Goal: Task Accomplishment & Management: Manage account settings

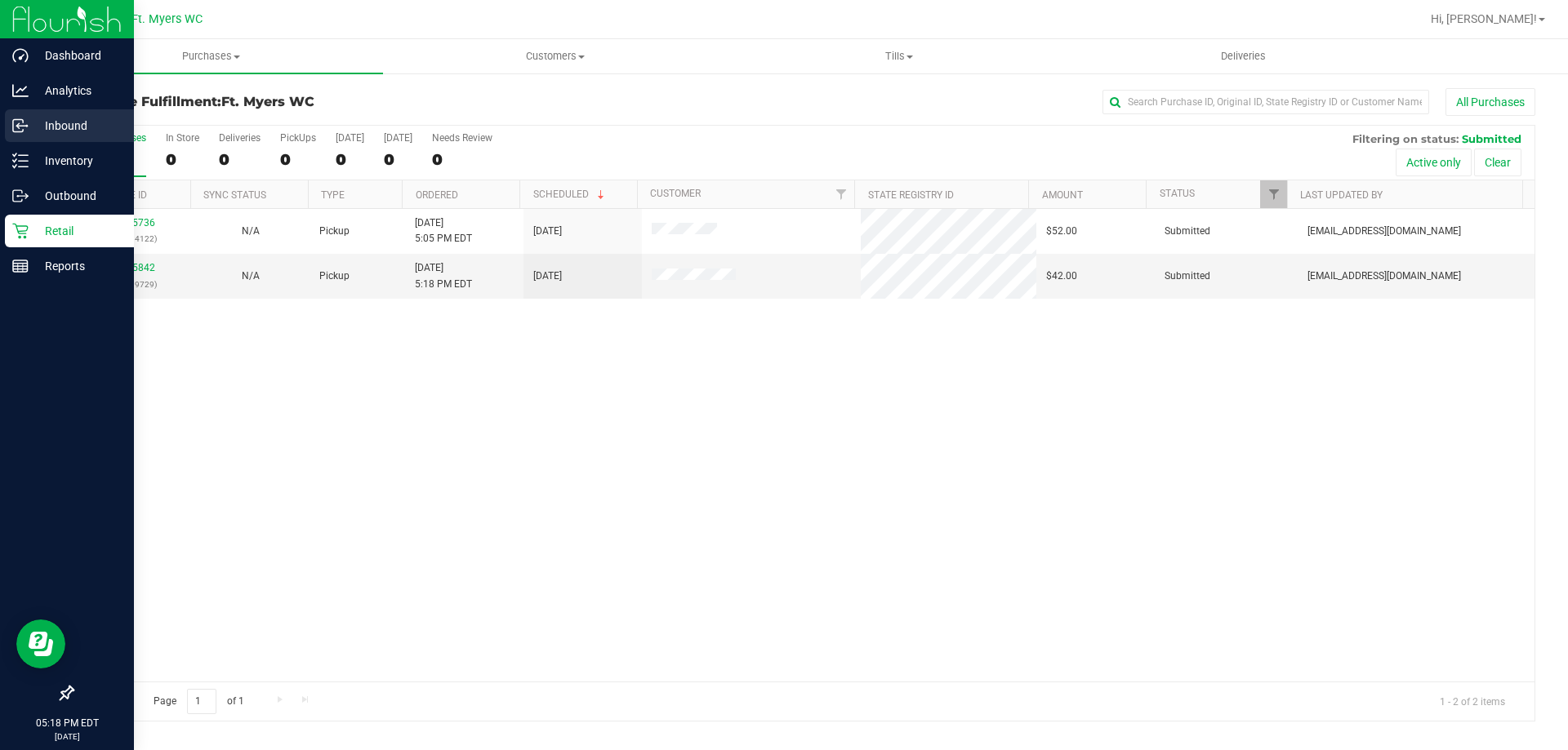
click at [8, 126] on div "Inbound" at bounding box center [69, 126] width 129 height 33
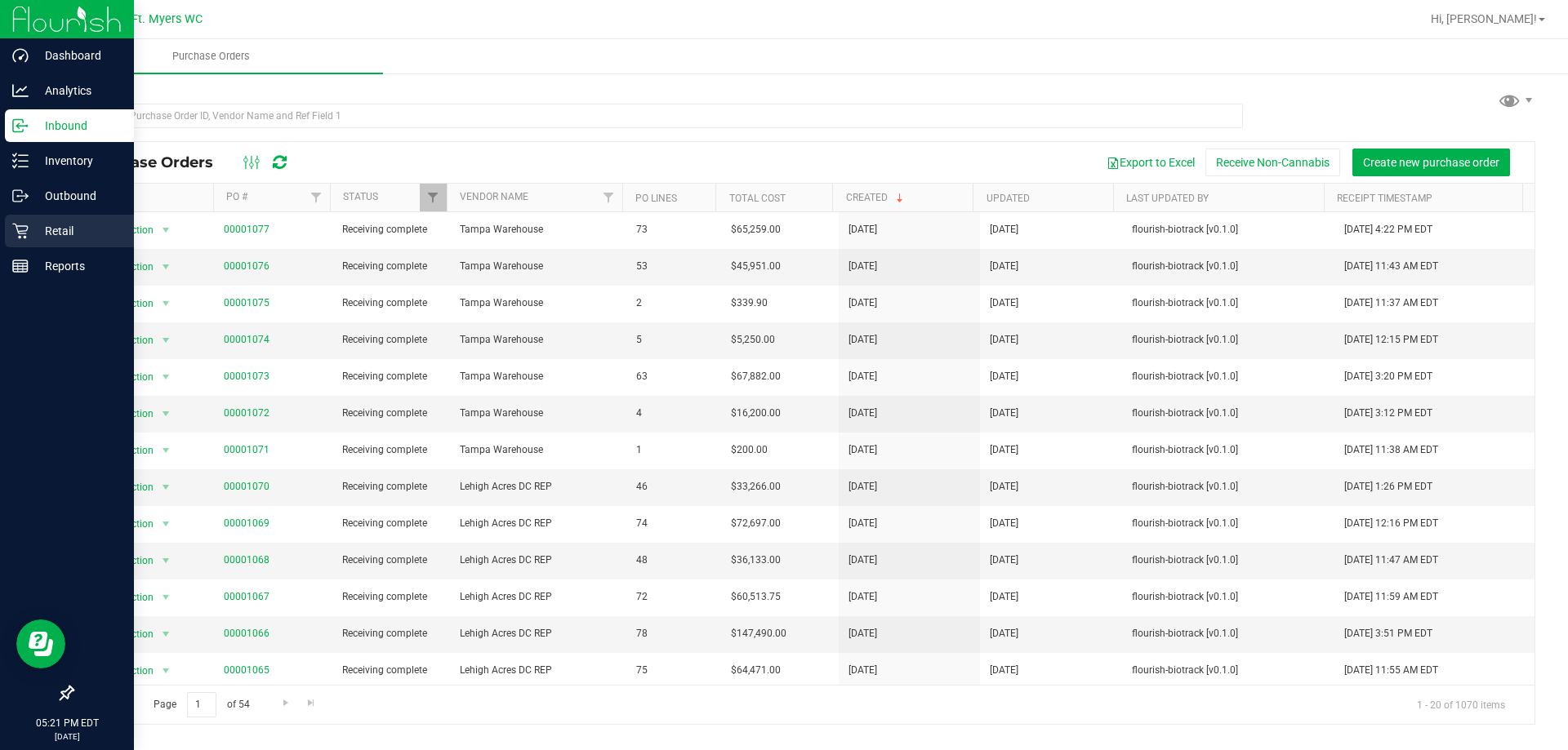
click at [34, 232] on p "Retail" at bounding box center [77, 232] width 98 height 20
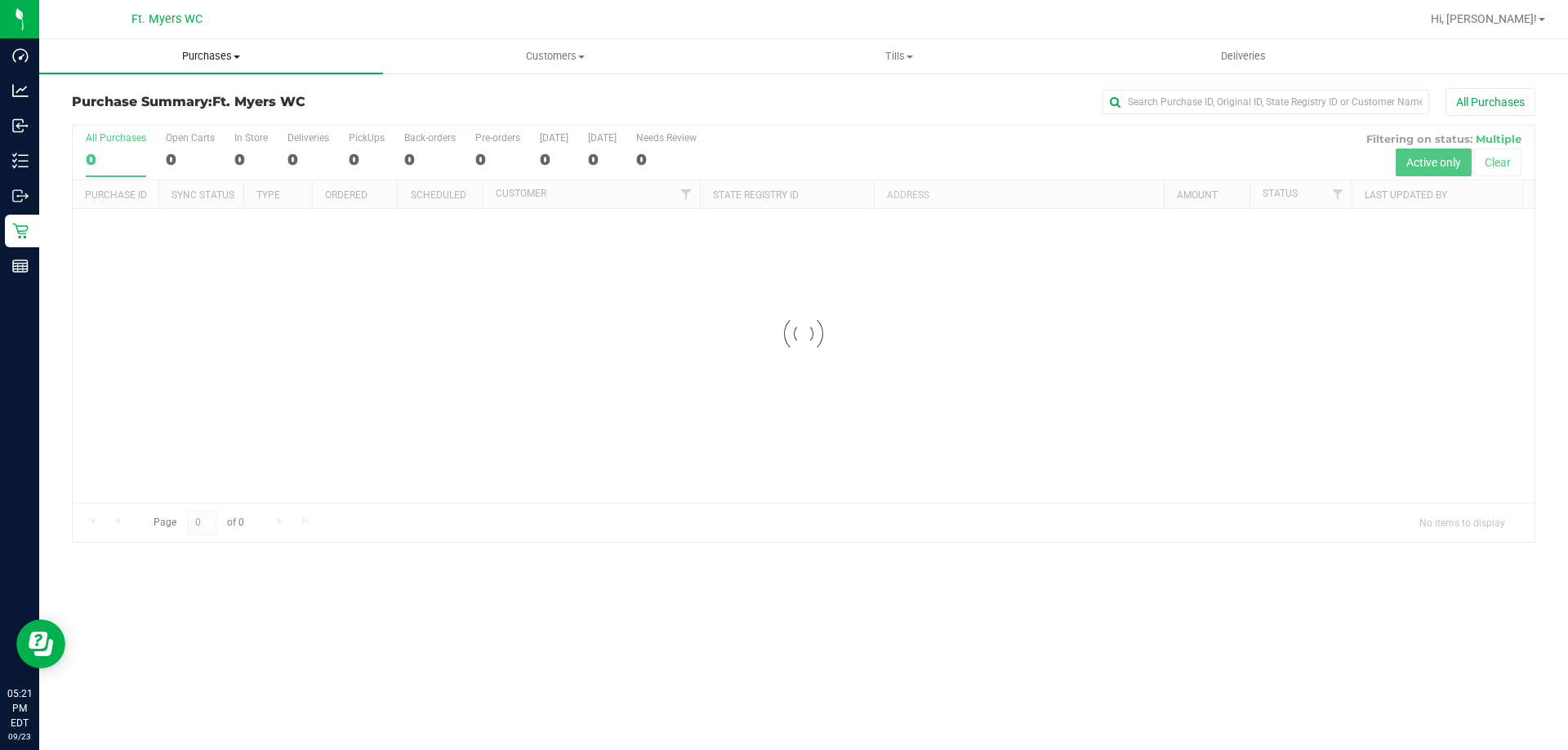
click at [296, 58] on span "Purchases" at bounding box center [211, 56] width 343 height 15
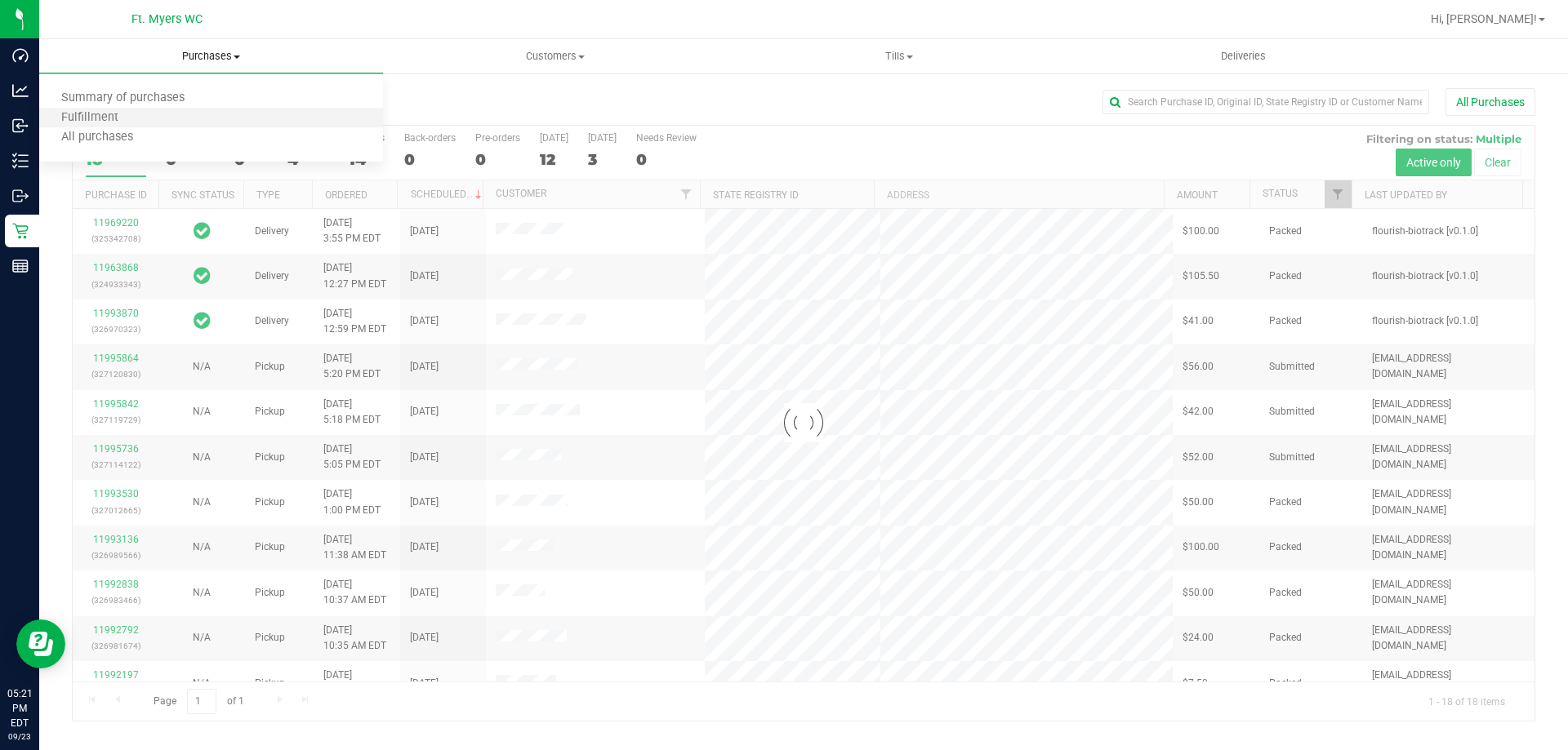
click at [247, 115] on li "Fulfillment" at bounding box center [211, 119] width 343 height 20
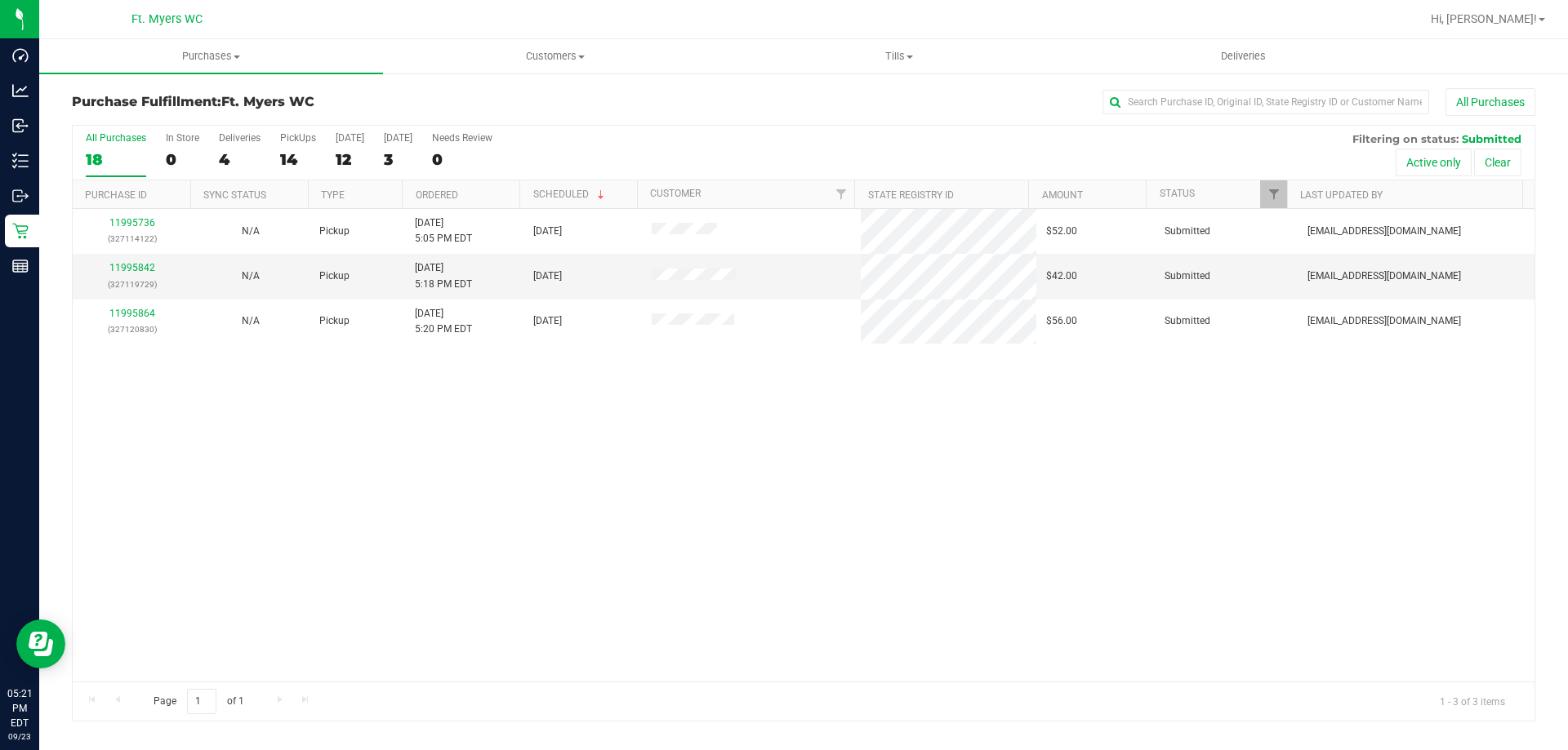
click at [714, 431] on div "11995736 (327114122) N/A Pickup 9/23/2025 5:05 PM EDT 9/23/2025 $52.00 Submitte…" at bounding box center [803, 445] width 1462 height 473
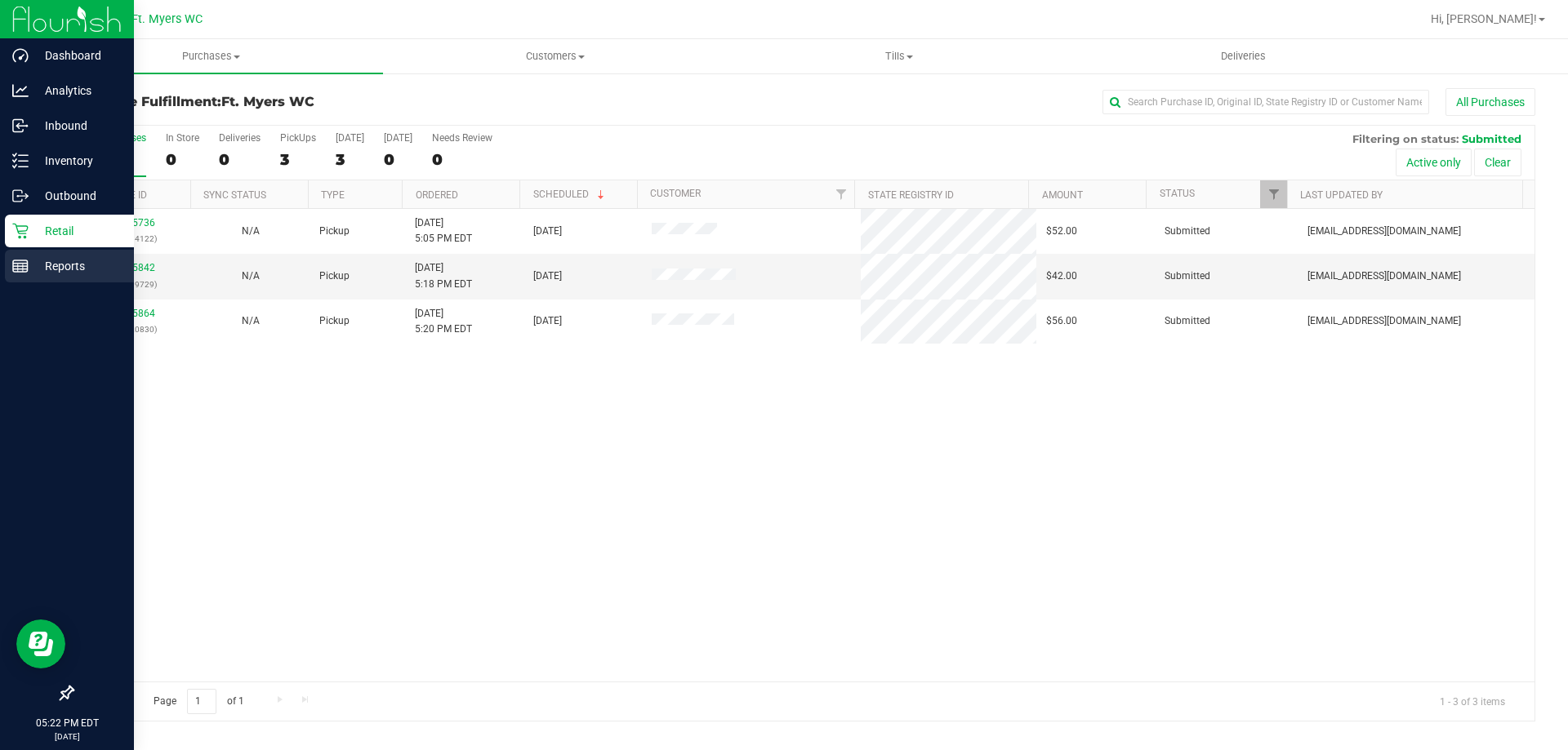
click at [56, 271] on p "Reports" at bounding box center [77, 266] width 98 height 20
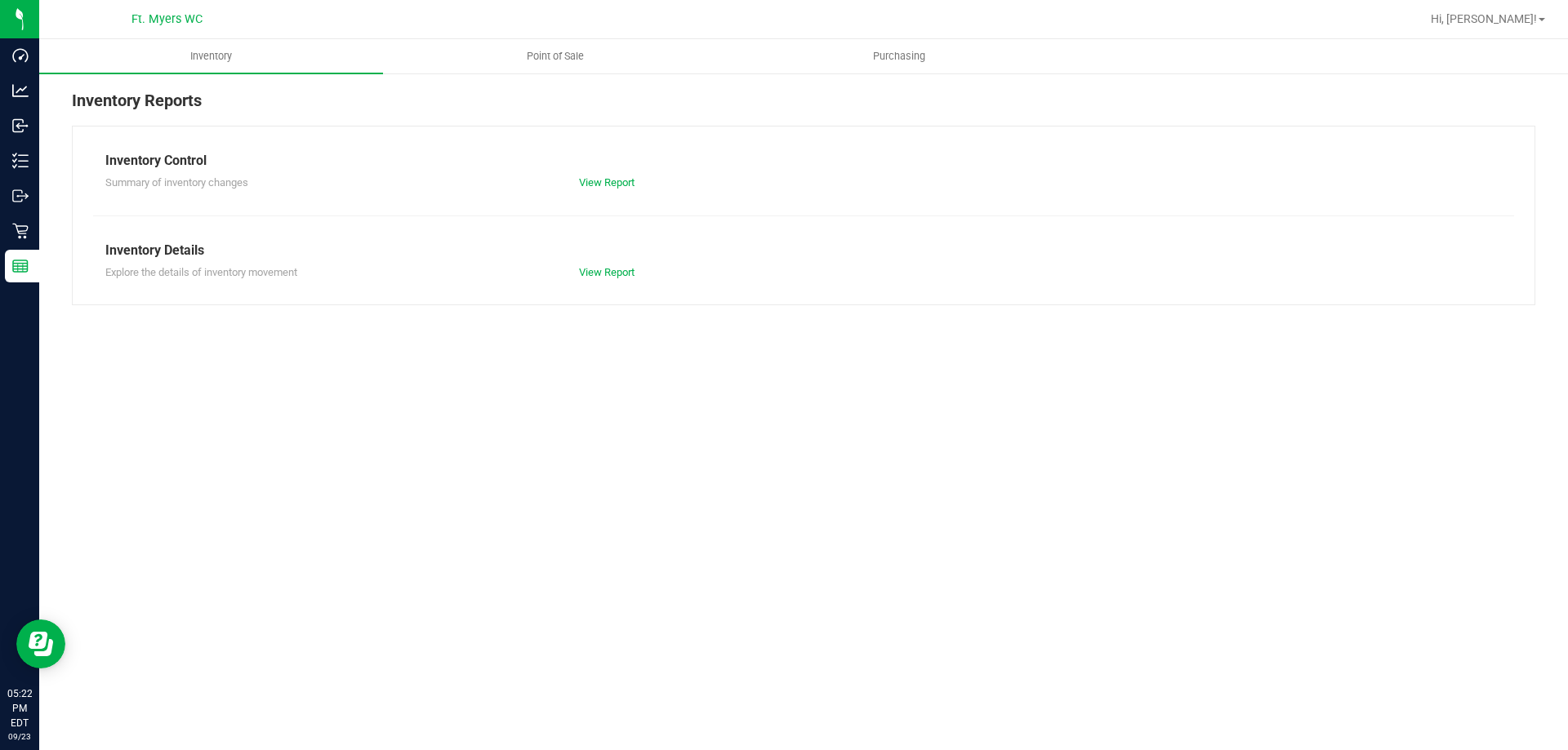
click at [586, 26] on div at bounding box center [855, 19] width 1127 height 32
click at [566, 52] on span "Point of Sale" at bounding box center [555, 56] width 101 height 15
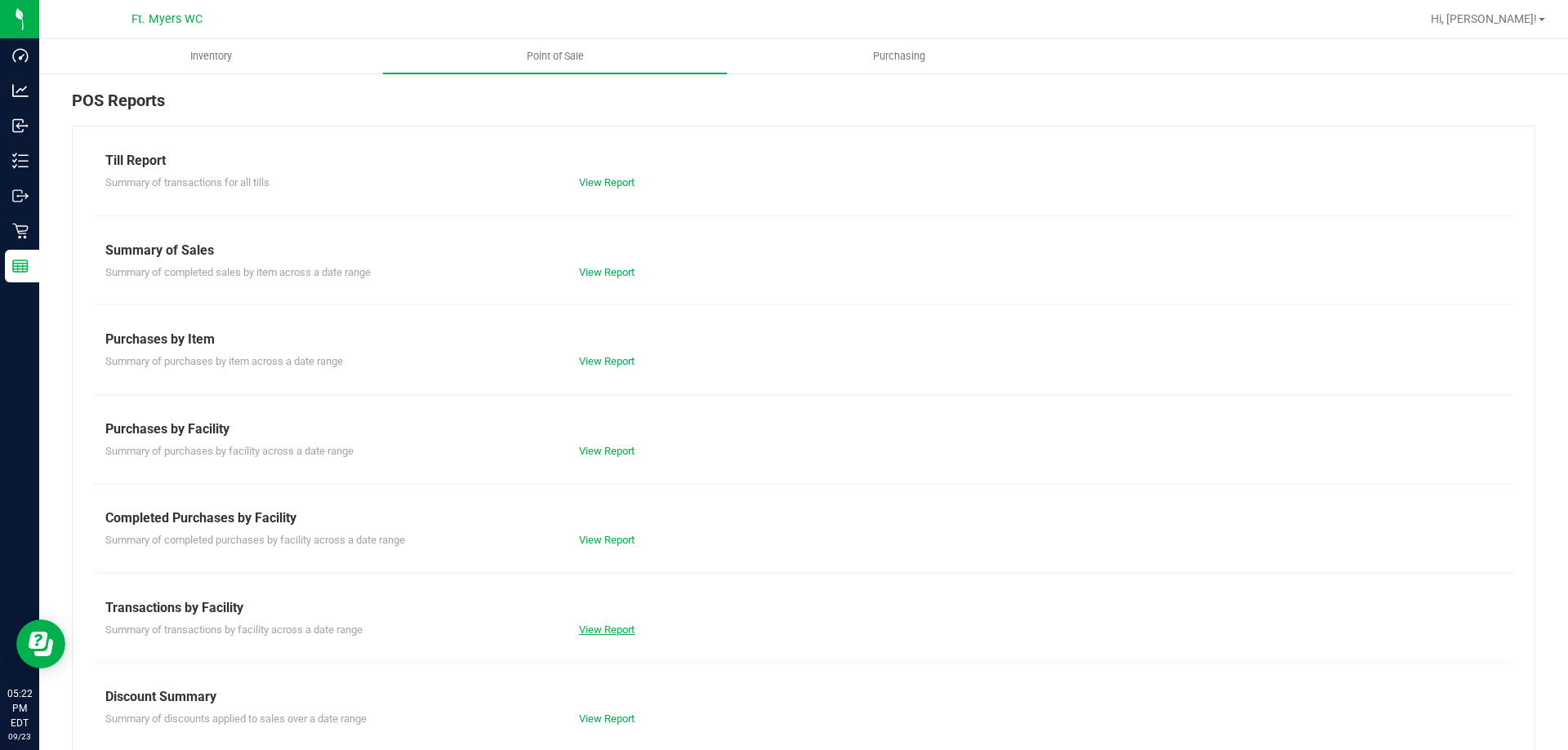
click at [622, 628] on link "View Report" at bounding box center [607, 629] width 55 height 12
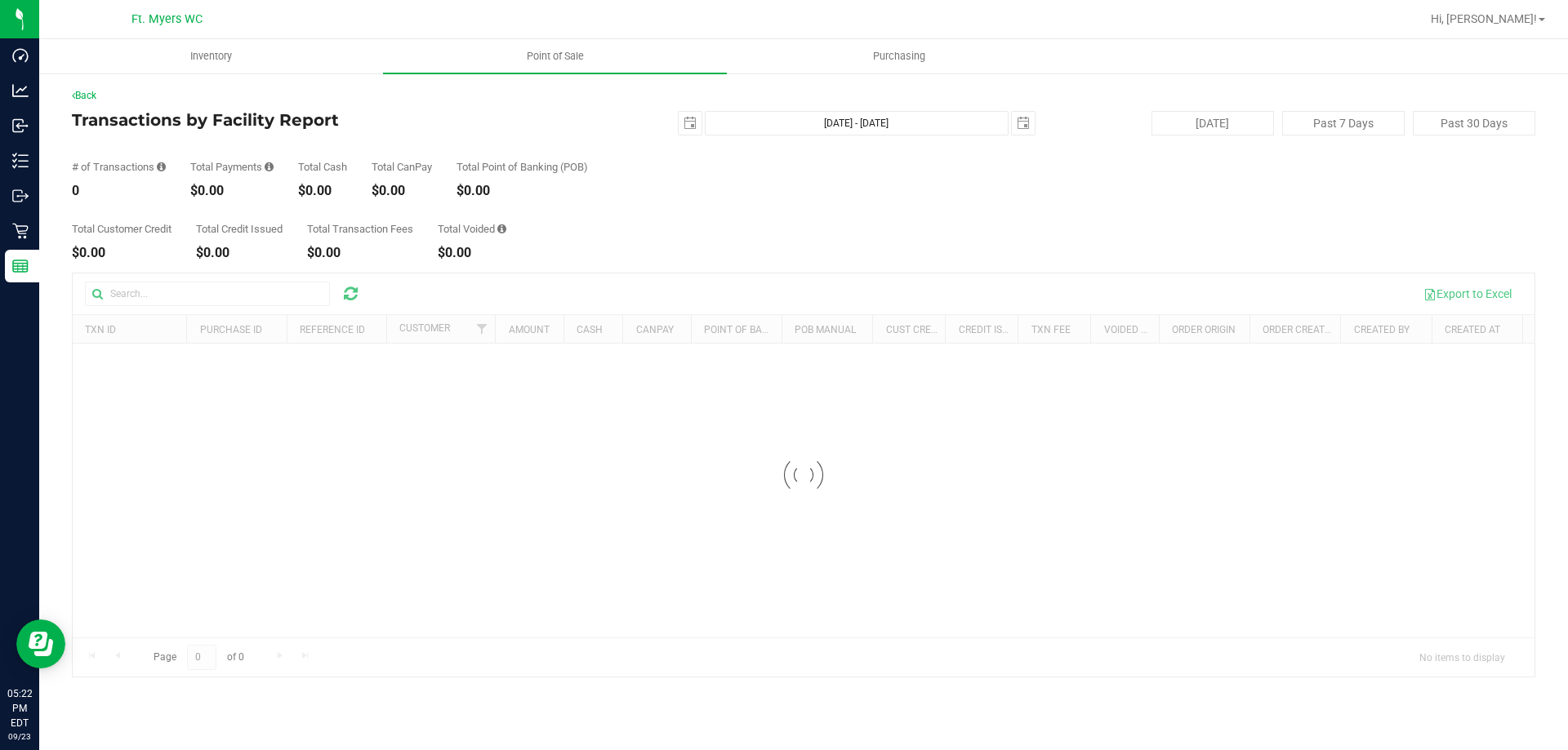
drag, startPoint x: 1091, startPoint y: 156, endPoint x: 624, endPoint y: 224, distance: 471.9
click at [621, 219] on div "Back Transactions by Facility Report 2025-09-23 Sep 23, 2025 - Sep 23, 2025 202…" at bounding box center [804, 383] width 1464 height 590
click at [628, 228] on div "Total Customer Credit $0.00 Total Credit Issued $0.00 Total Transaction Fees $0…" at bounding box center [804, 229] width 1464 height 62
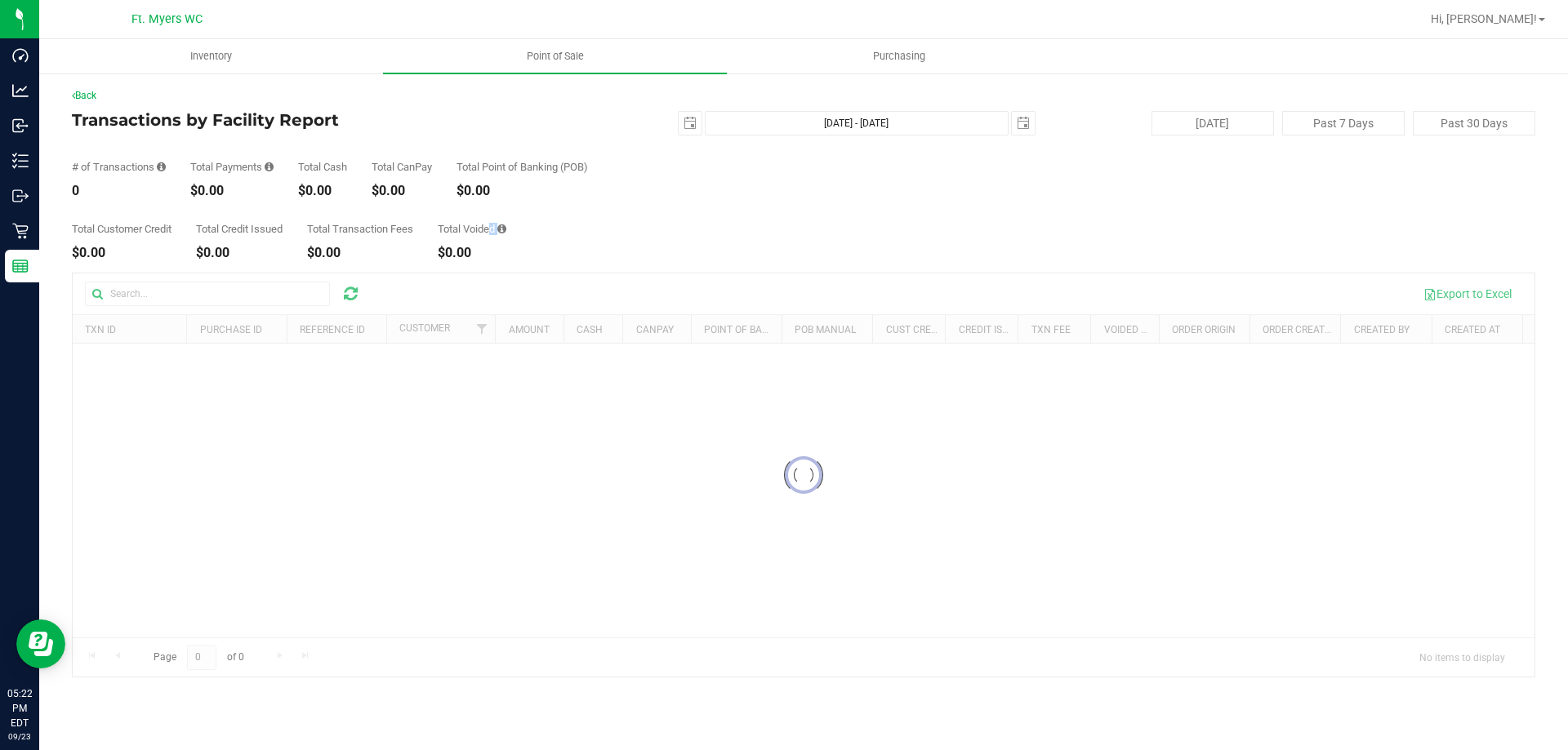
click at [628, 228] on div "Total Customer Credit $0.00 Total Credit Issued $0.00 Total Transaction Fees $0…" at bounding box center [804, 229] width 1464 height 62
click at [575, 248] on div "Total Customer Credit $0.00 Total Credit Issued $0.00 Total Transaction Fees $0…" at bounding box center [804, 229] width 1464 height 62
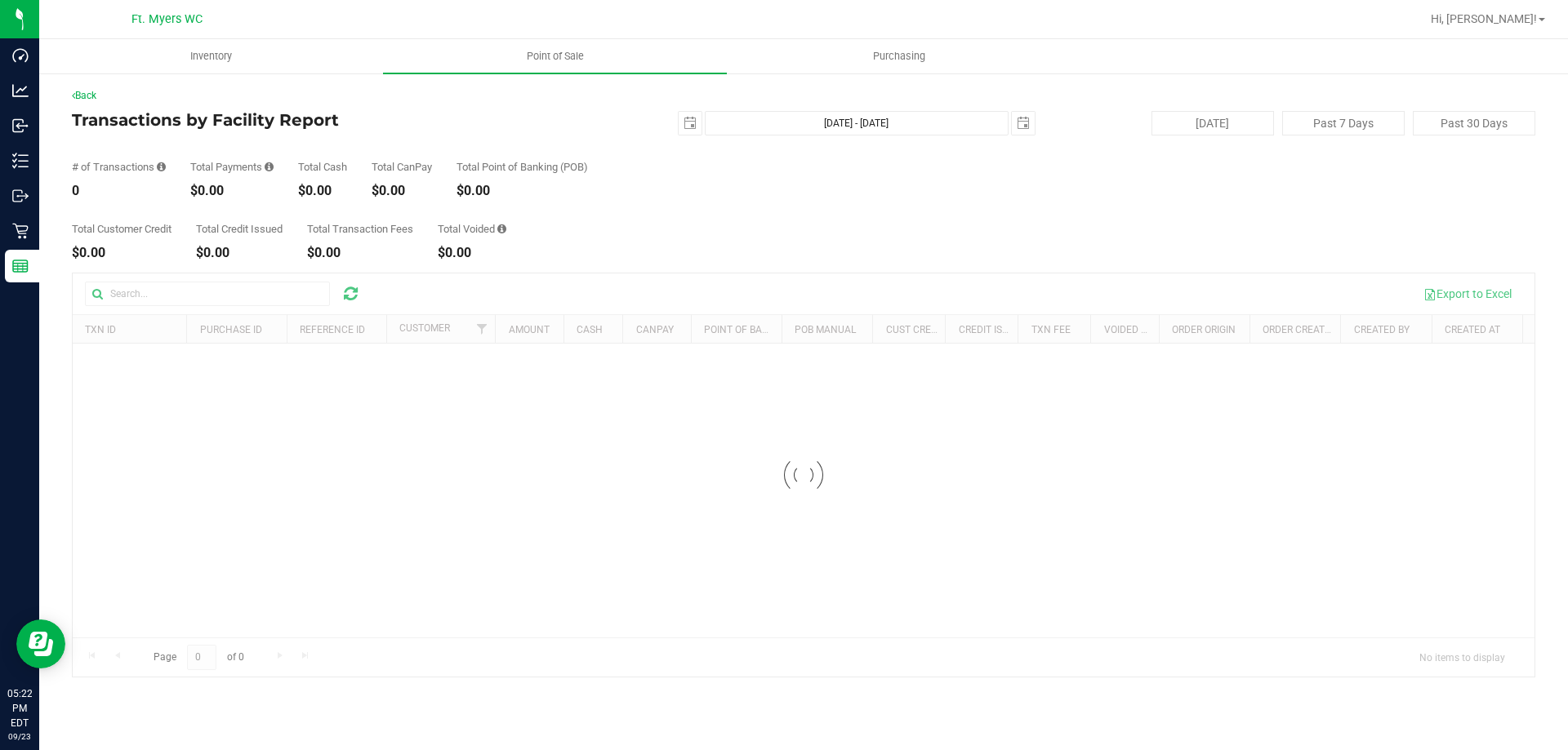
click at [575, 248] on div "Total Customer Credit $0.00 Total Credit Issued $0.00 Total Transaction Fees $0…" at bounding box center [804, 229] width 1464 height 62
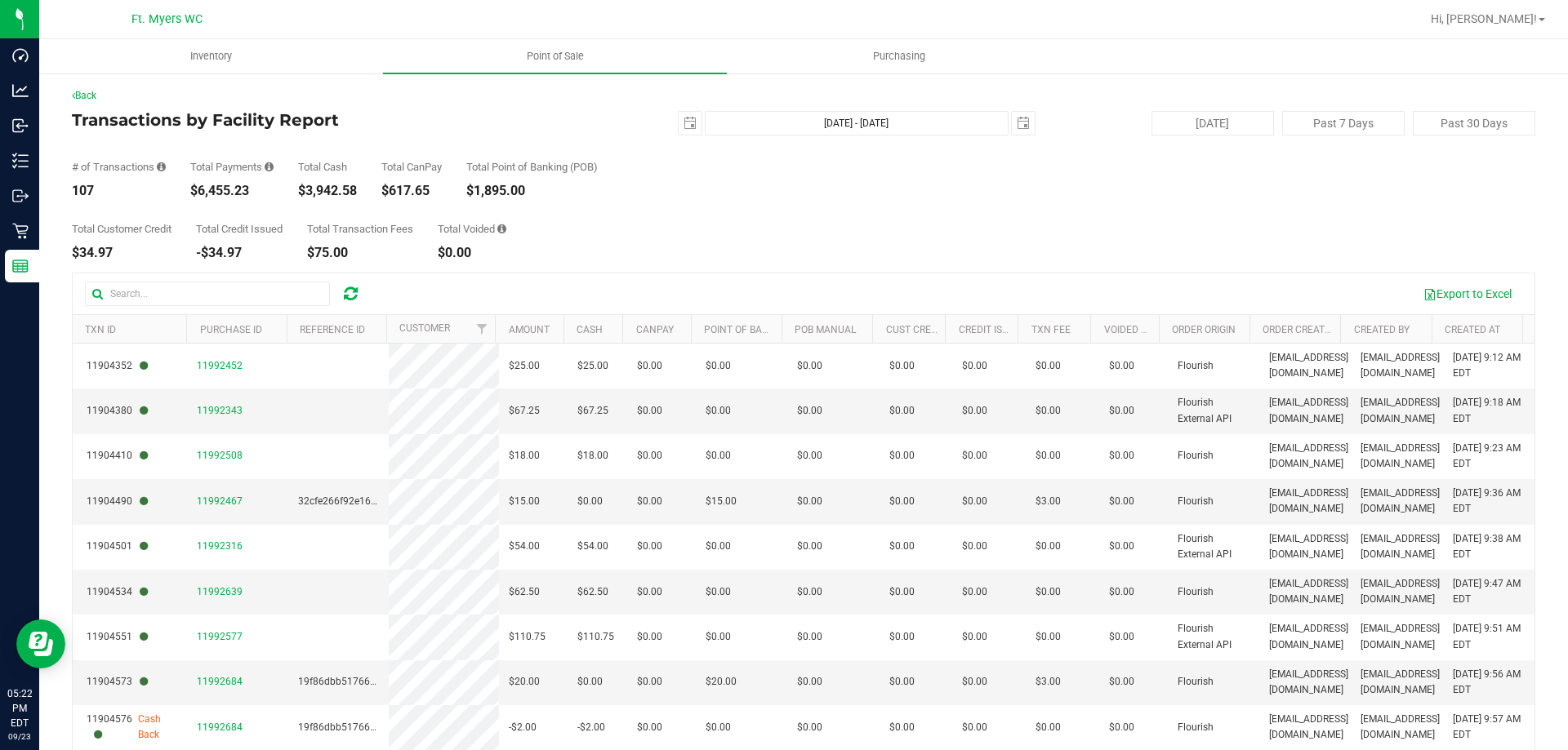
click at [575, 248] on div "Total Customer Credit $34.97 Total Credit Issued -$34.97 Total Transaction Fees…" at bounding box center [804, 229] width 1464 height 62
click at [600, 225] on div "Total Customer Credit $34.97 Total Credit Issued -$34.97 Total Transaction Fees…" at bounding box center [804, 229] width 1464 height 62
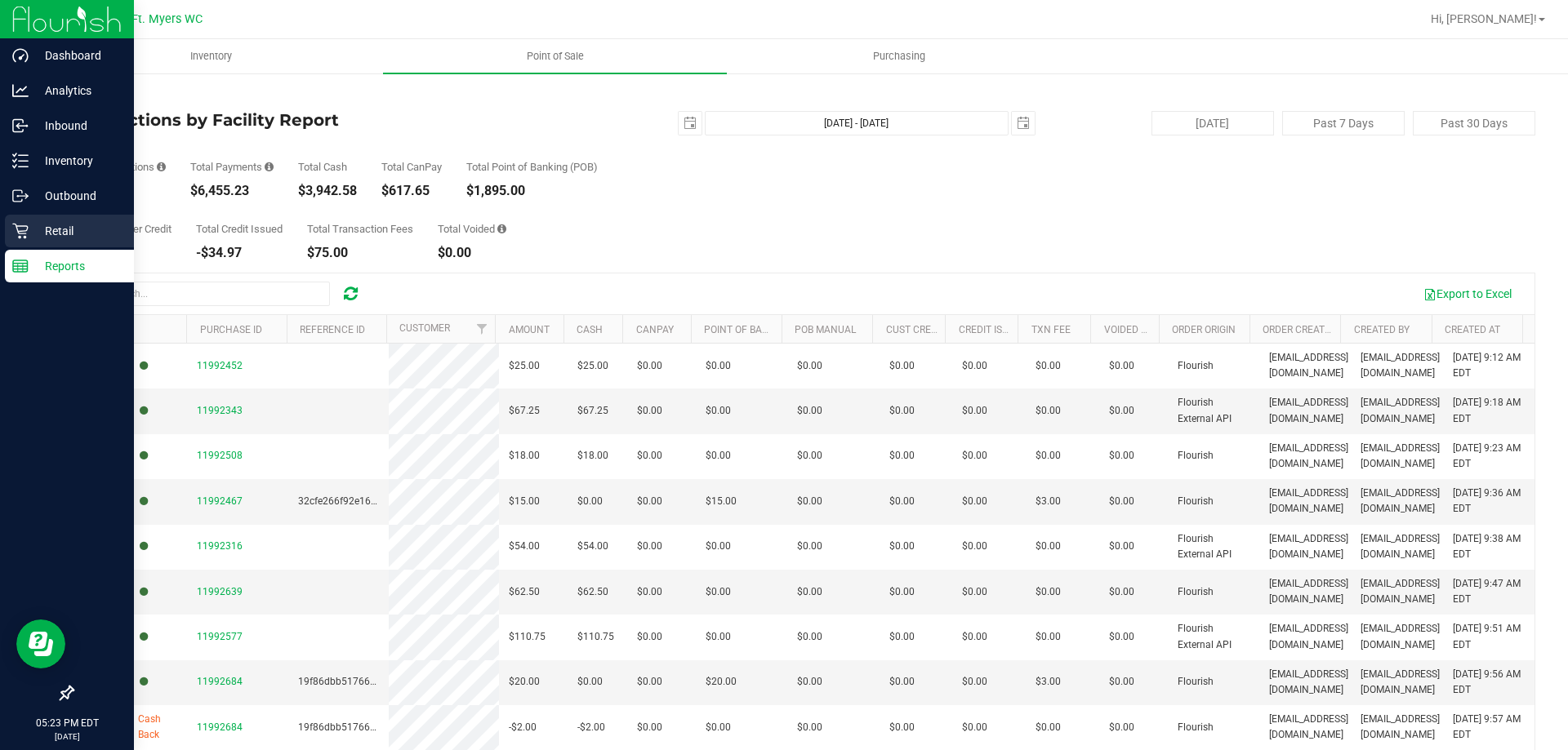
click at [84, 234] on p "Retail" at bounding box center [77, 232] width 98 height 20
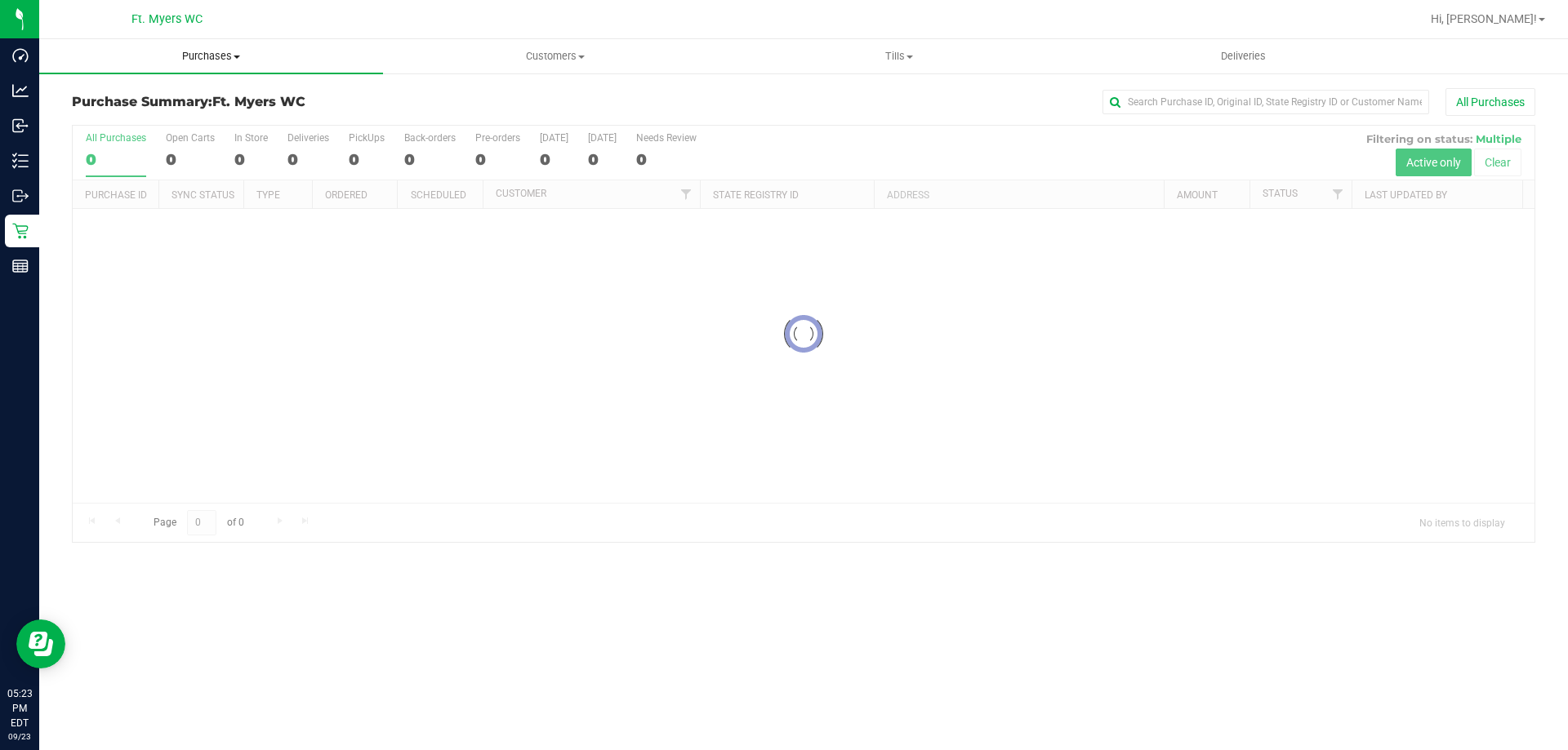
click at [308, 56] on span "Purchases" at bounding box center [211, 56] width 343 height 15
click at [283, 125] on li "Fulfillment" at bounding box center [211, 119] width 343 height 20
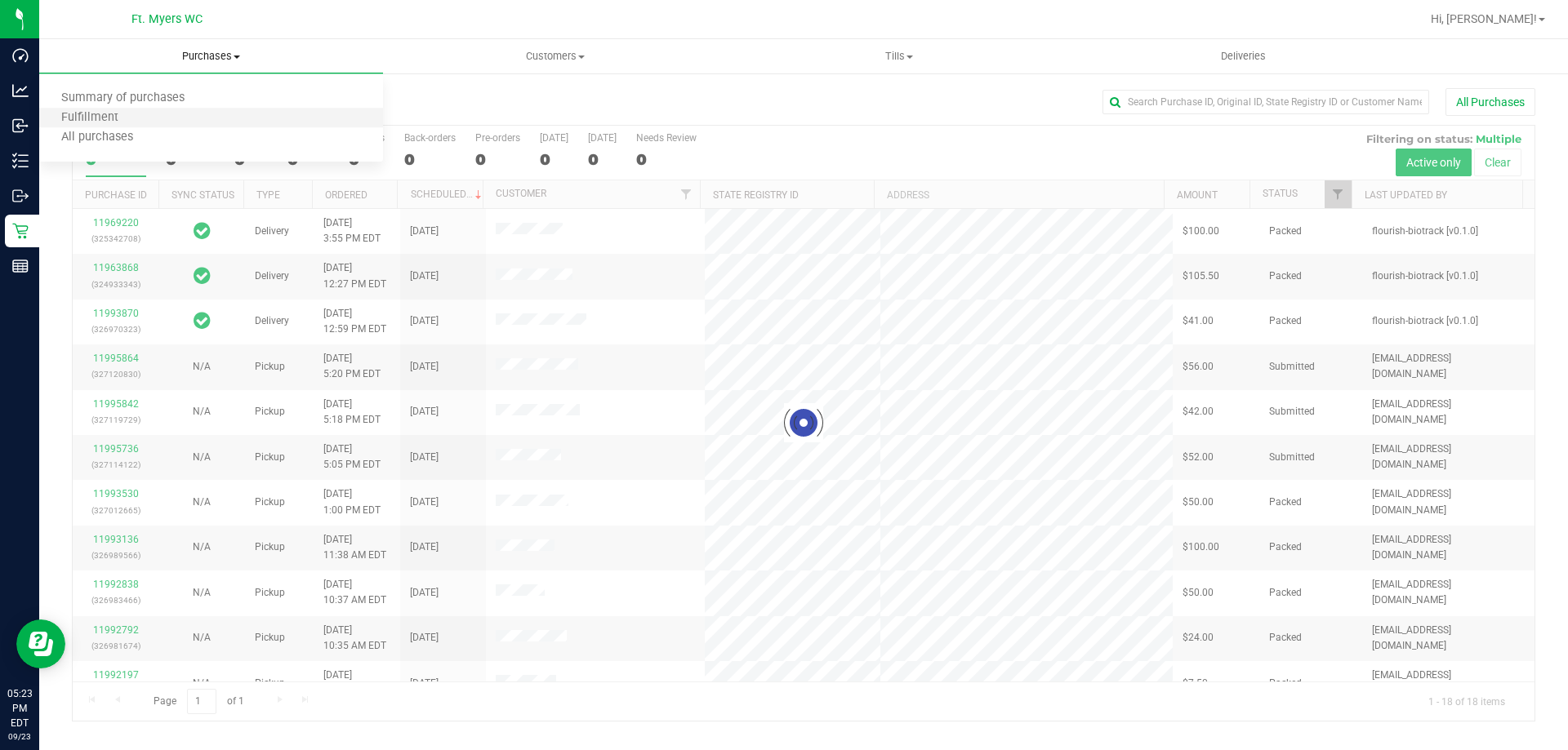
click at [283, 125] on li "Fulfillment" at bounding box center [211, 119] width 343 height 20
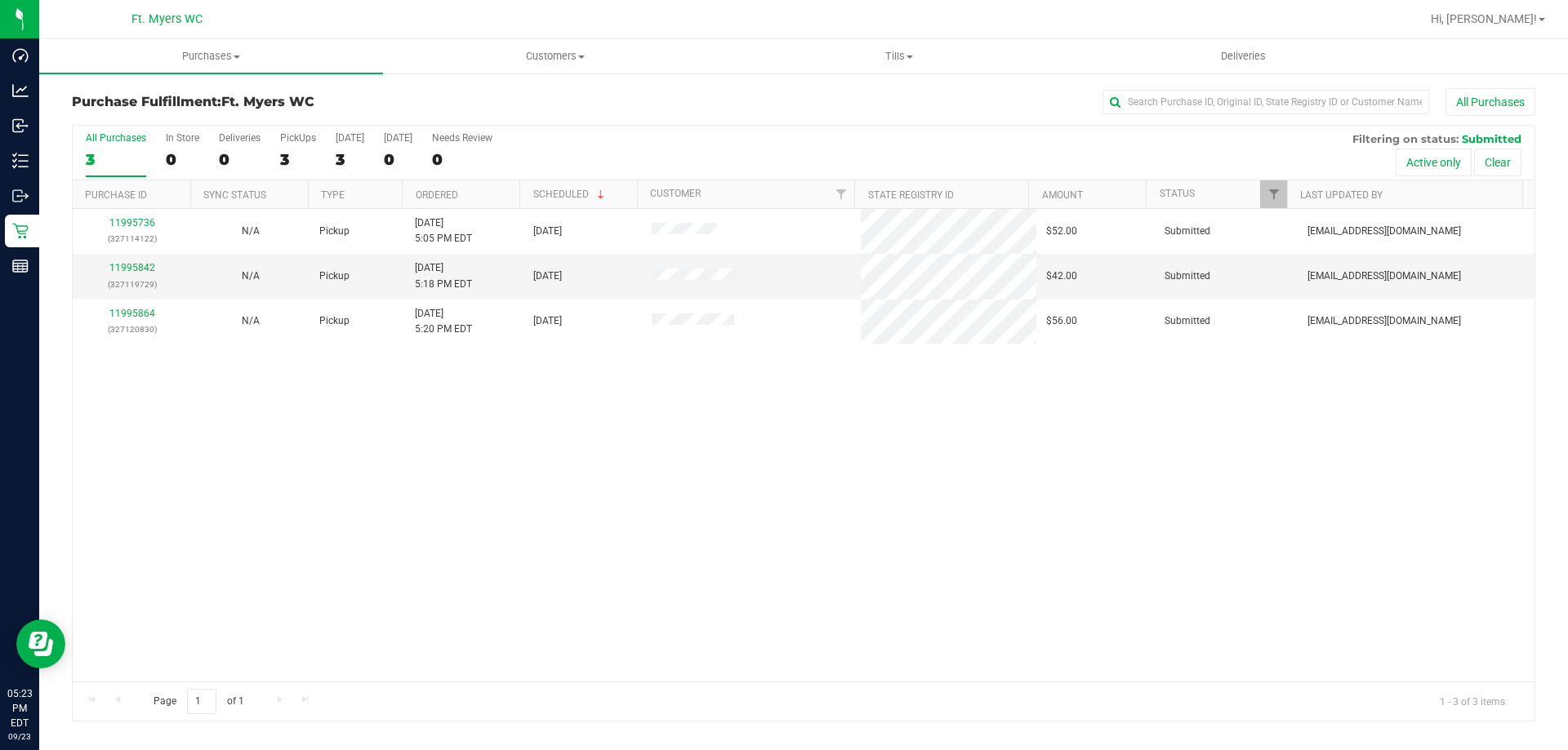
click at [670, 133] on div "All Purchases 3 In Store 0 Deliveries 0 PickUps 3 Today 3 Tomorrow 0 Needs Revi…" at bounding box center [803, 132] width 1462 height 13
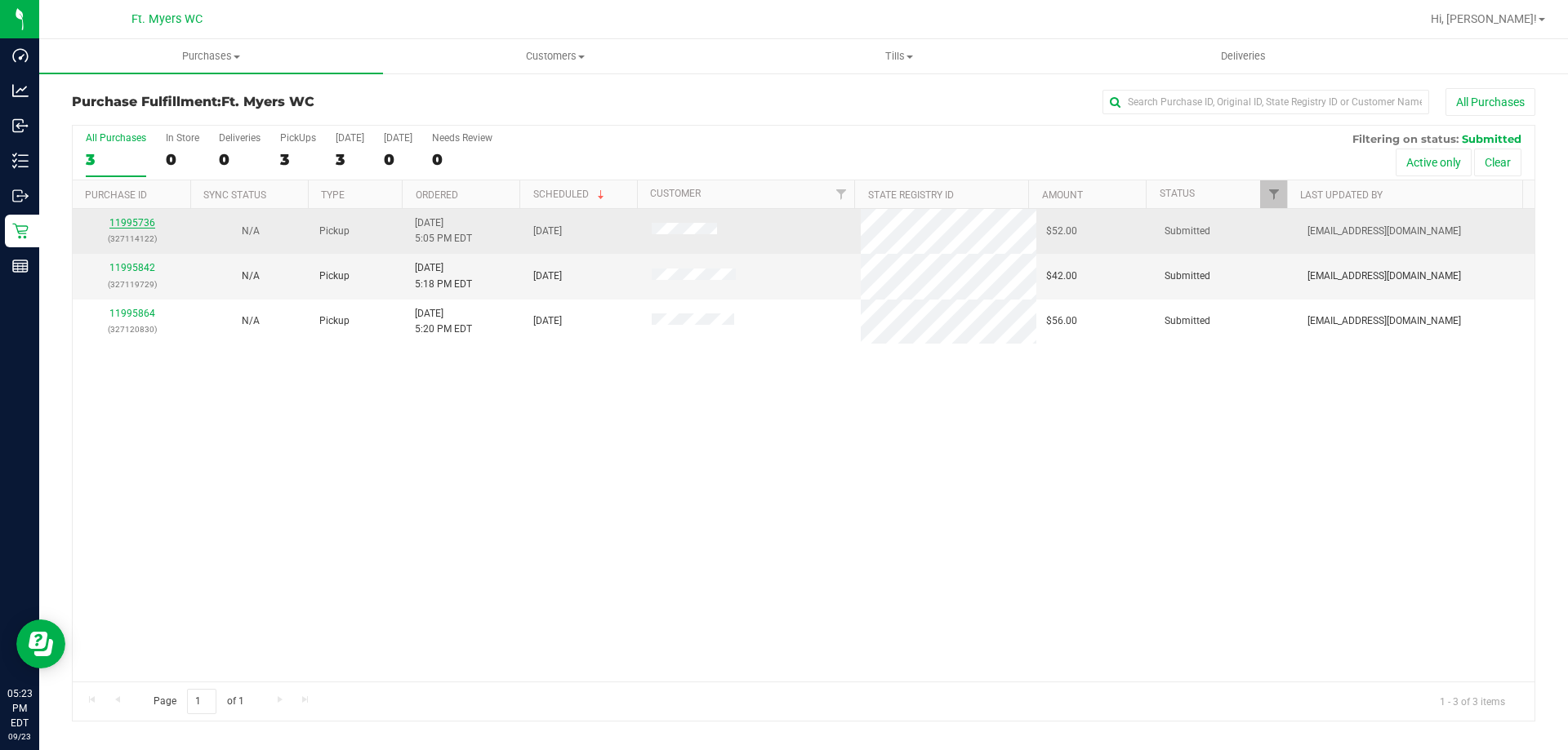
click at [141, 217] on link "11995736" at bounding box center [133, 223] width 46 height 12
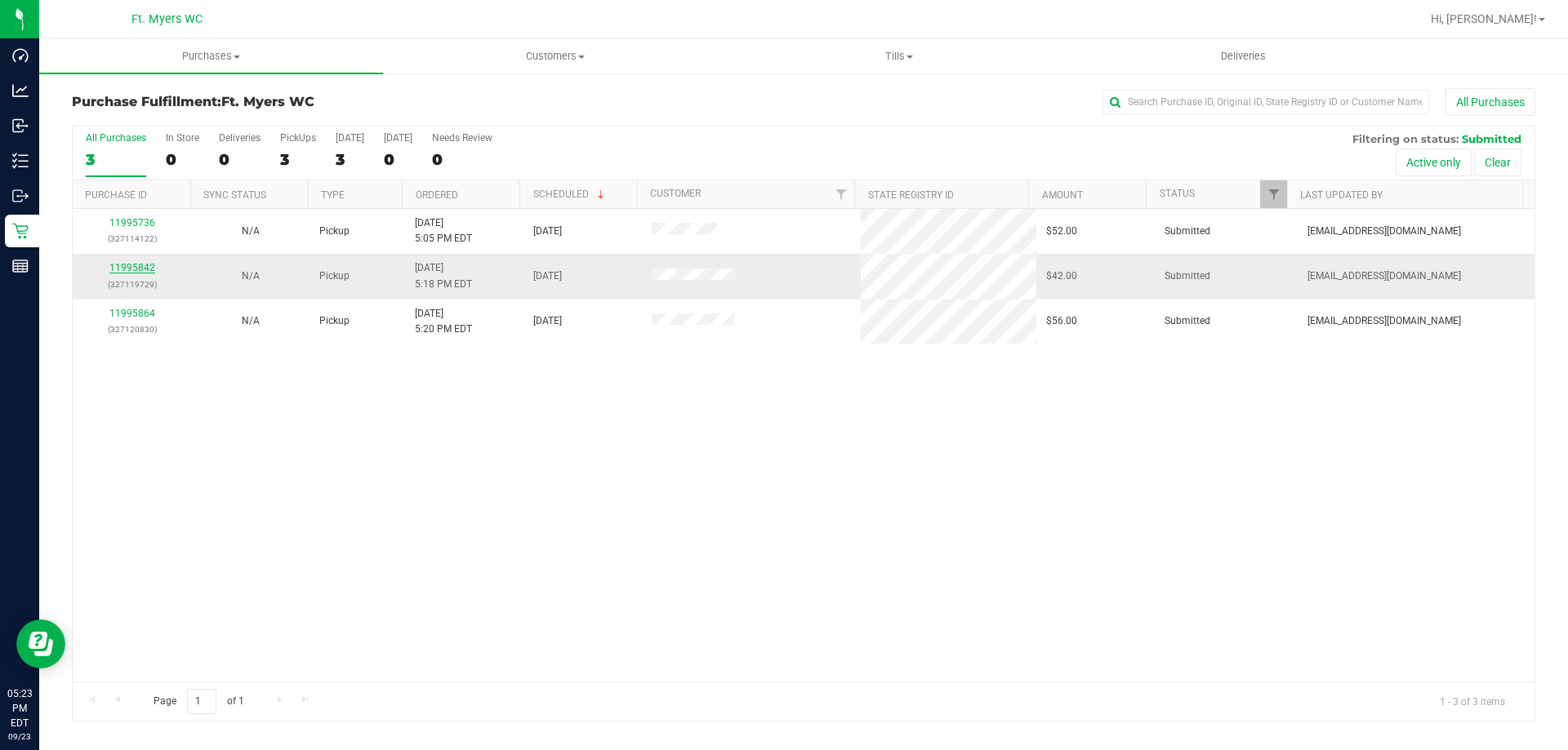
click at [137, 266] on link "11995842" at bounding box center [133, 268] width 46 height 12
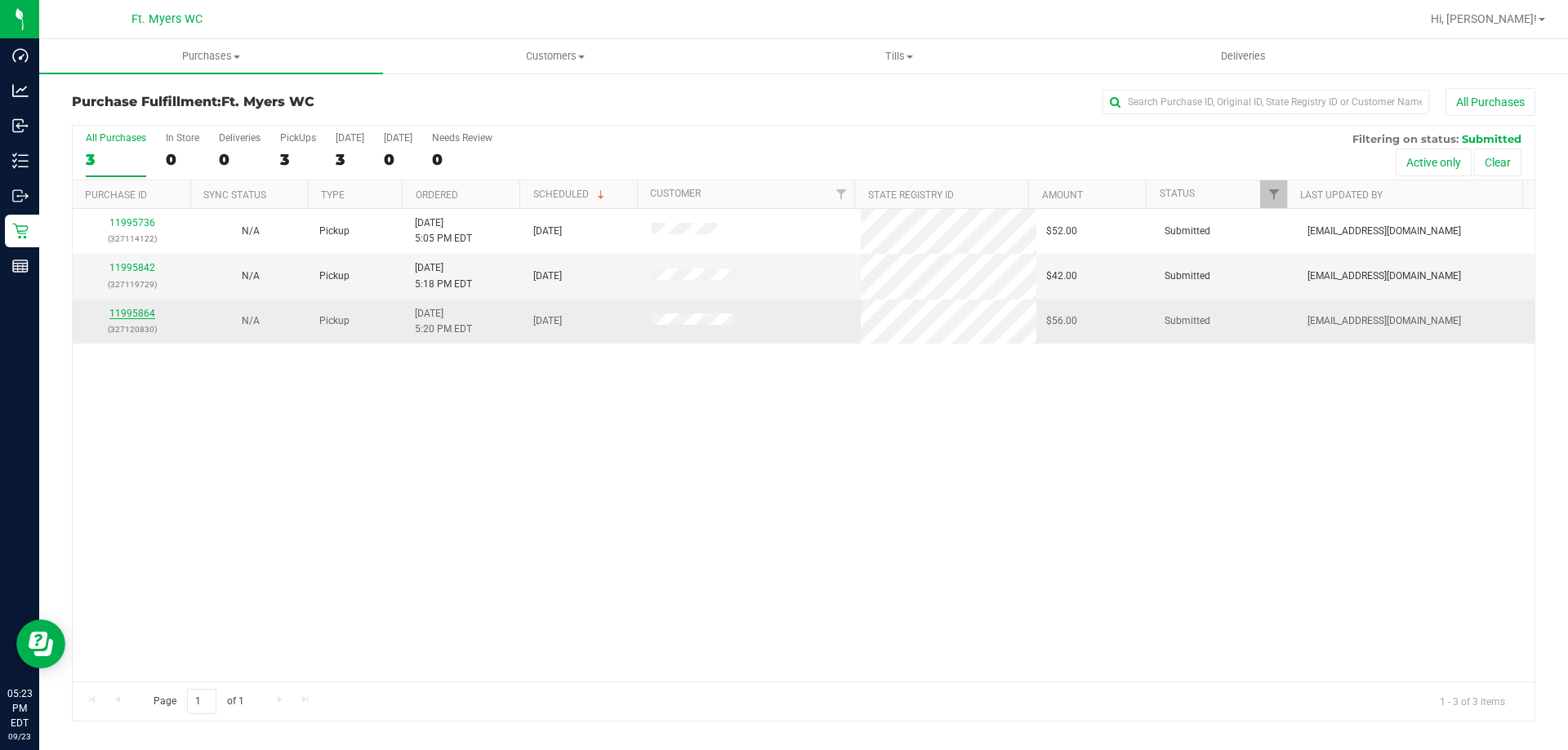
click at [138, 315] on link "11995864" at bounding box center [133, 314] width 46 height 12
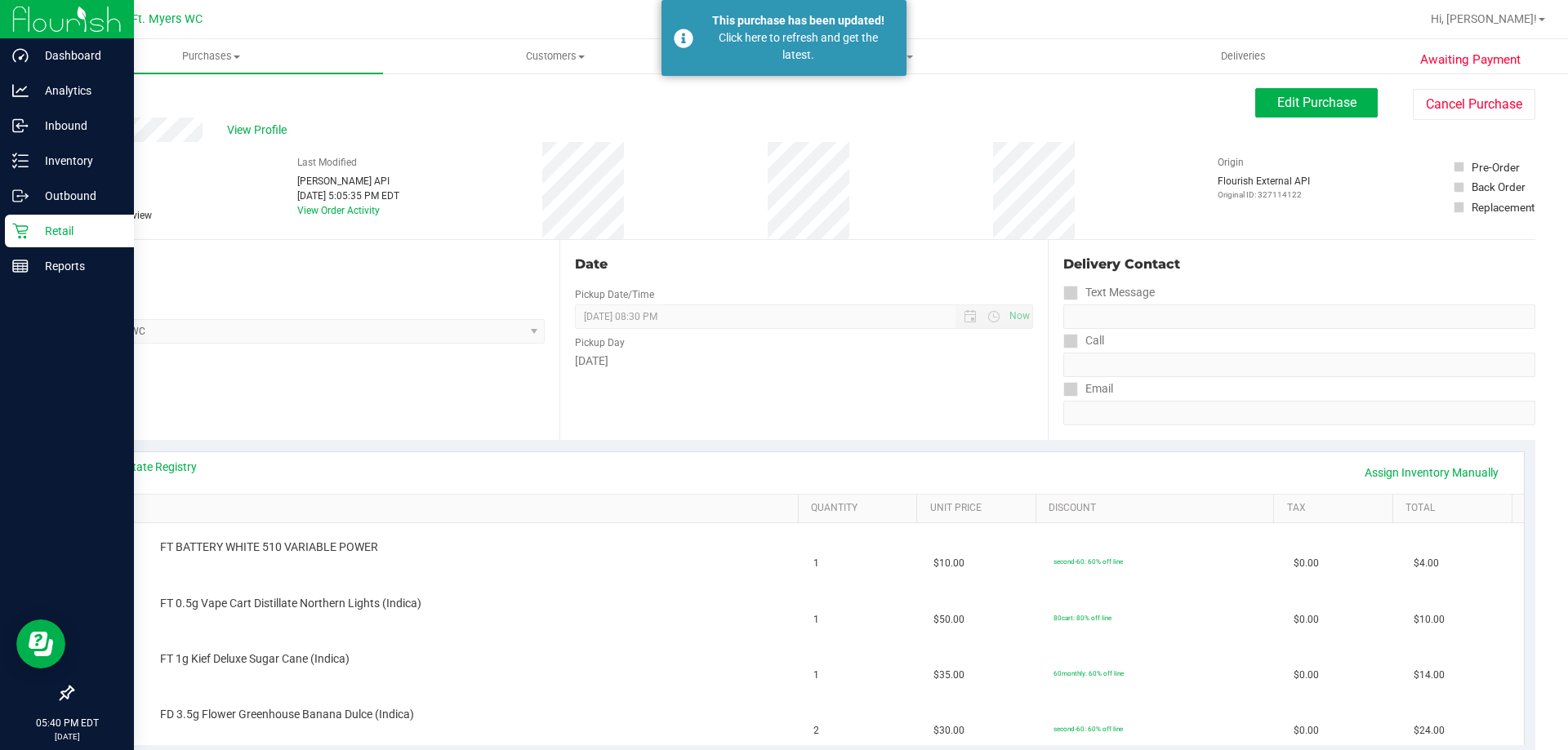
click at [14, 227] on icon at bounding box center [20, 231] width 17 height 17
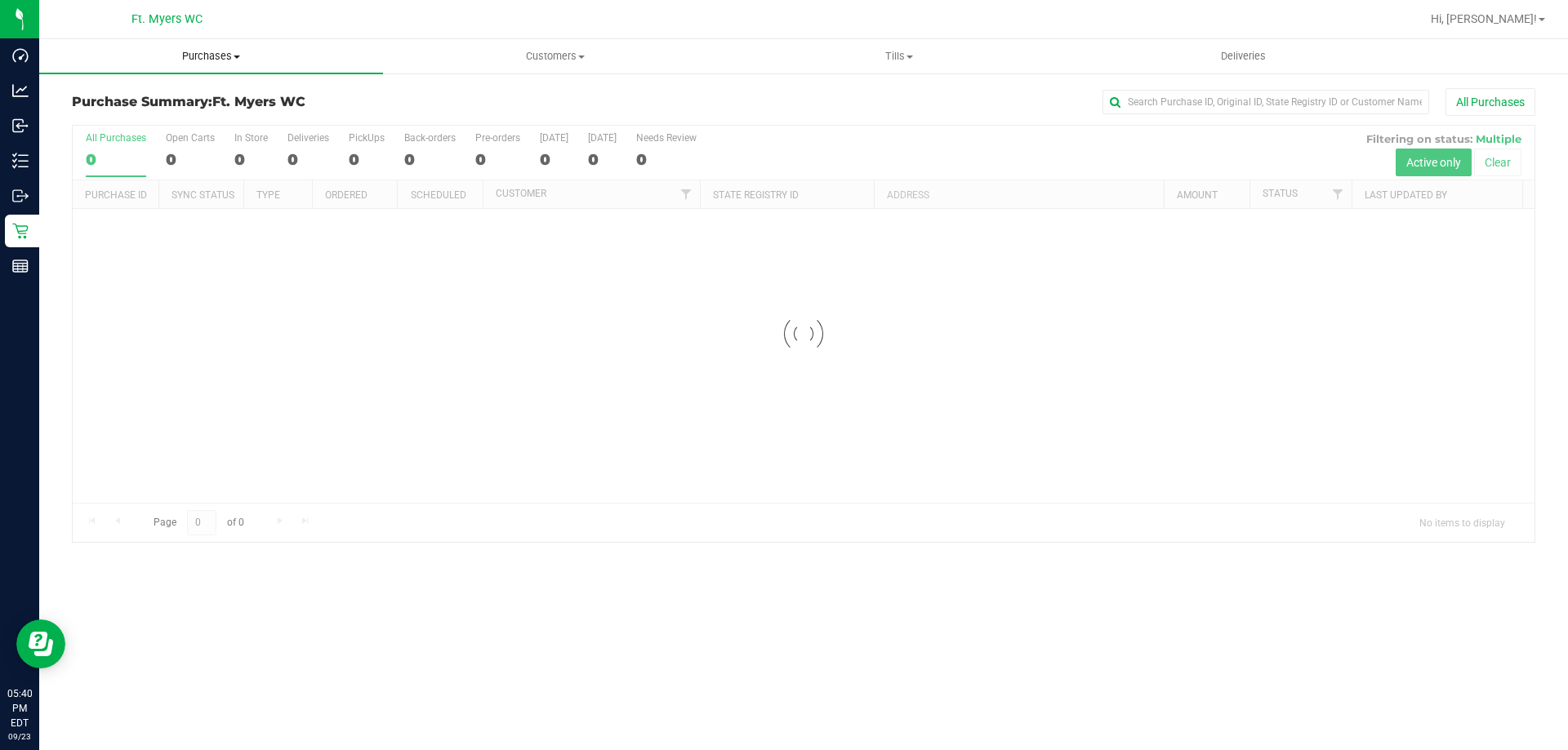
click at [211, 55] on span "Purchases" at bounding box center [211, 56] width 343 height 15
click at [175, 126] on li "Fulfillment" at bounding box center [211, 119] width 343 height 20
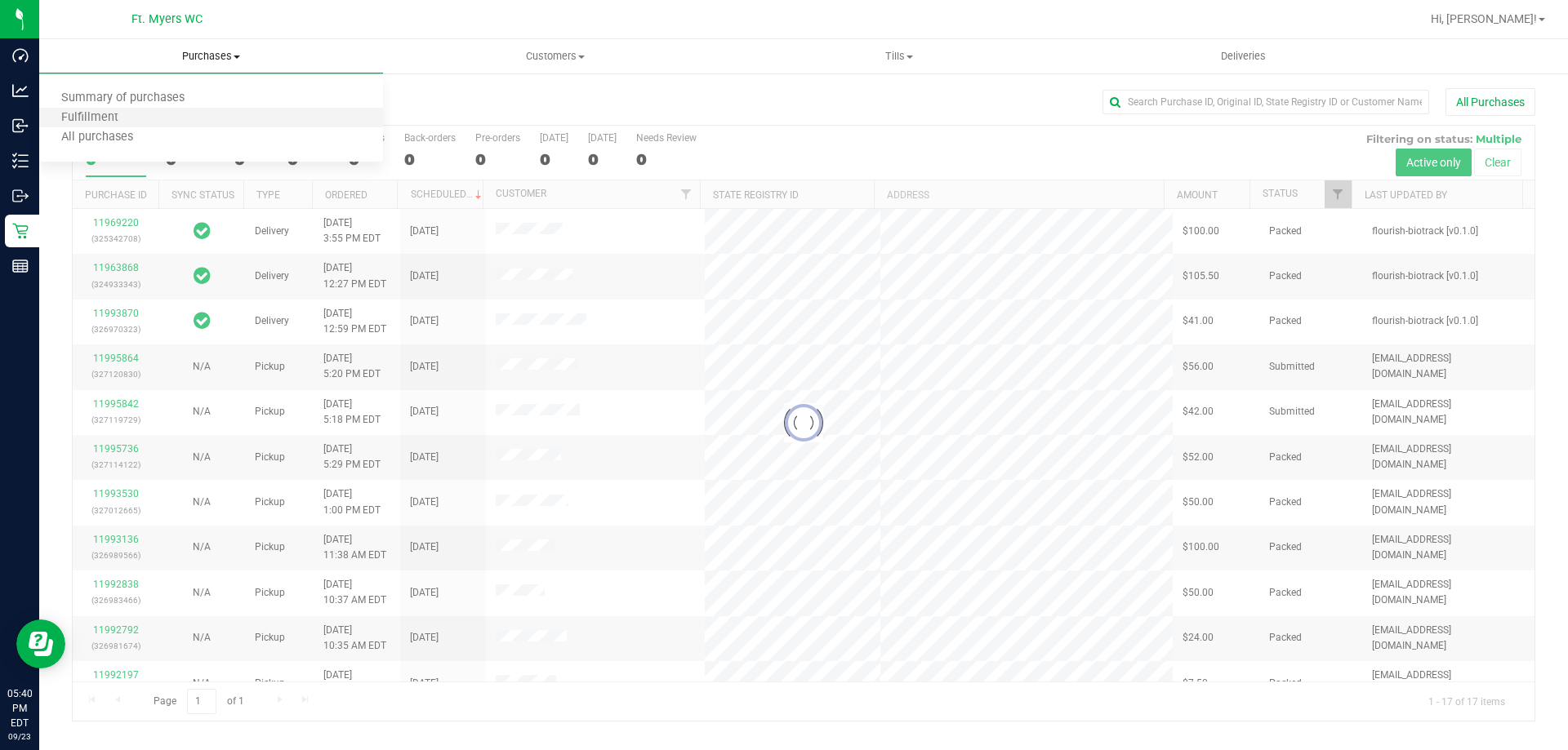
click at [175, 126] on li "Fulfillment" at bounding box center [211, 119] width 343 height 20
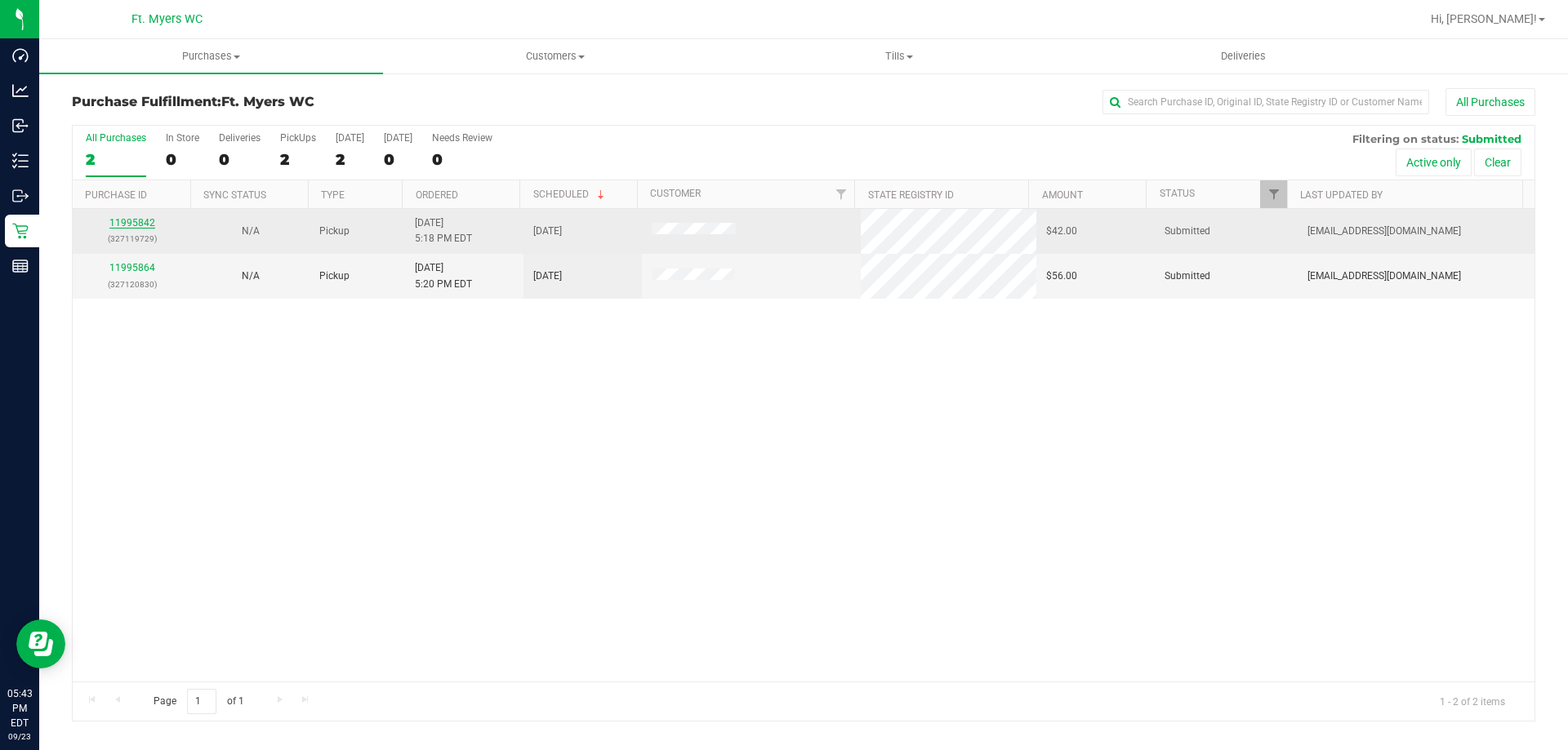
click at [142, 221] on link "11995842" at bounding box center [133, 223] width 46 height 12
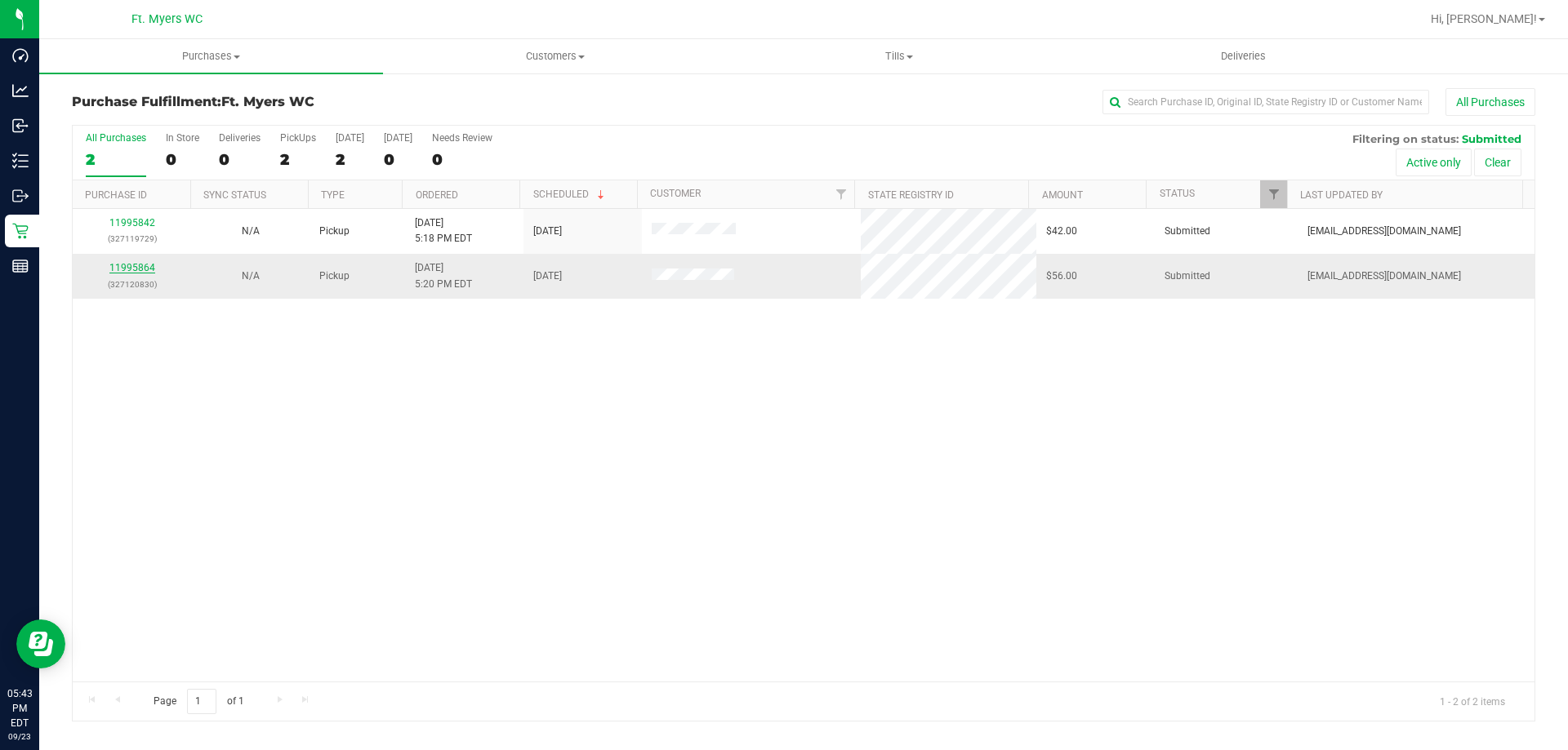
click at [137, 269] on link "11995864" at bounding box center [133, 268] width 46 height 12
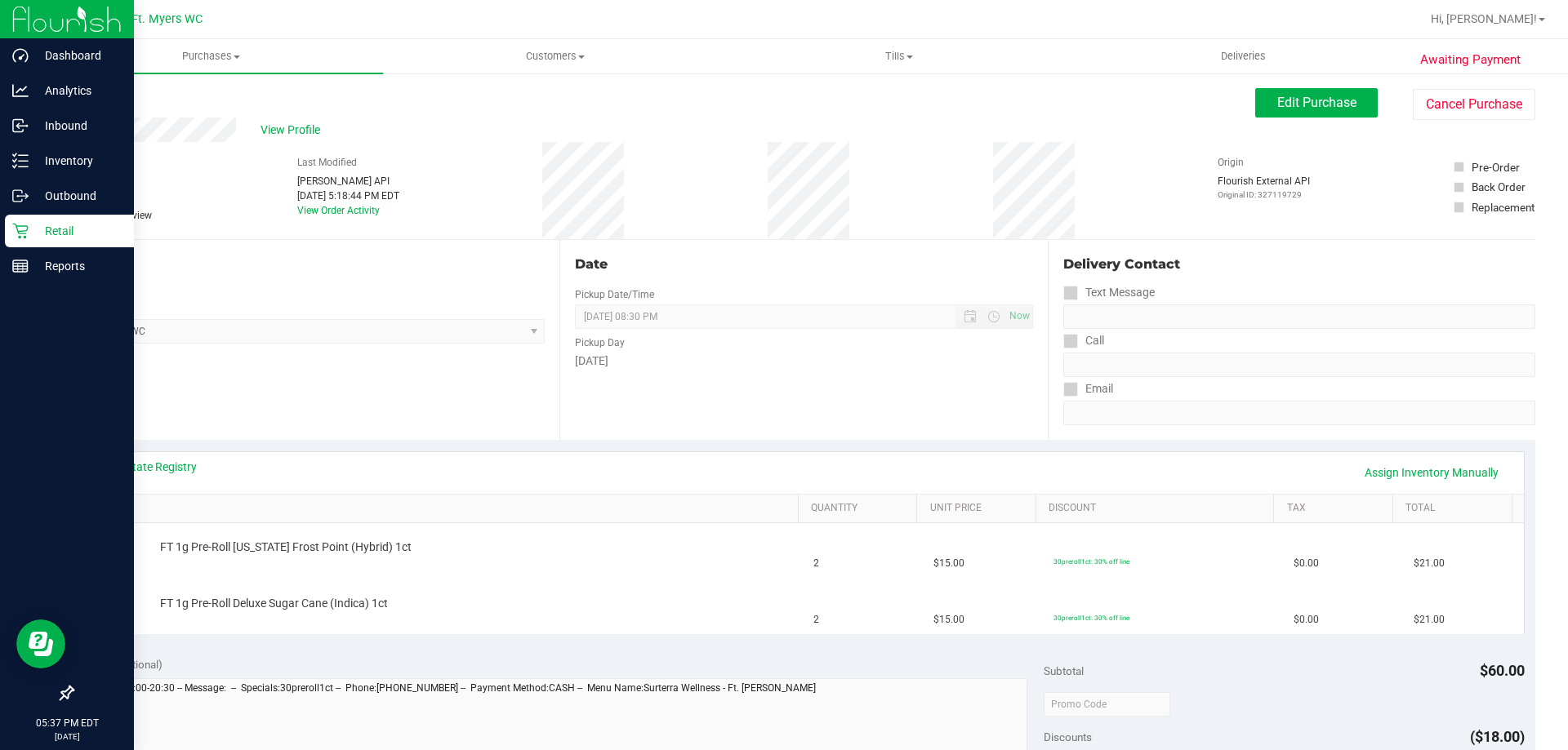
click at [20, 222] on div "Retail" at bounding box center [69, 231] width 129 height 33
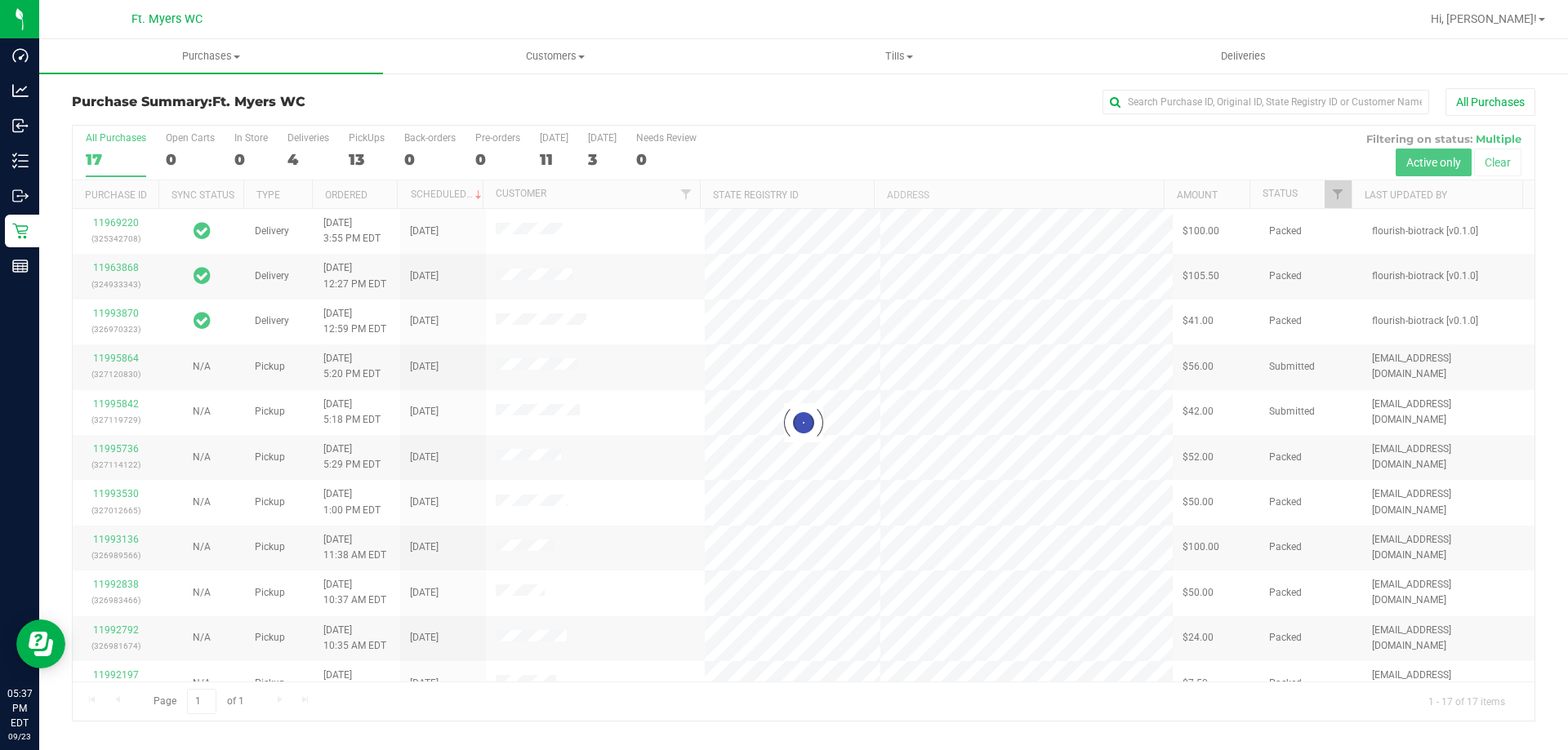
drag, startPoint x: 347, startPoint y: 179, endPoint x: 372, endPoint y: 163, distance: 29.7
click at [372, 163] on div at bounding box center [803, 423] width 1462 height 596
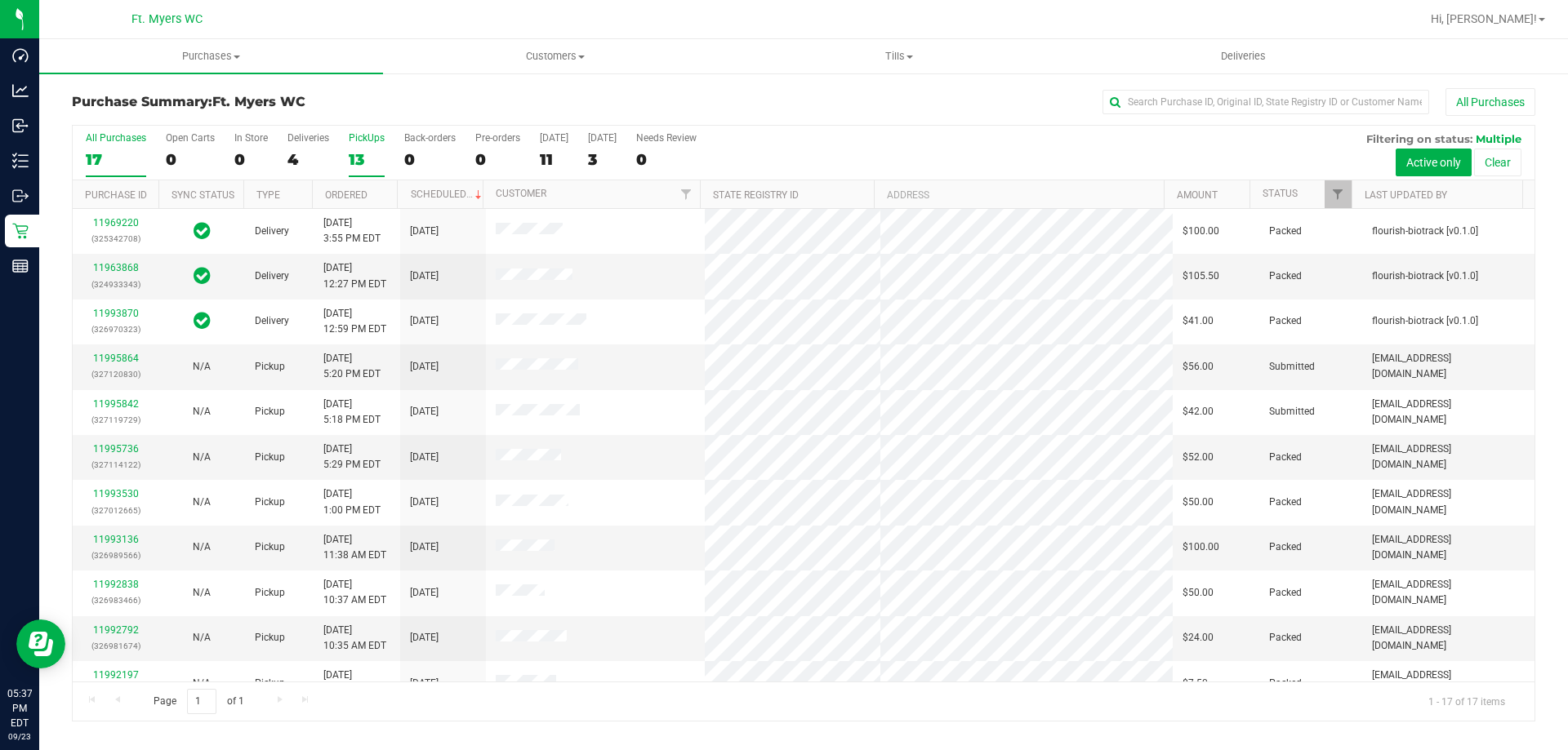
click at [371, 151] on div "13" at bounding box center [366, 159] width 36 height 19
click at [0, 0] on input "PickUps 13" at bounding box center [0, 0] width 0 height 0
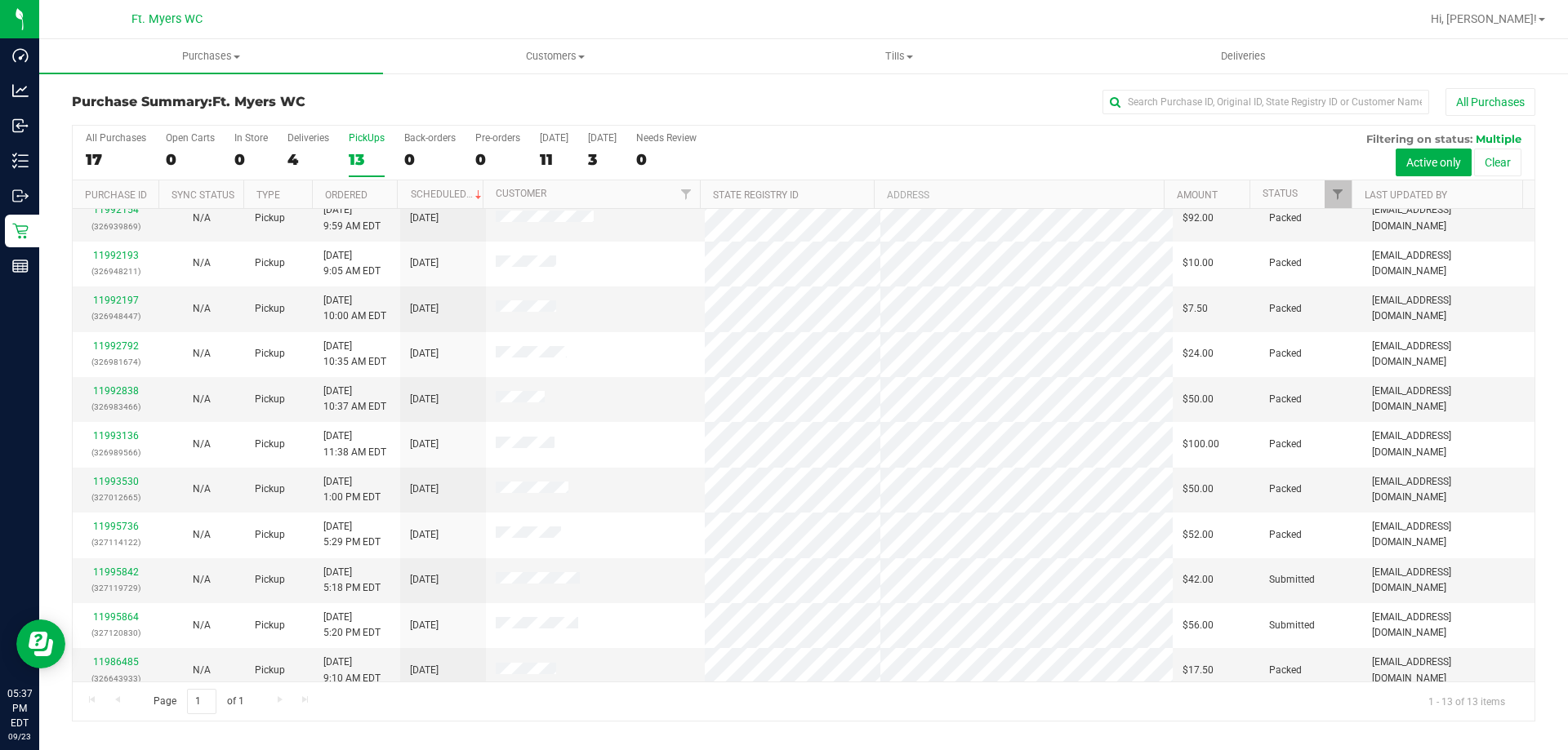
scroll to position [115, 0]
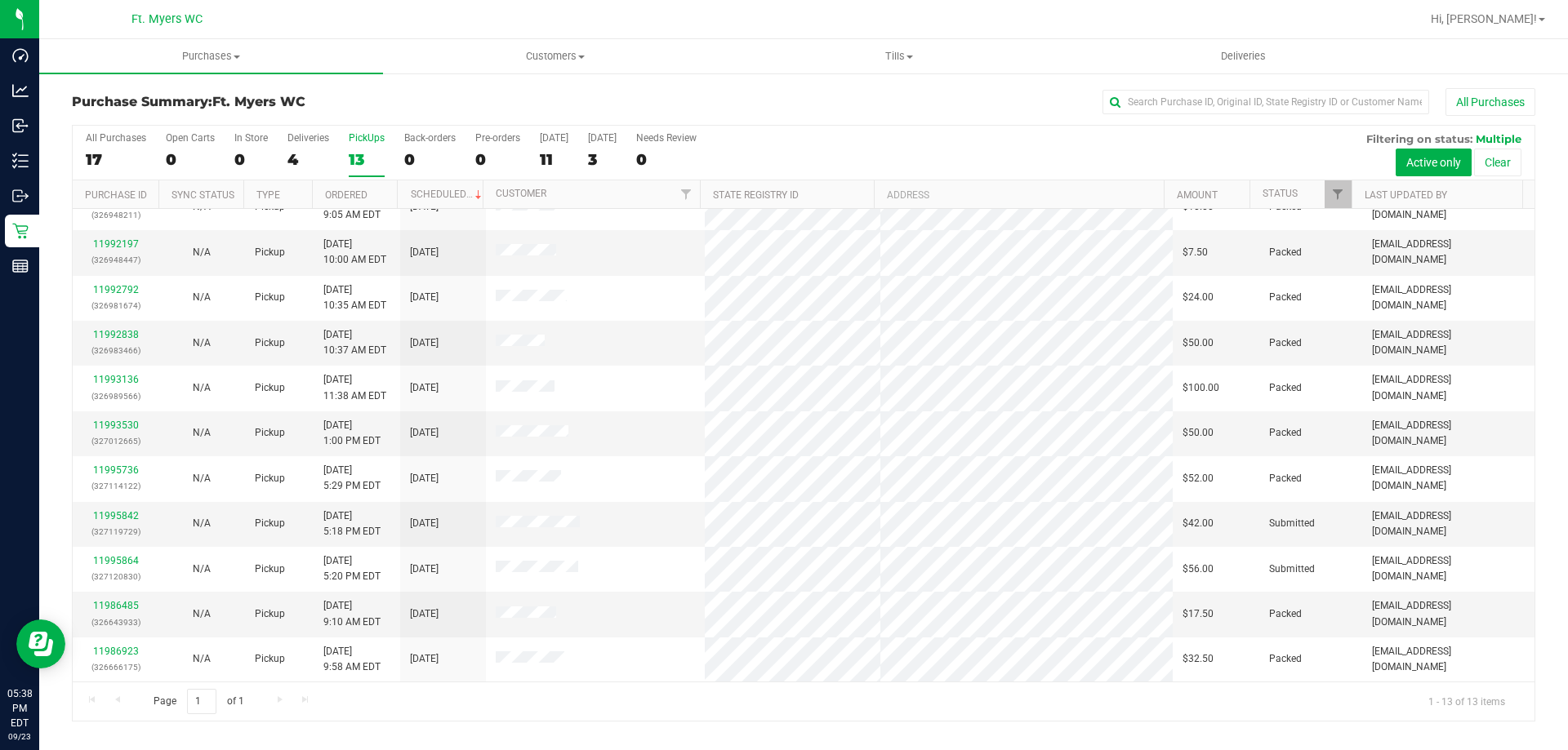
click at [616, 199] on th "Customer" at bounding box center [591, 194] width 217 height 29
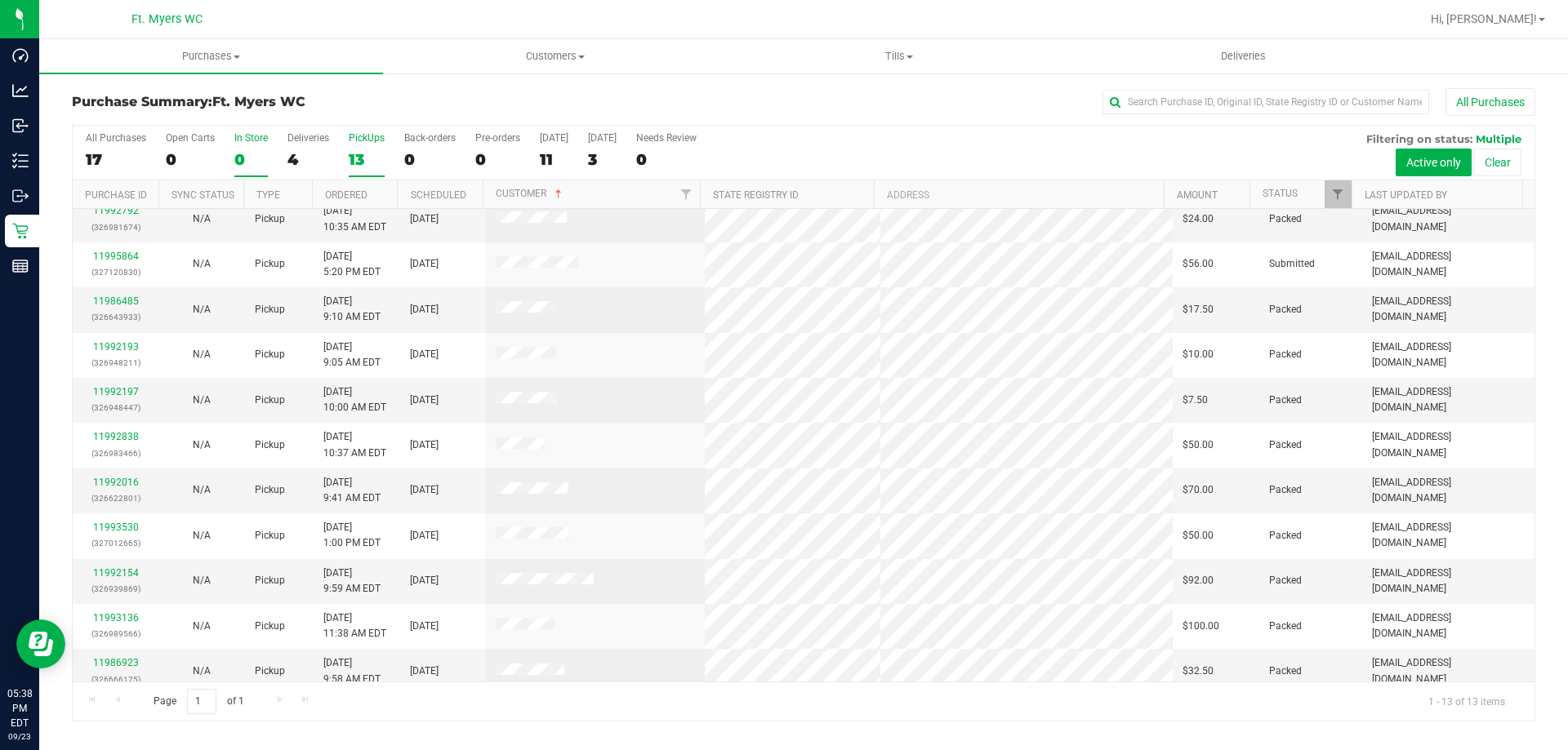
scroll to position [0, 0]
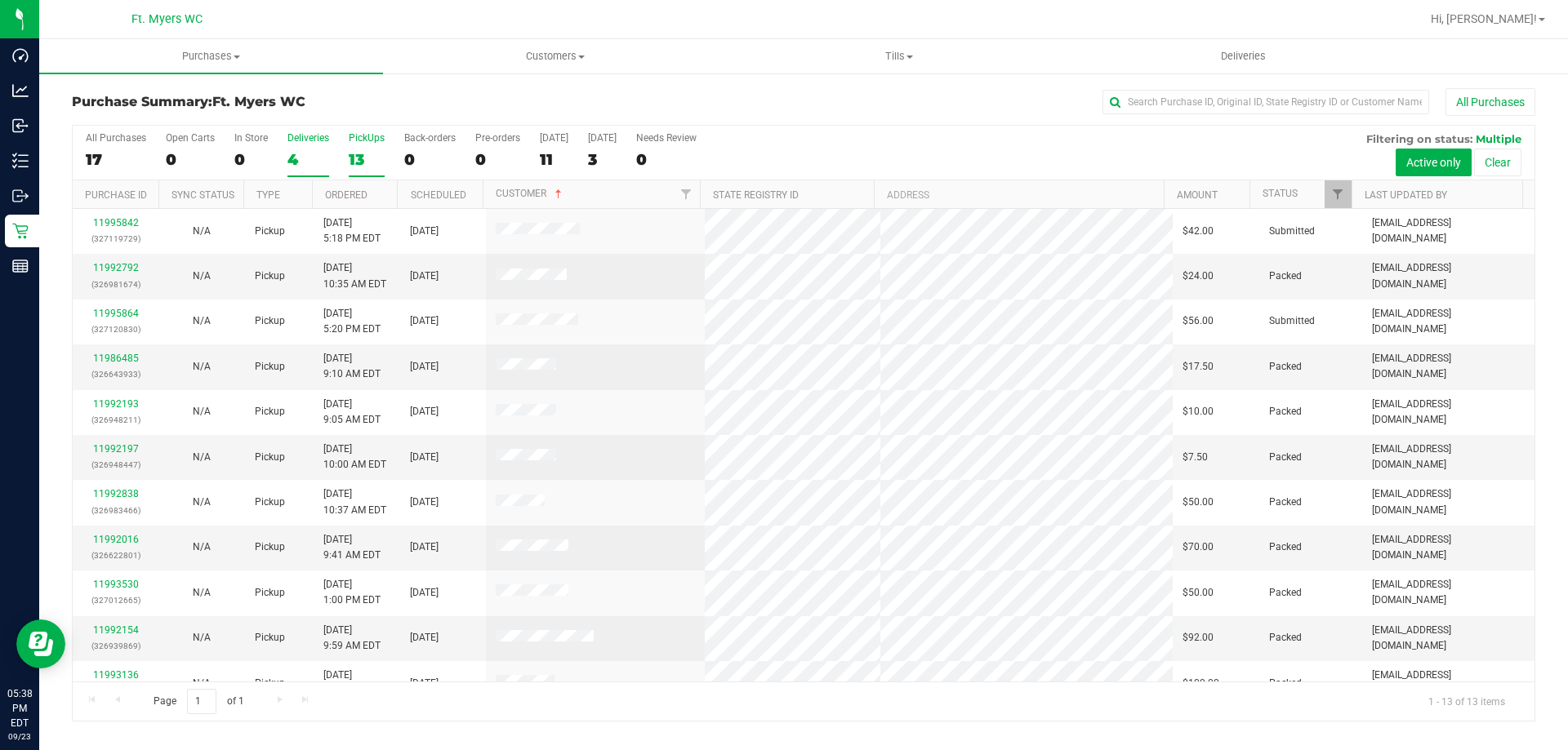
click at [289, 156] on div "4" at bounding box center [308, 159] width 42 height 19
click at [0, 0] on input "Deliveries 4" at bounding box center [0, 0] width 0 height 0
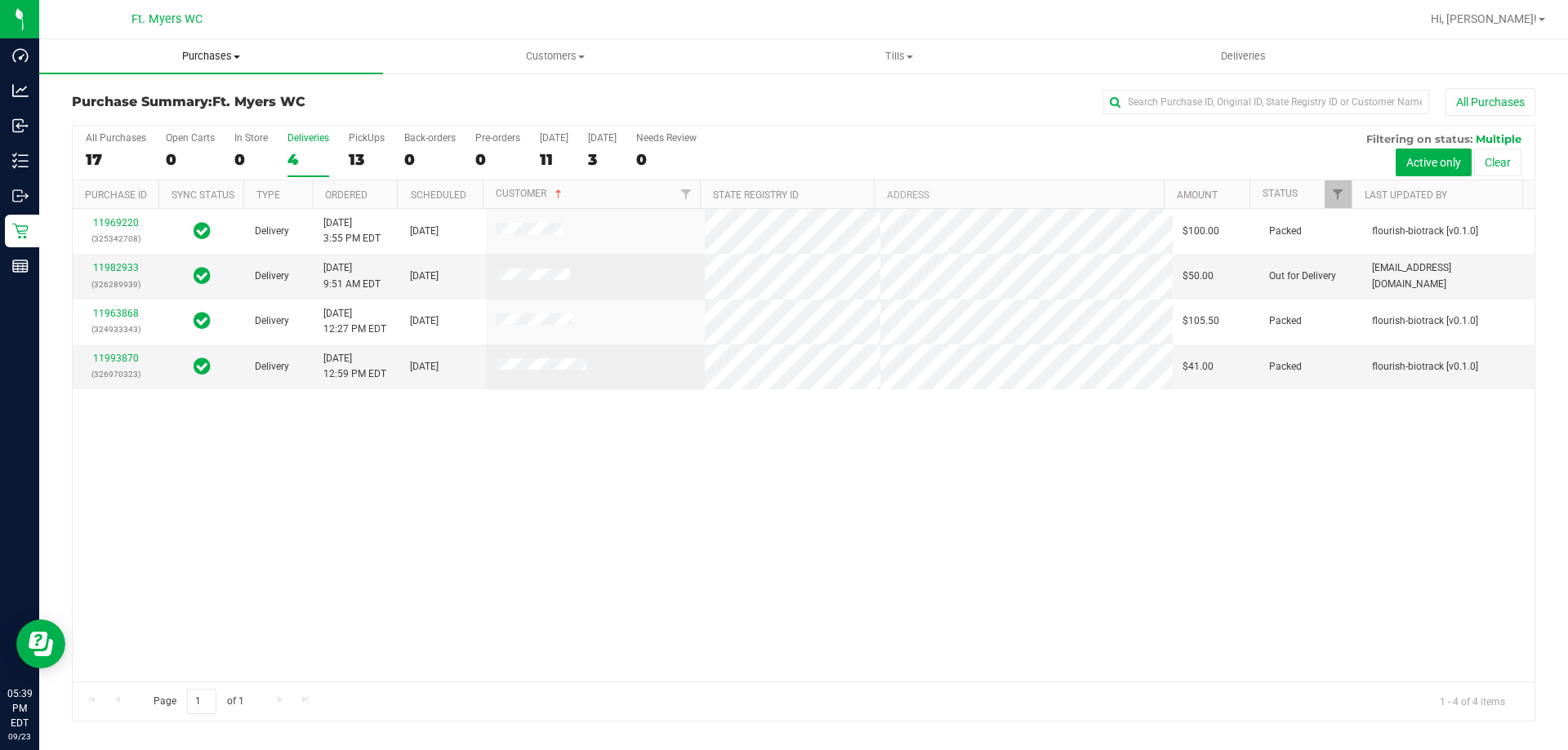
click at [296, 64] on uib-tab-heading "Purchases Summary of purchases Fulfillment All purchases" at bounding box center [211, 56] width 343 height 35
click at [292, 101] on li "Summary of purchases" at bounding box center [211, 99] width 343 height 20
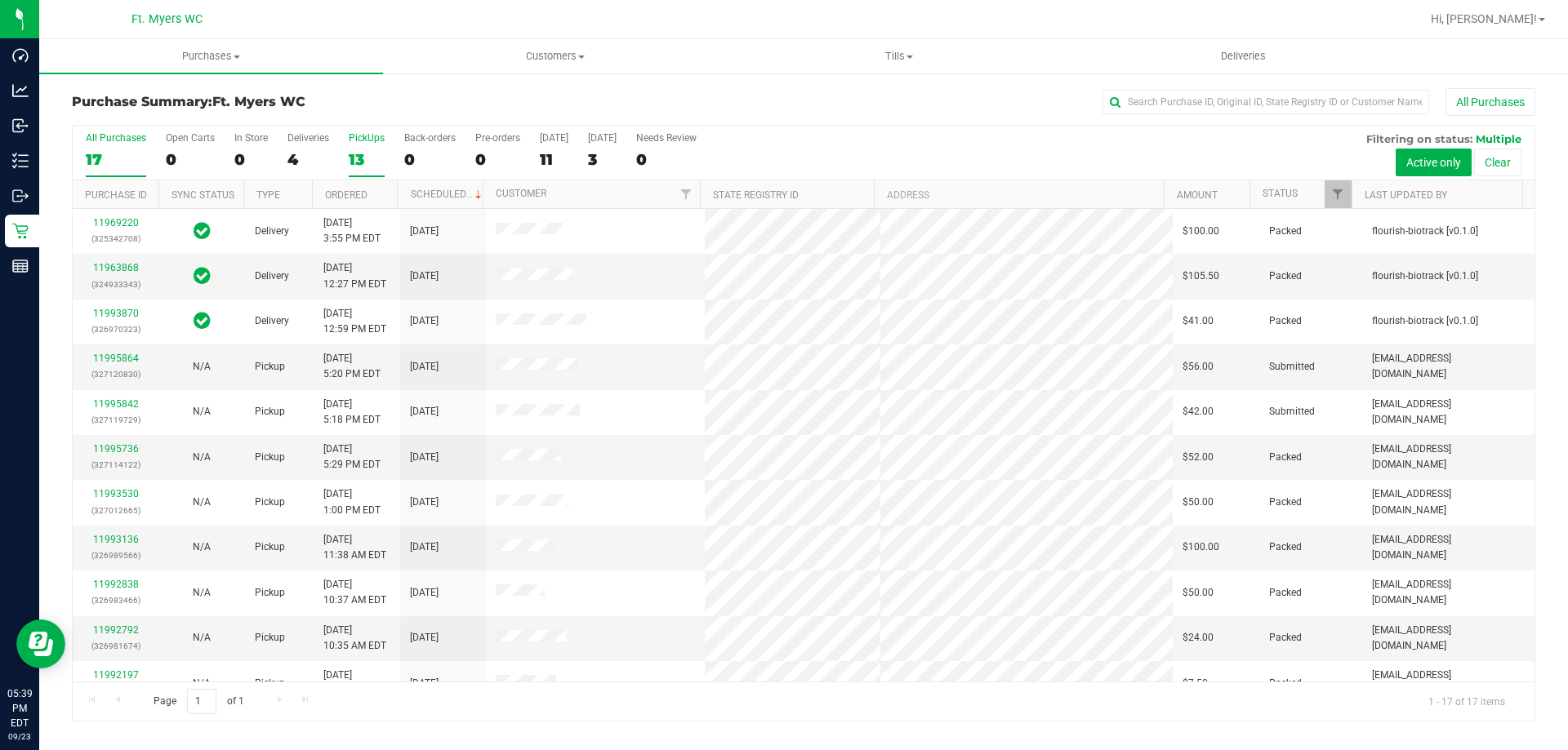
click at [366, 161] on div "13" at bounding box center [366, 159] width 36 height 19
click at [0, 0] on input "PickUps 13" at bounding box center [0, 0] width 0 height 0
click at [605, 199] on th "Customer" at bounding box center [591, 194] width 217 height 29
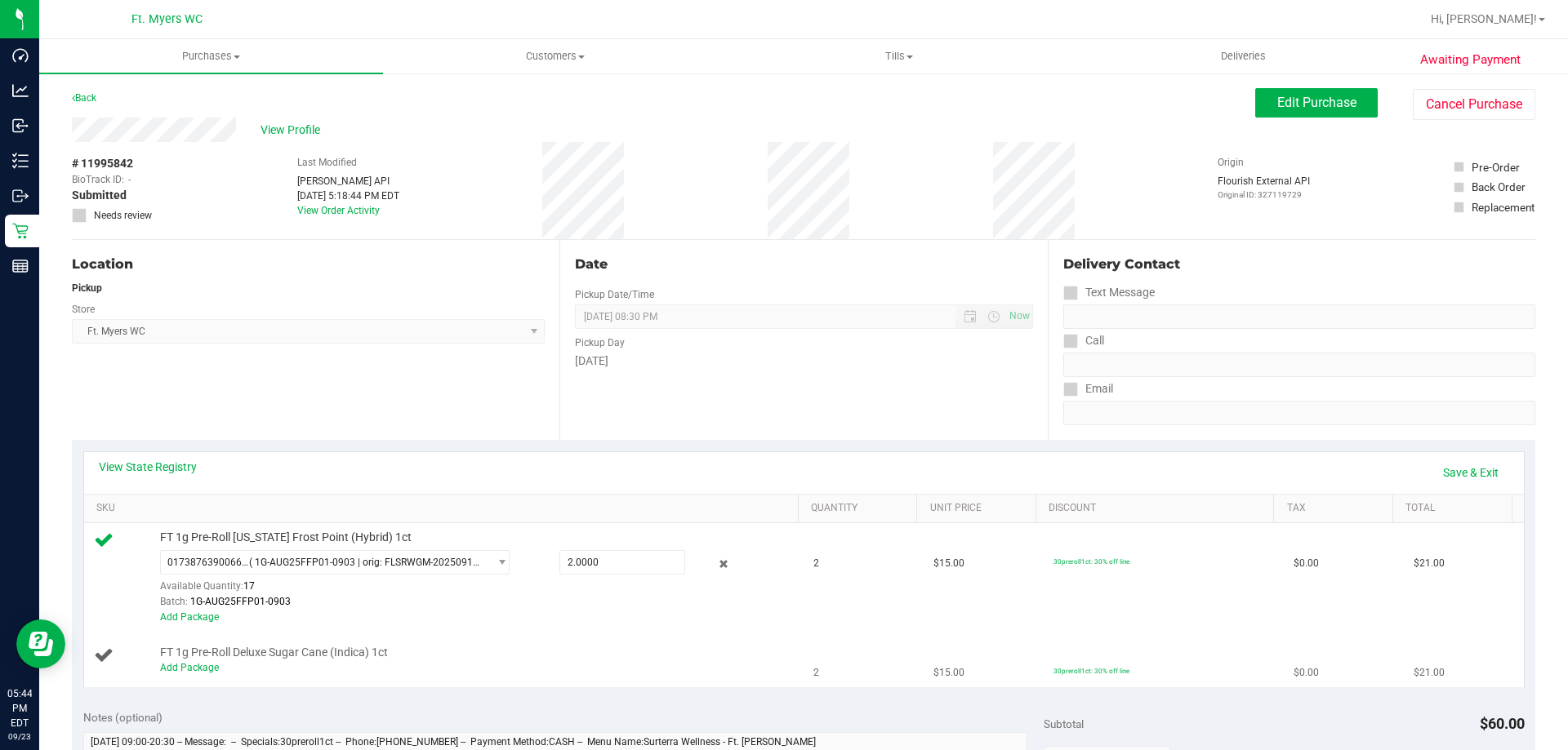
click at [204, 661] on div "Add Package" at bounding box center [475, 669] width 631 height 16
click at [208, 670] on link "Add Package" at bounding box center [189, 668] width 58 height 12
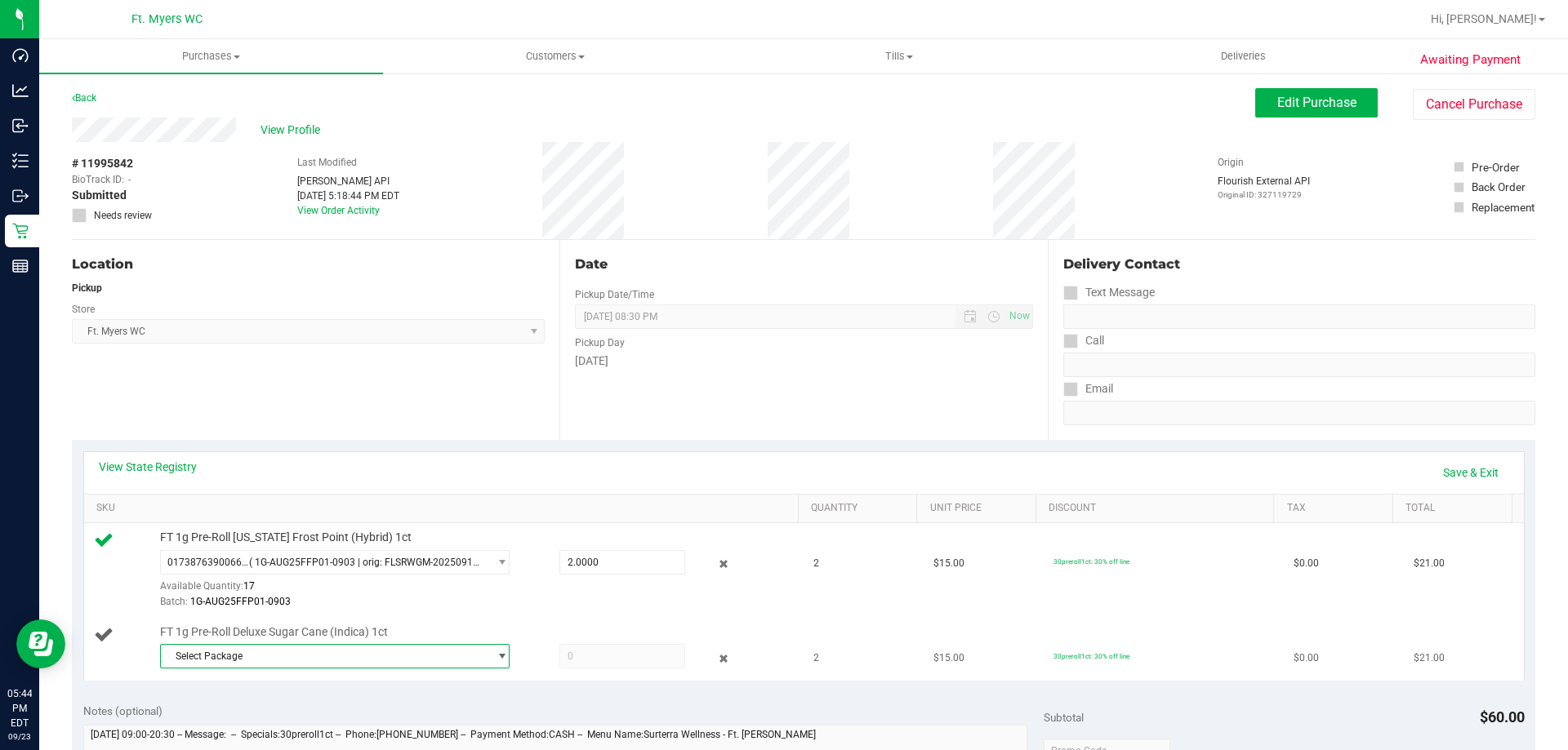
drag, startPoint x: 290, startPoint y: 664, endPoint x: 337, endPoint y: 677, distance: 48.8
click at [290, 664] on span "Select Package" at bounding box center [325, 656] width 328 height 23
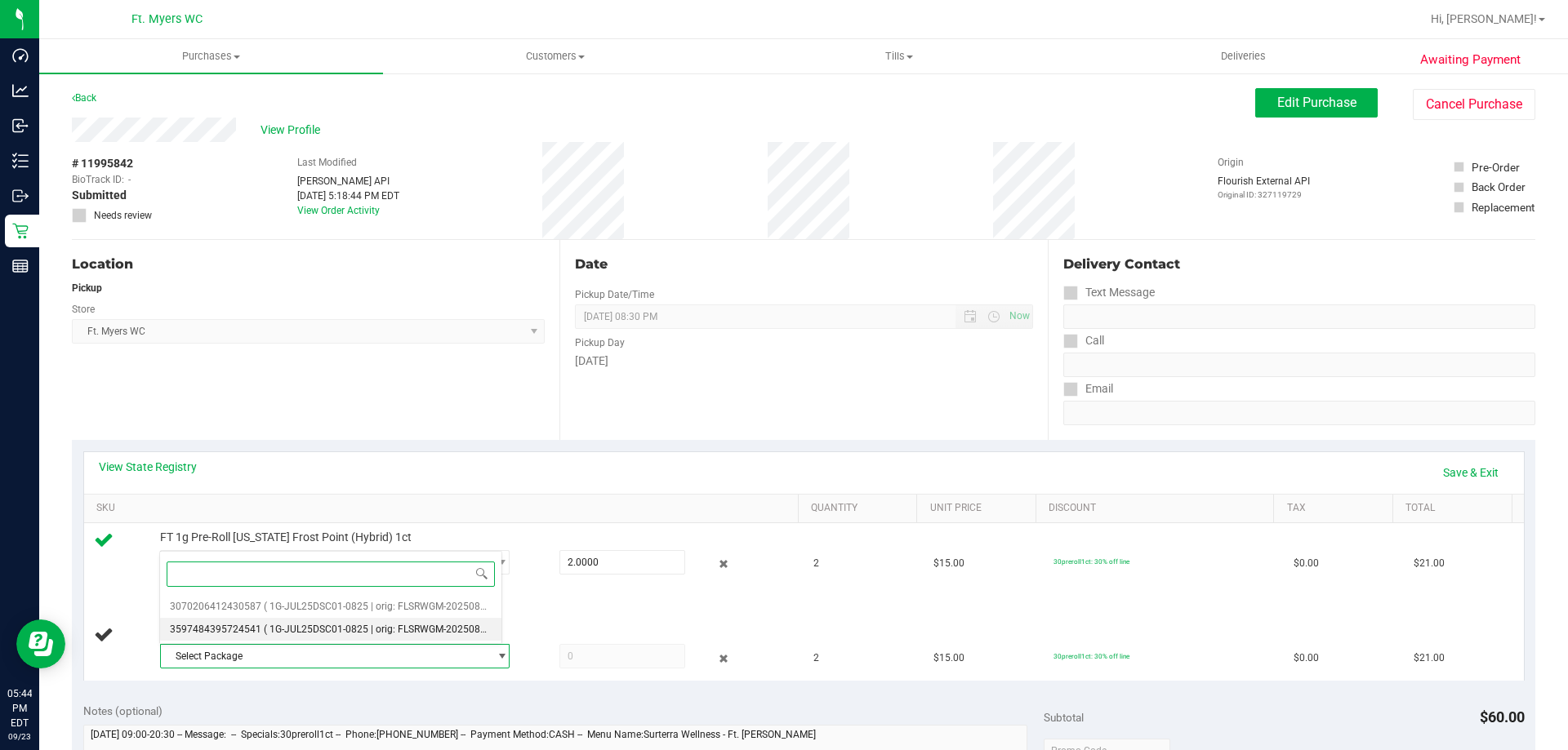
click at [404, 632] on span "( 1G-JUL25DSC01-0825 | orig: FLSRWGM-20250830-068 )" at bounding box center [391, 629] width 253 height 12
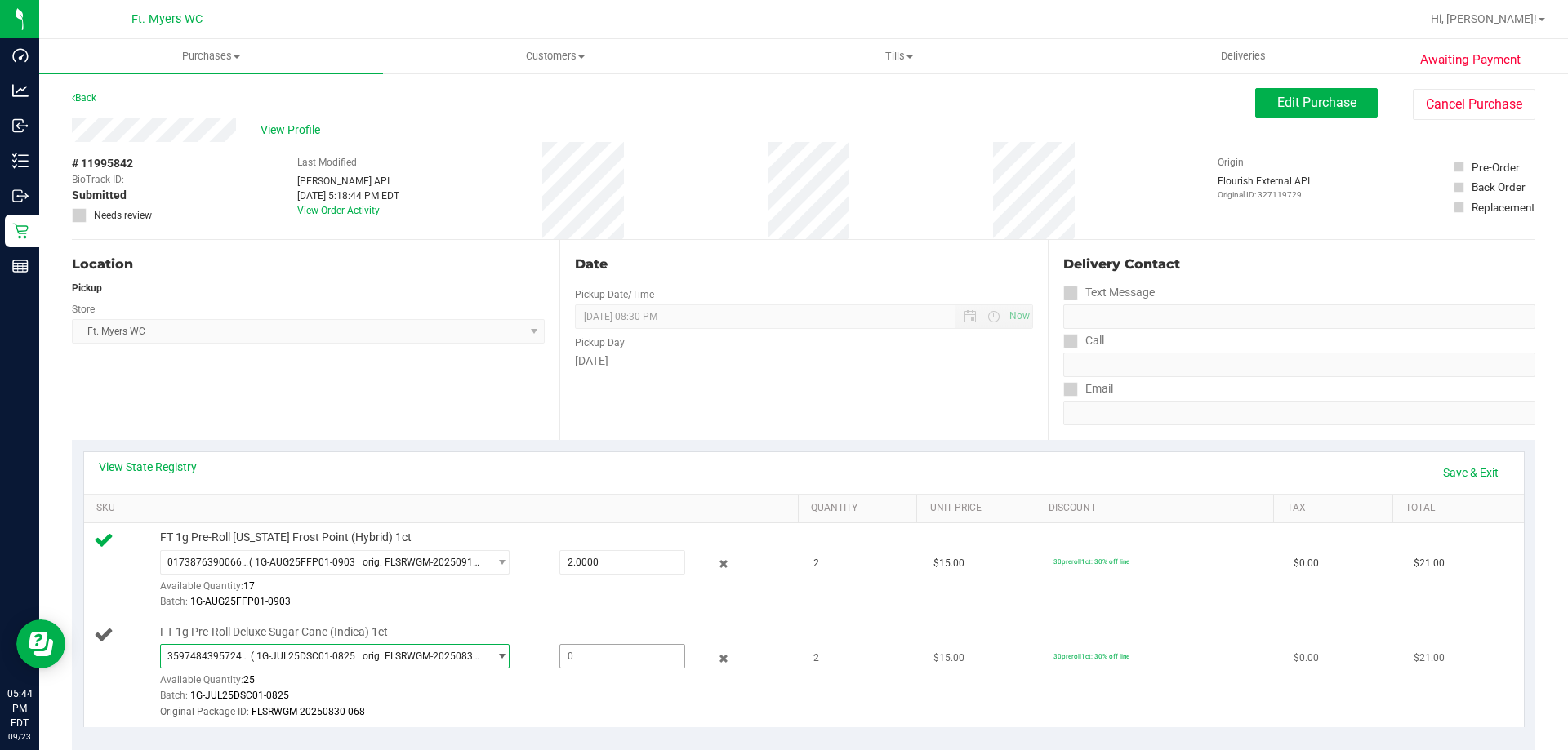
click at [626, 654] on span at bounding box center [622, 656] width 126 height 25
type input "2"
type input "2.0000"
click at [536, 616] on td "FT 1g Pre-Roll Florida Frost Point (Hybrid) 1ct 0173876390066909 ( 1G-AUG25FFP0…" at bounding box center [444, 571] width 721 height 95
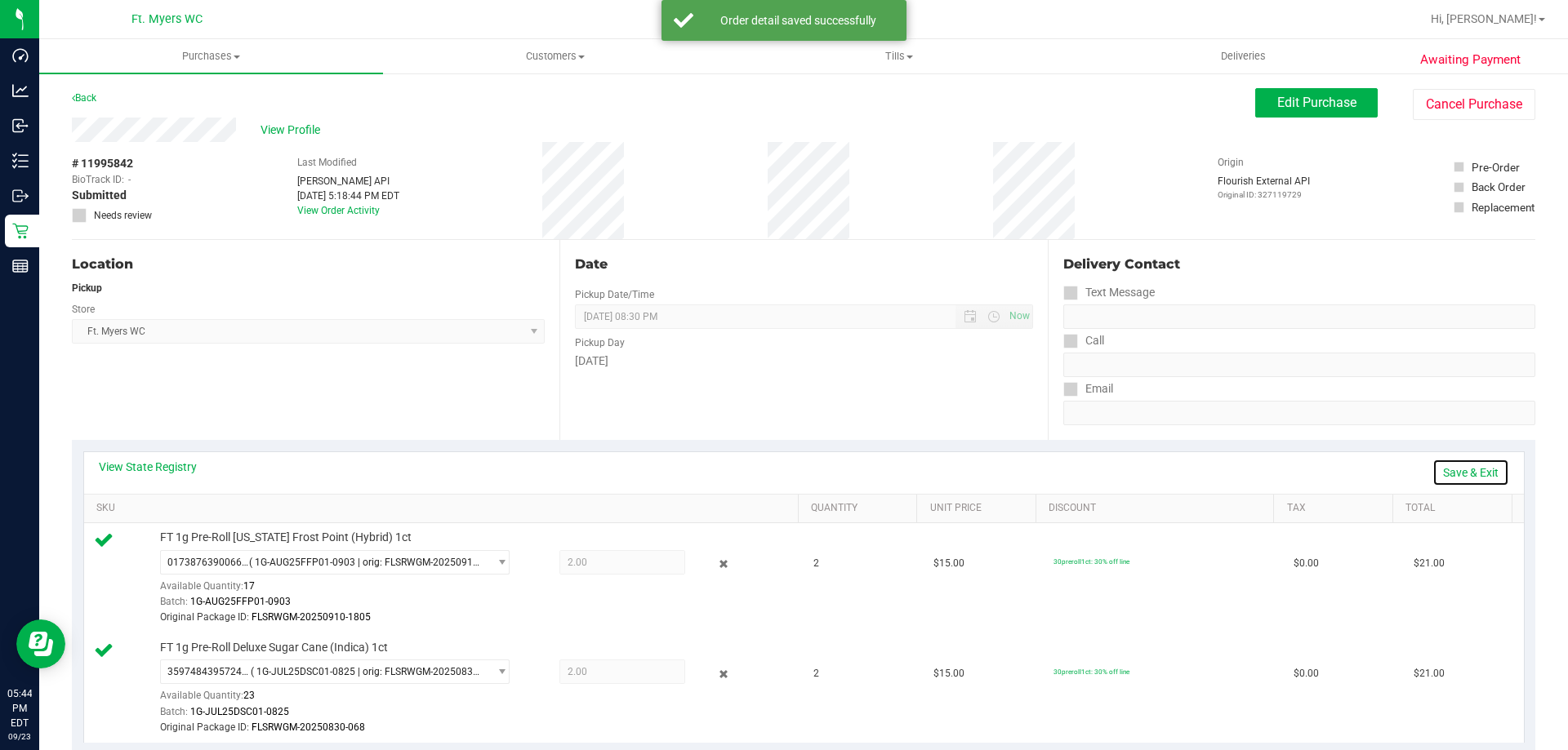
click at [1449, 478] on link "Save & Exit" at bounding box center [1471, 473] width 77 height 28
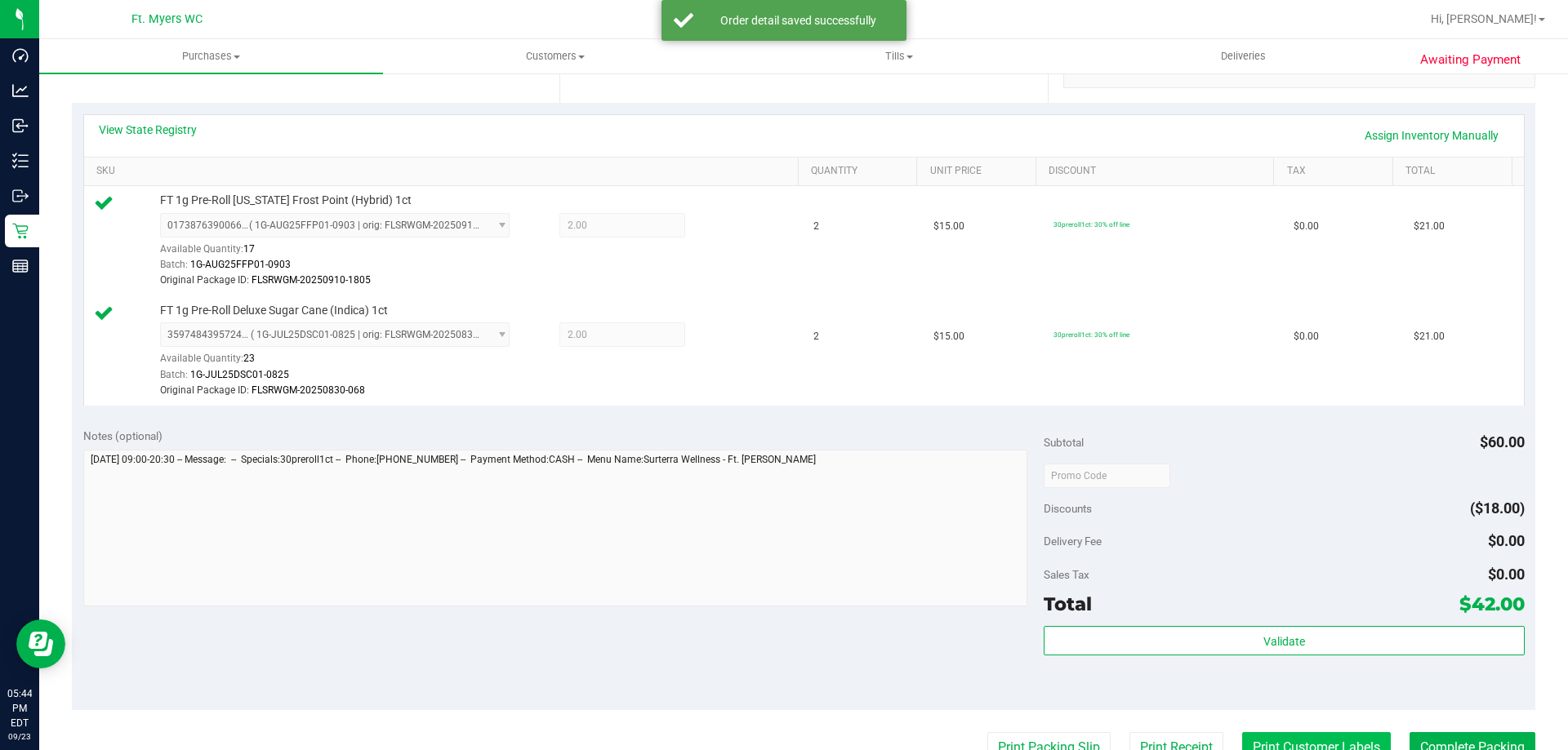
scroll to position [490, 0]
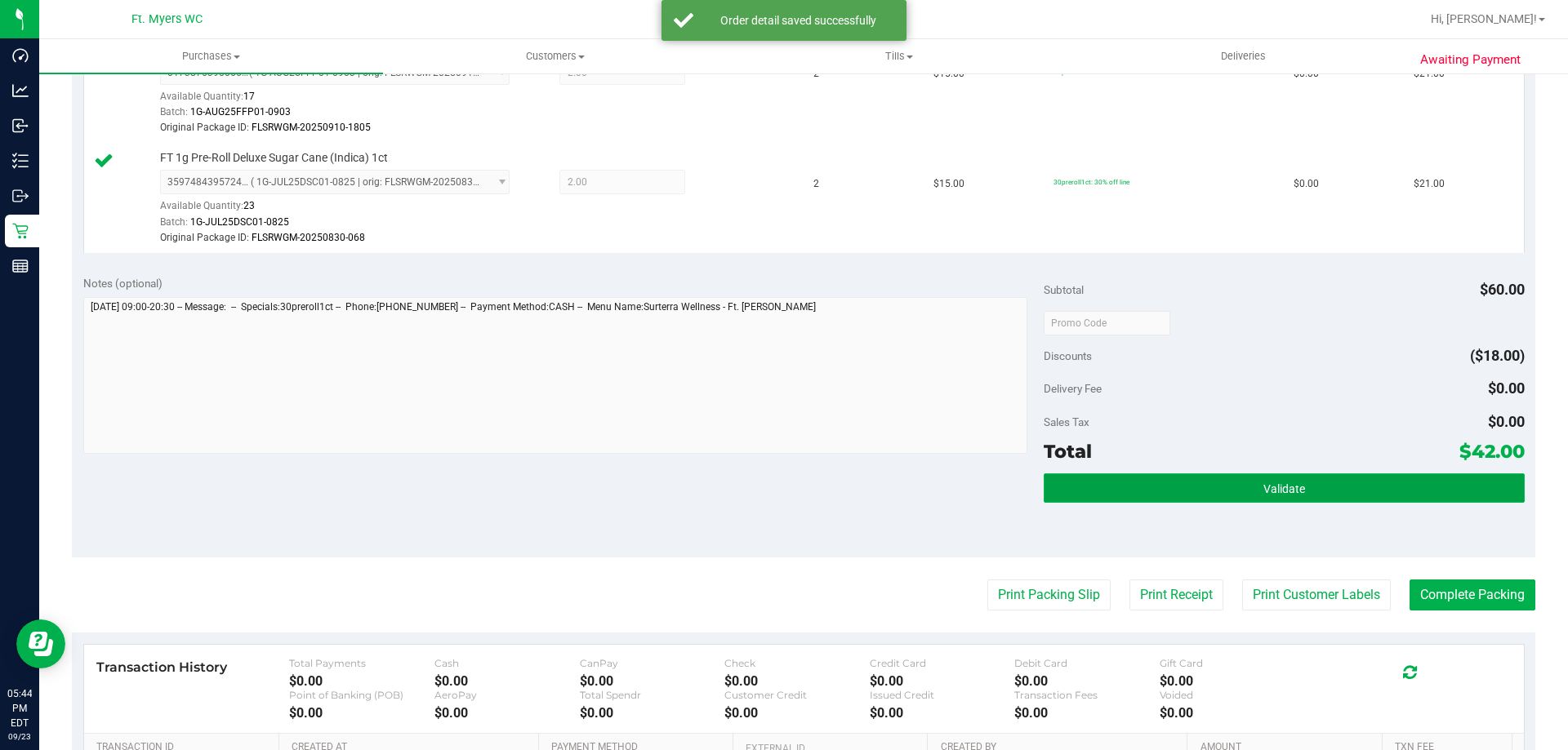
click at [1349, 488] on button "Validate" at bounding box center [1283, 489] width 480 height 30
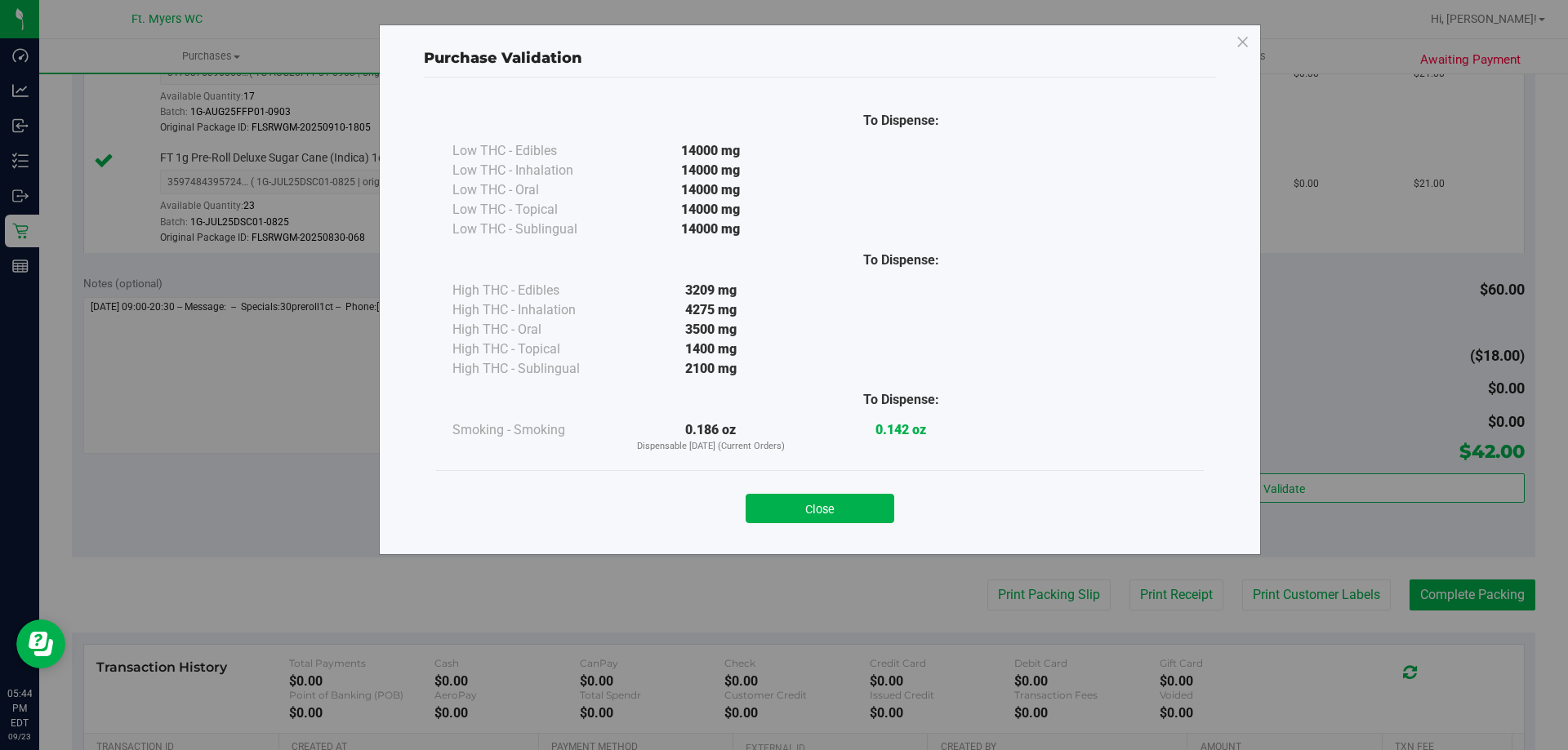
click at [899, 476] on div "Close" at bounding box center [821, 503] width 768 height 66
click at [881, 488] on div "Close" at bounding box center [820, 503] width 743 height 41
click at [869, 505] on button "Close" at bounding box center [820, 509] width 148 height 30
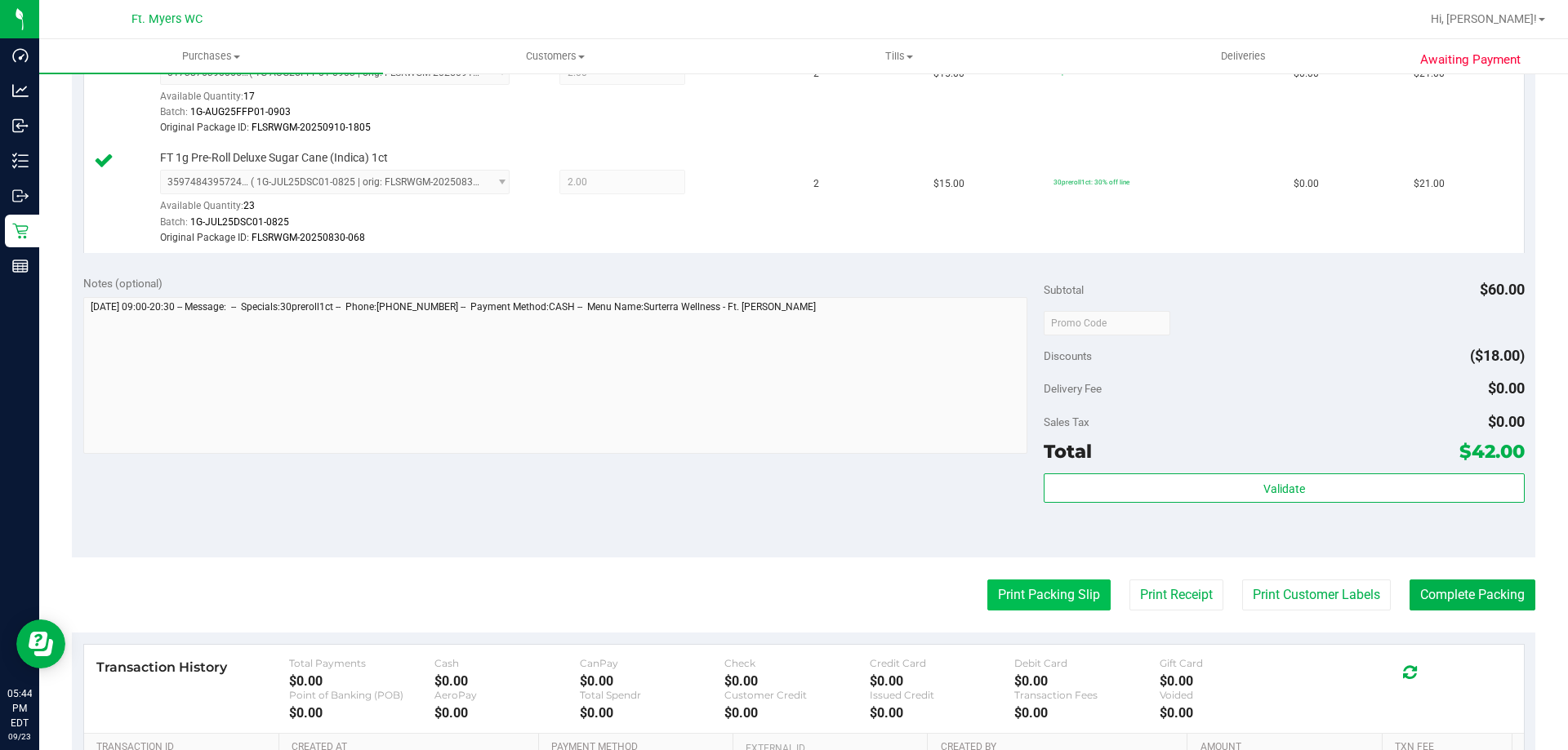
drag, startPoint x: 1043, startPoint y: 575, endPoint x: 1042, endPoint y: 591, distance: 16.0
click at [1043, 575] on purchase-details "Back Edit Purchase Cancel Purchase View Profile # 11995842 BioTrack ID: - Submi…" at bounding box center [804, 268] width 1464 height 1340
click at [1039, 593] on button "Print Packing Slip" at bounding box center [1049, 595] width 124 height 31
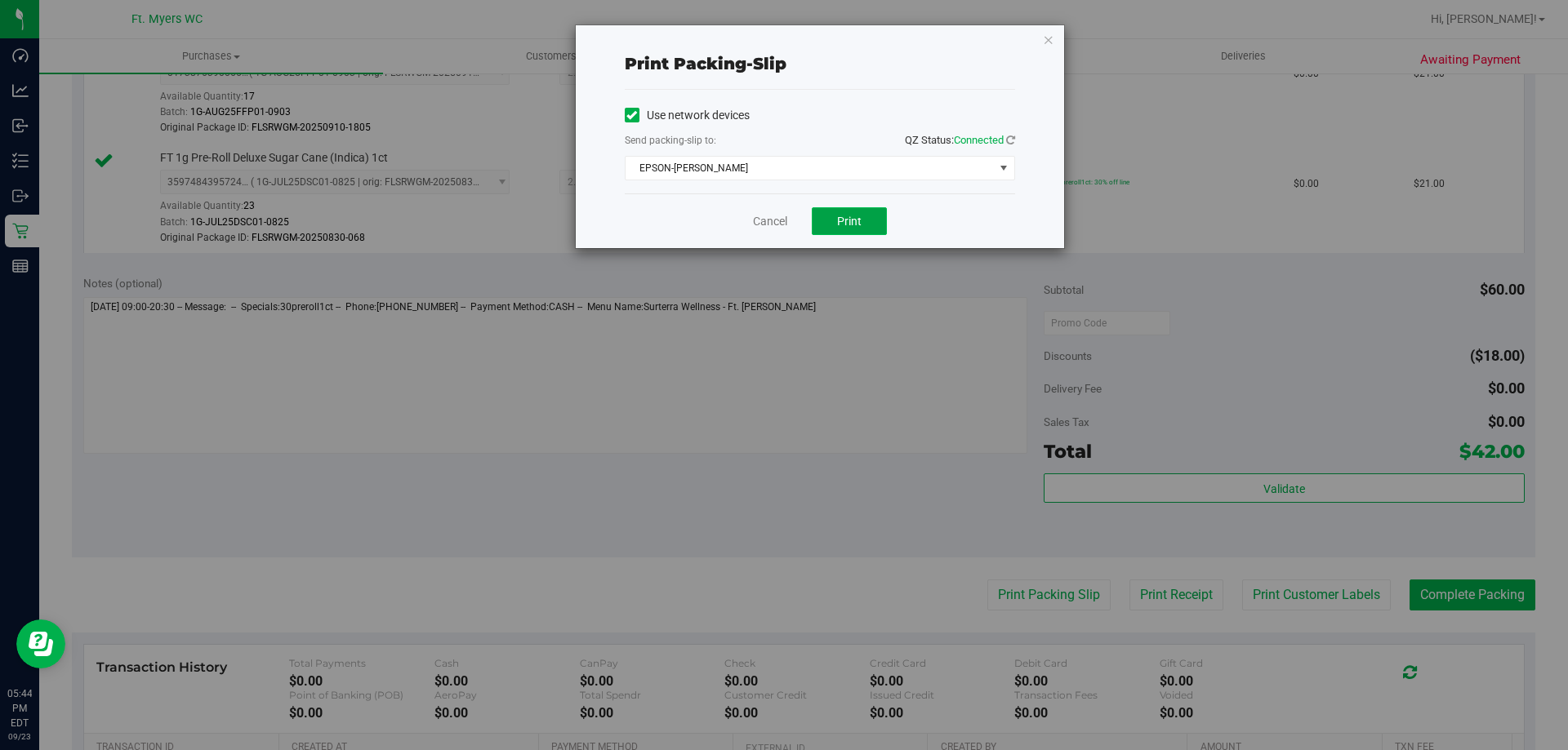
click at [833, 213] on button "Print" at bounding box center [849, 222] width 75 height 28
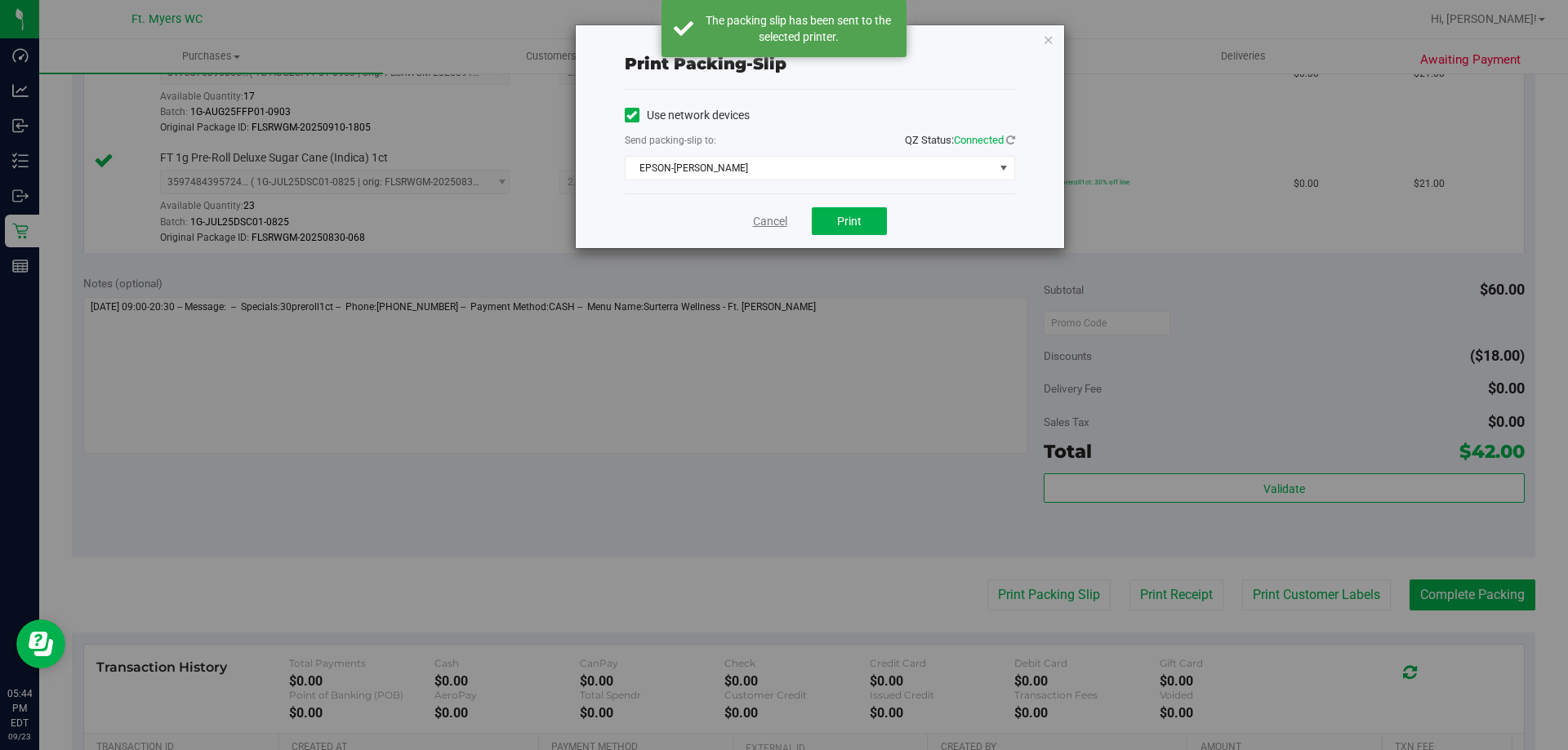
click at [771, 224] on link "Cancel" at bounding box center [770, 221] width 35 height 17
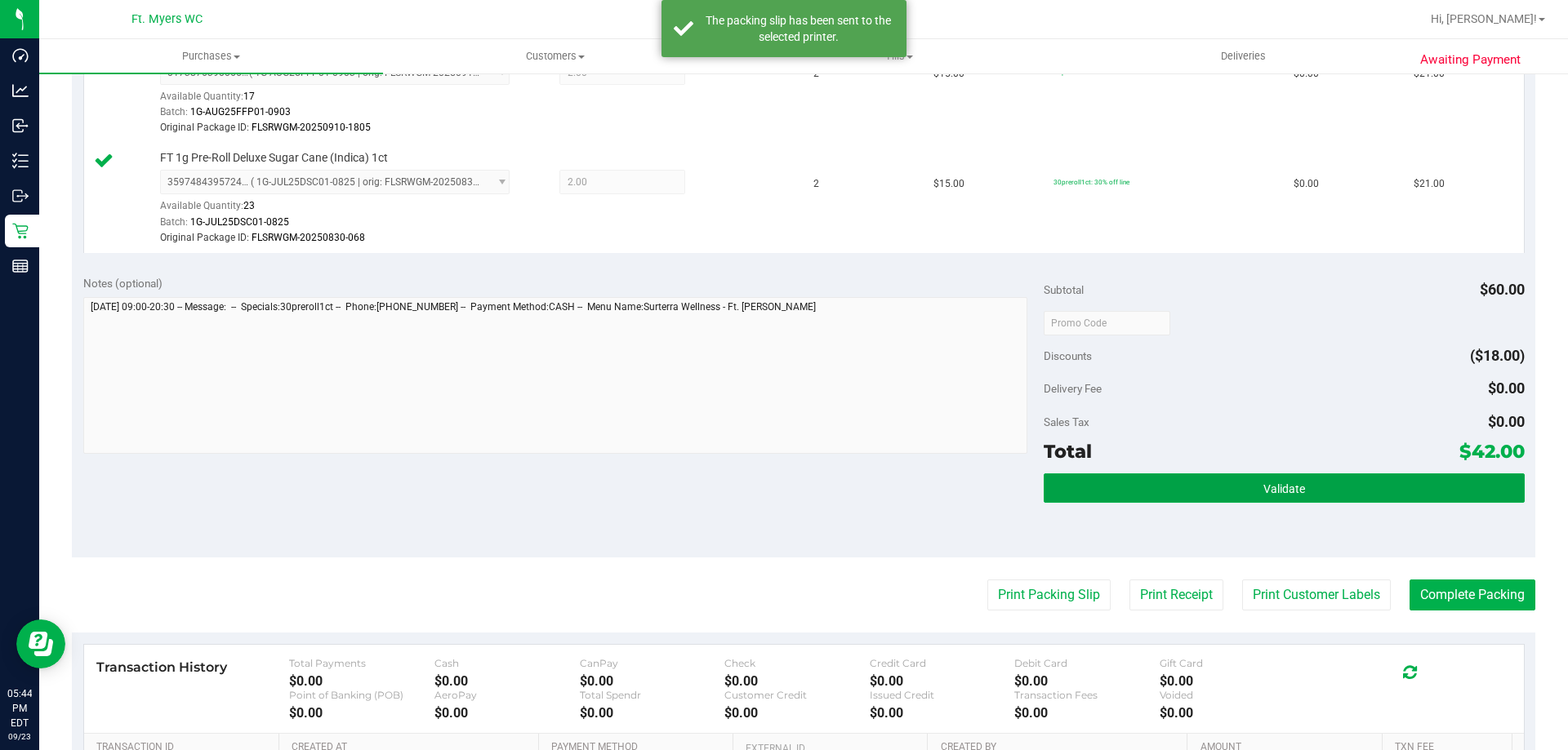
drag, startPoint x: 1393, startPoint y: 489, endPoint x: 1456, endPoint y: 555, distance: 91.2
click at [1422, 520] on div "Validate" at bounding box center [1283, 511] width 480 height 73
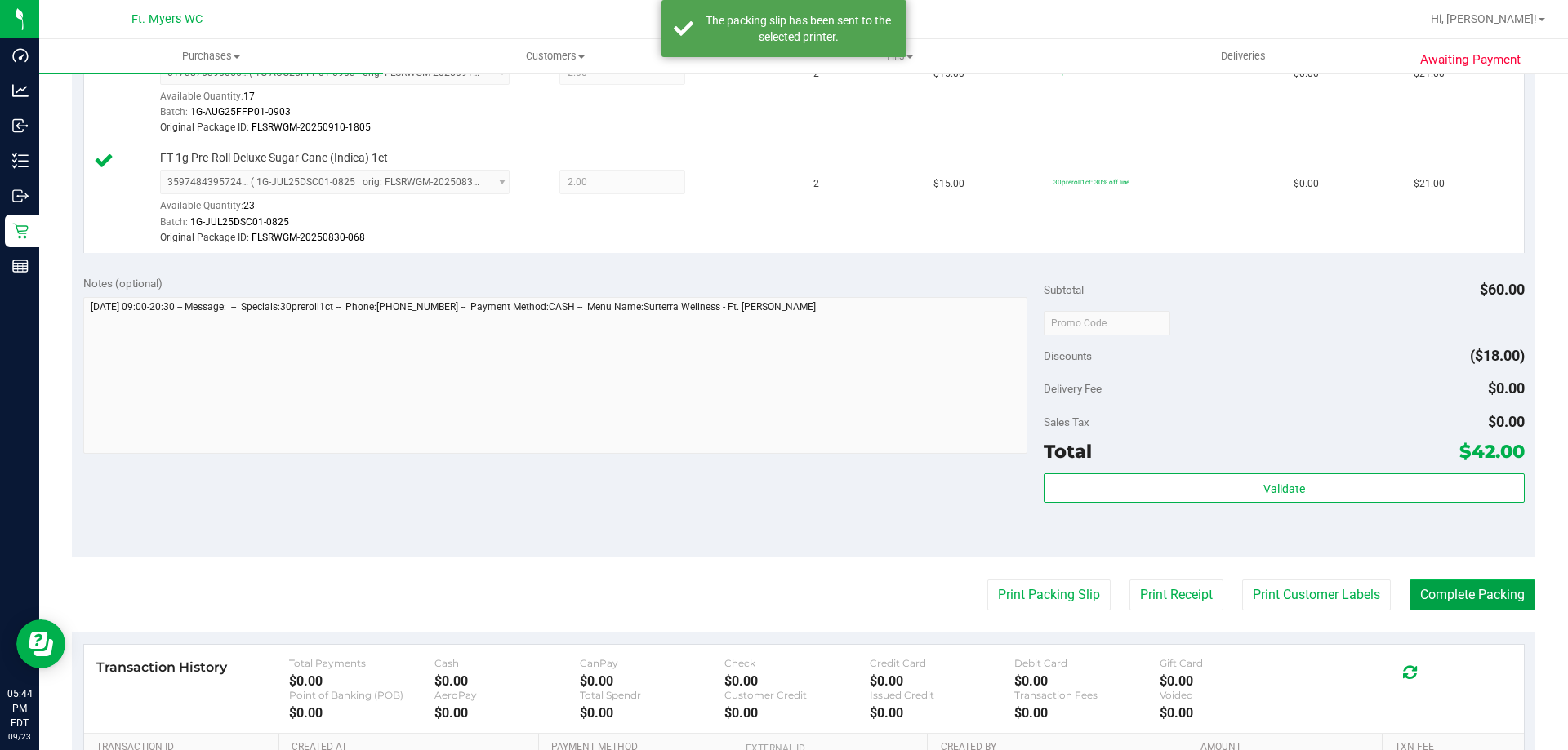
click at [1487, 591] on button "Complete Packing" at bounding box center [1472, 595] width 126 height 31
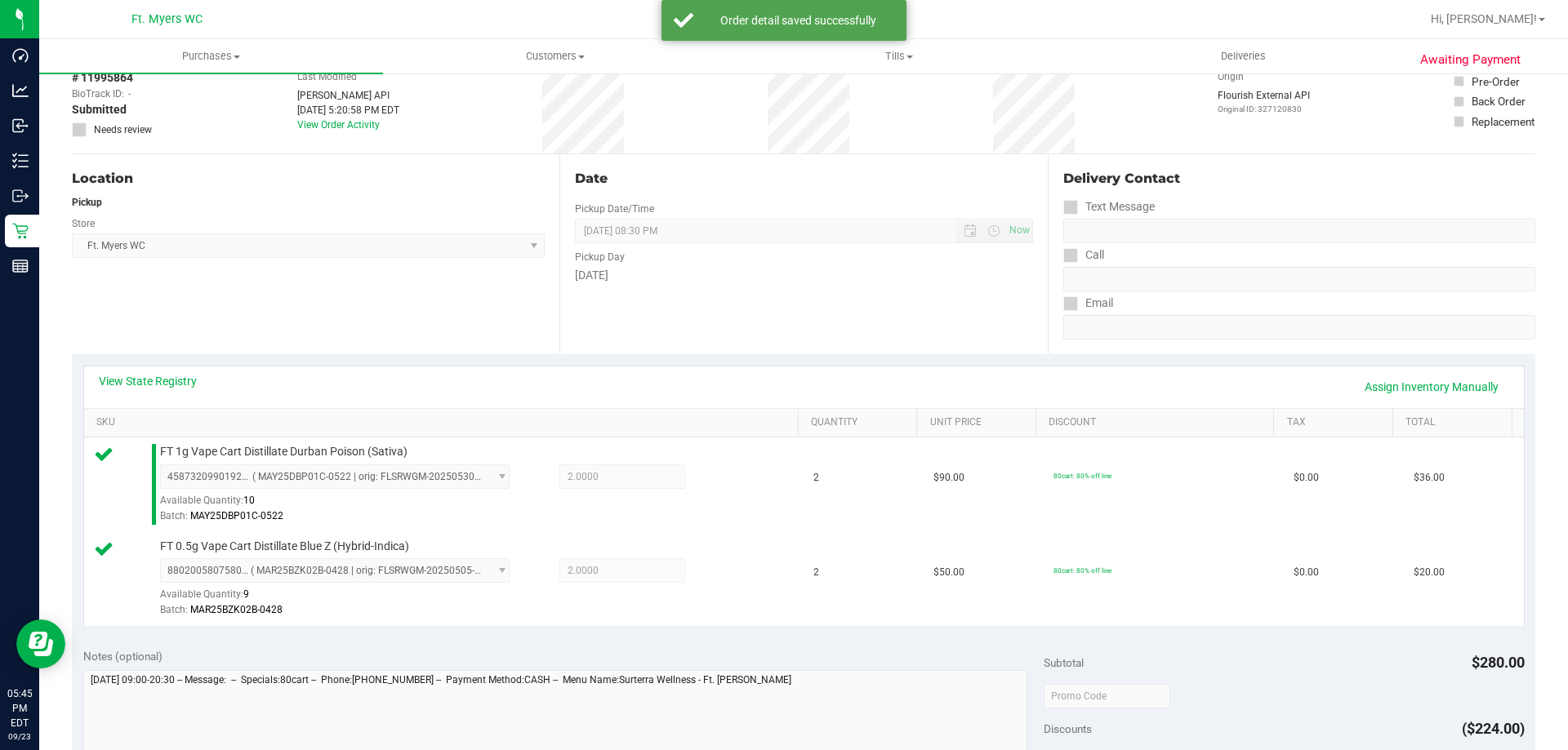
scroll to position [490, 0]
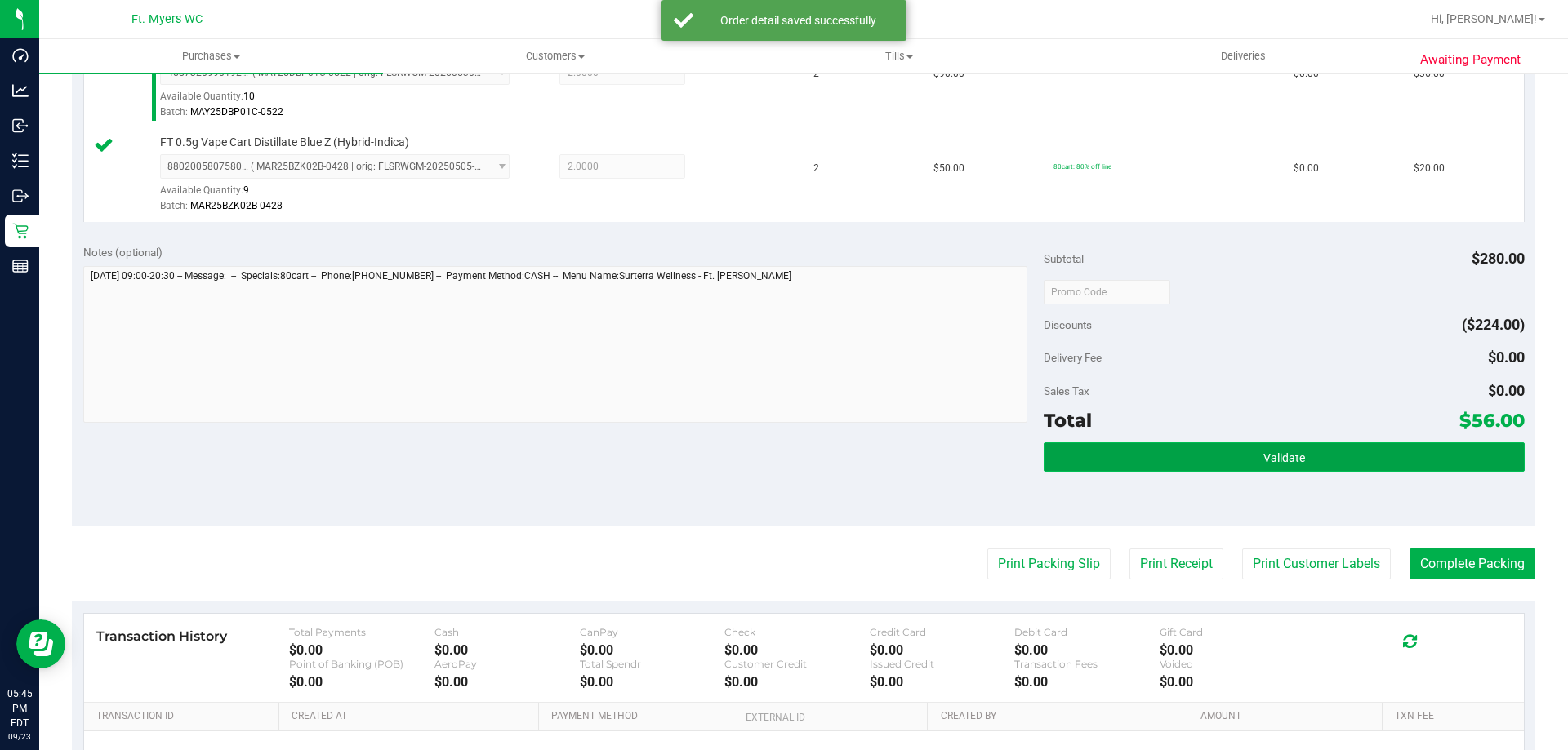
click at [1340, 457] on button "Validate" at bounding box center [1283, 457] width 480 height 30
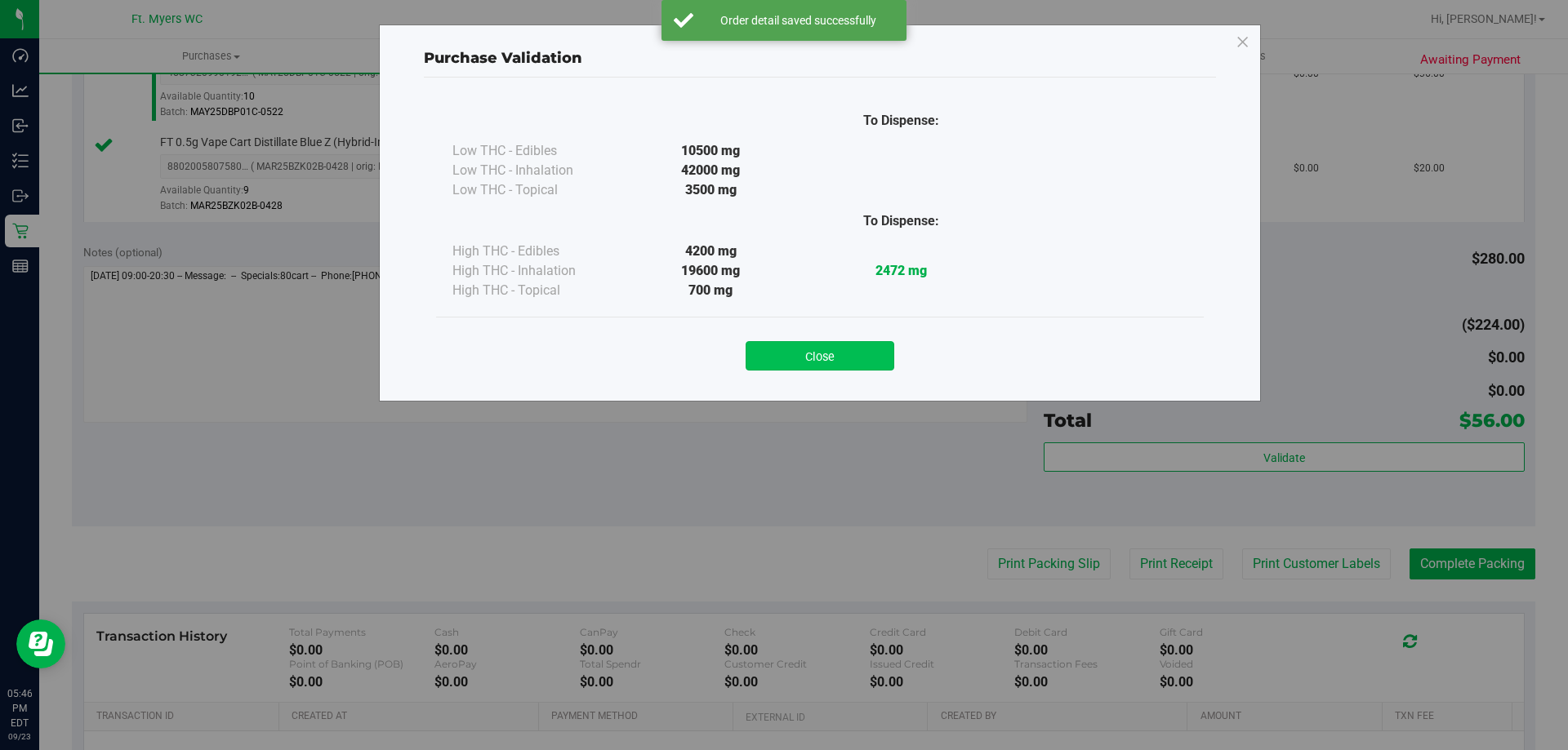
drag, startPoint x: 807, startPoint y: 365, endPoint x: 939, endPoint y: 412, distance: 140.1
click at [810, 364] on button "Close" at bounding box center [820, 356] width 148 height 30
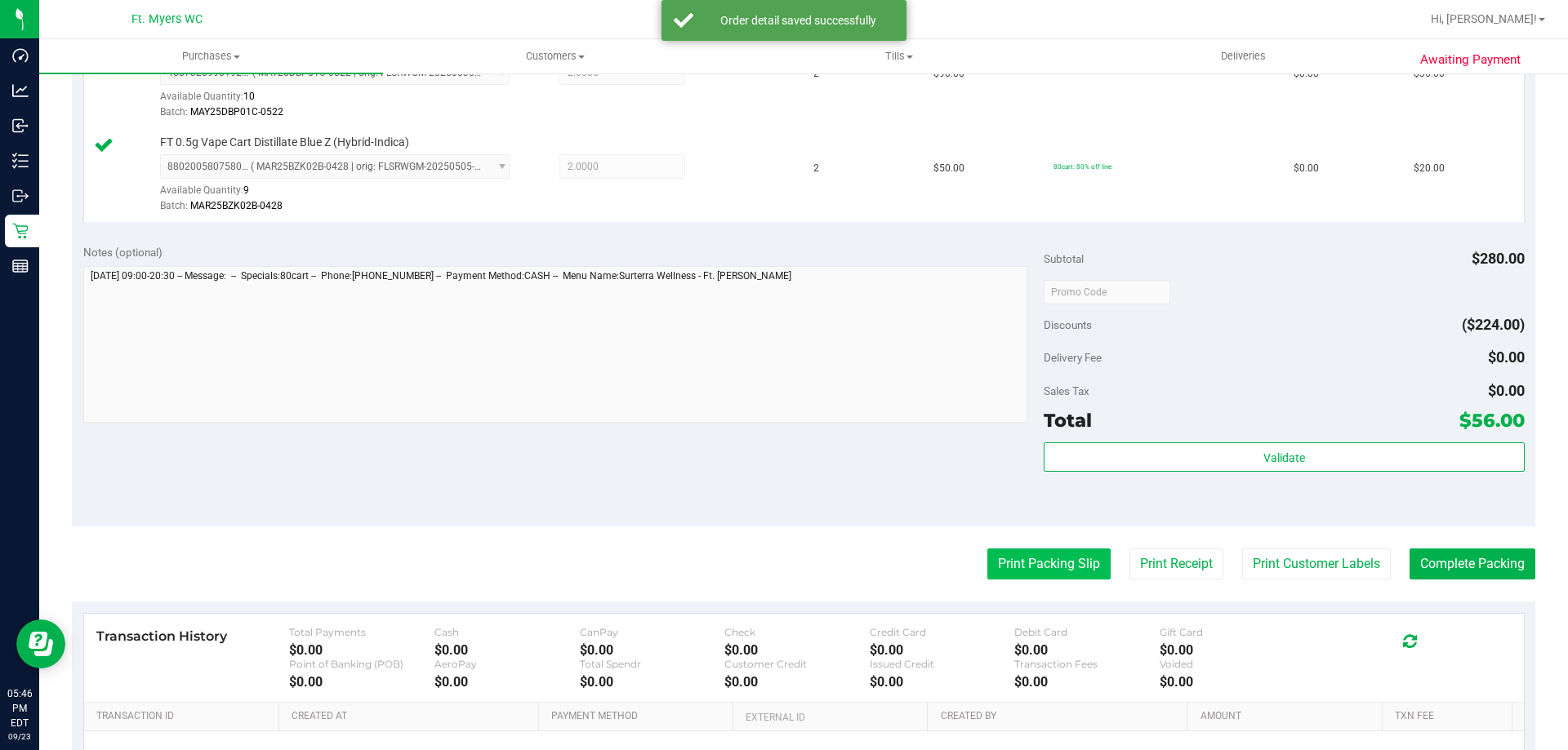
click at [1037, 562] on button "Print Packing Slip" at bounding box center [1049, 563] width 124 height 31
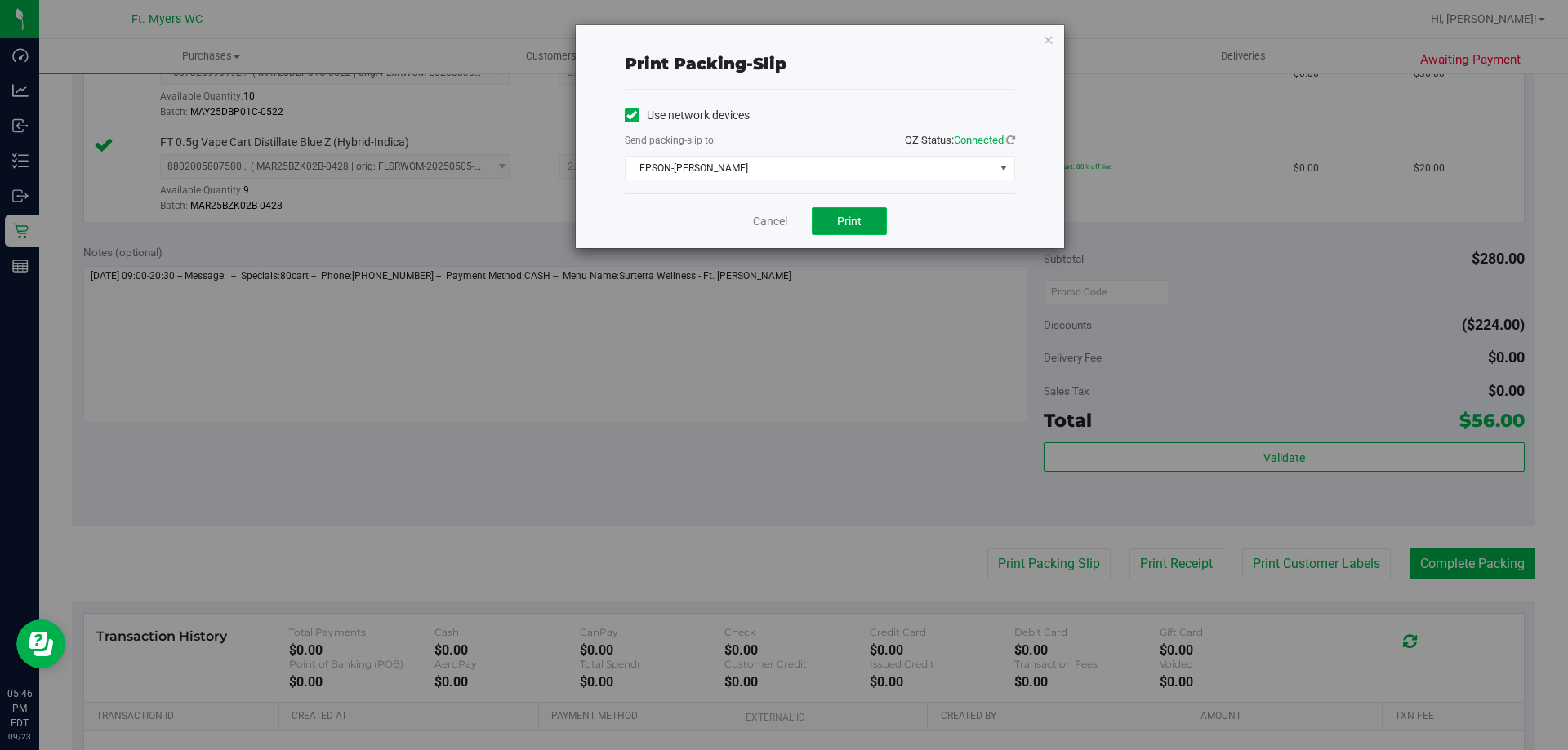
click at [833, 217] on button "Print" at bounding box center [849, 222] width 75 height 28
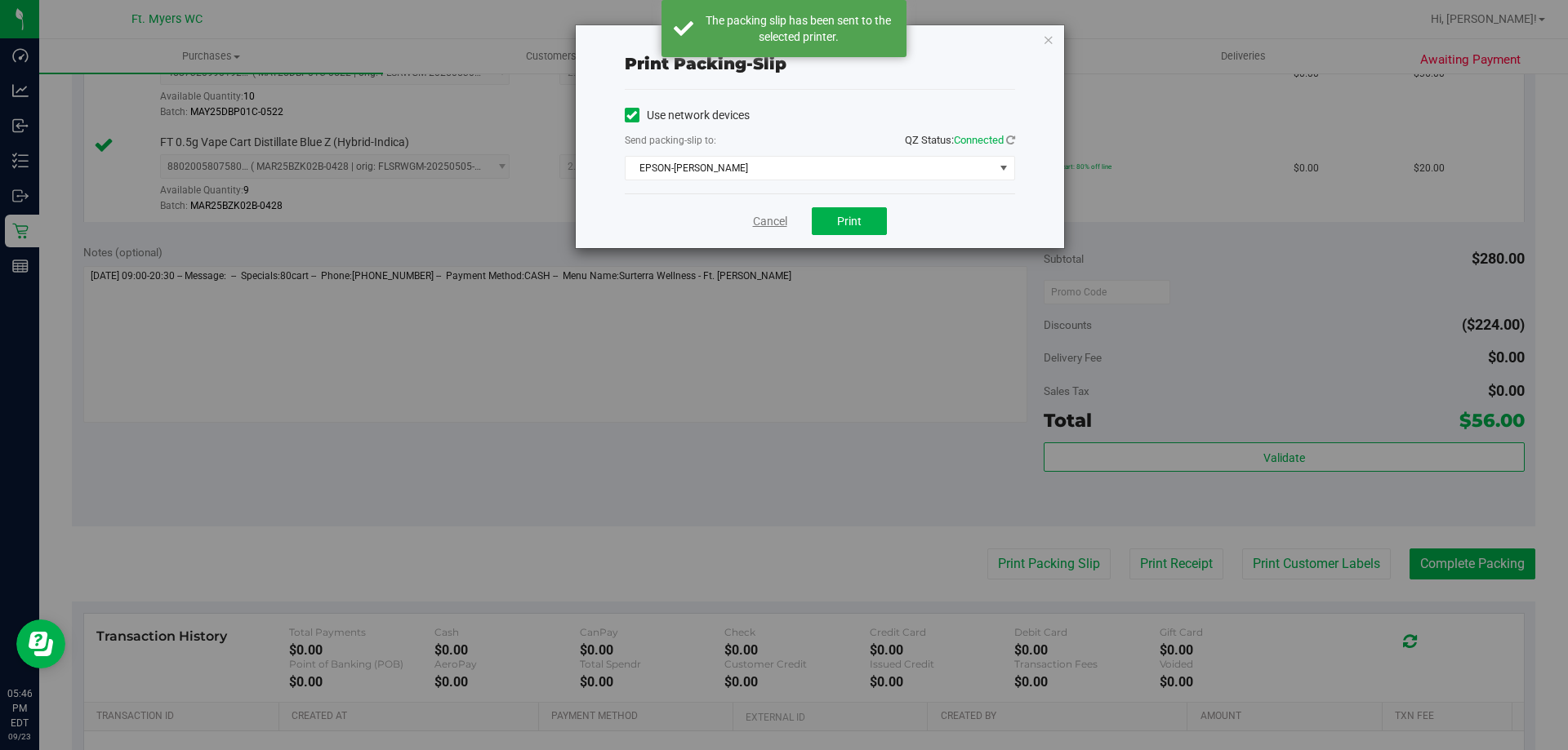
click at [767, 227] on link "Cancel" at bounding box center [770, 221] width 35 height 17
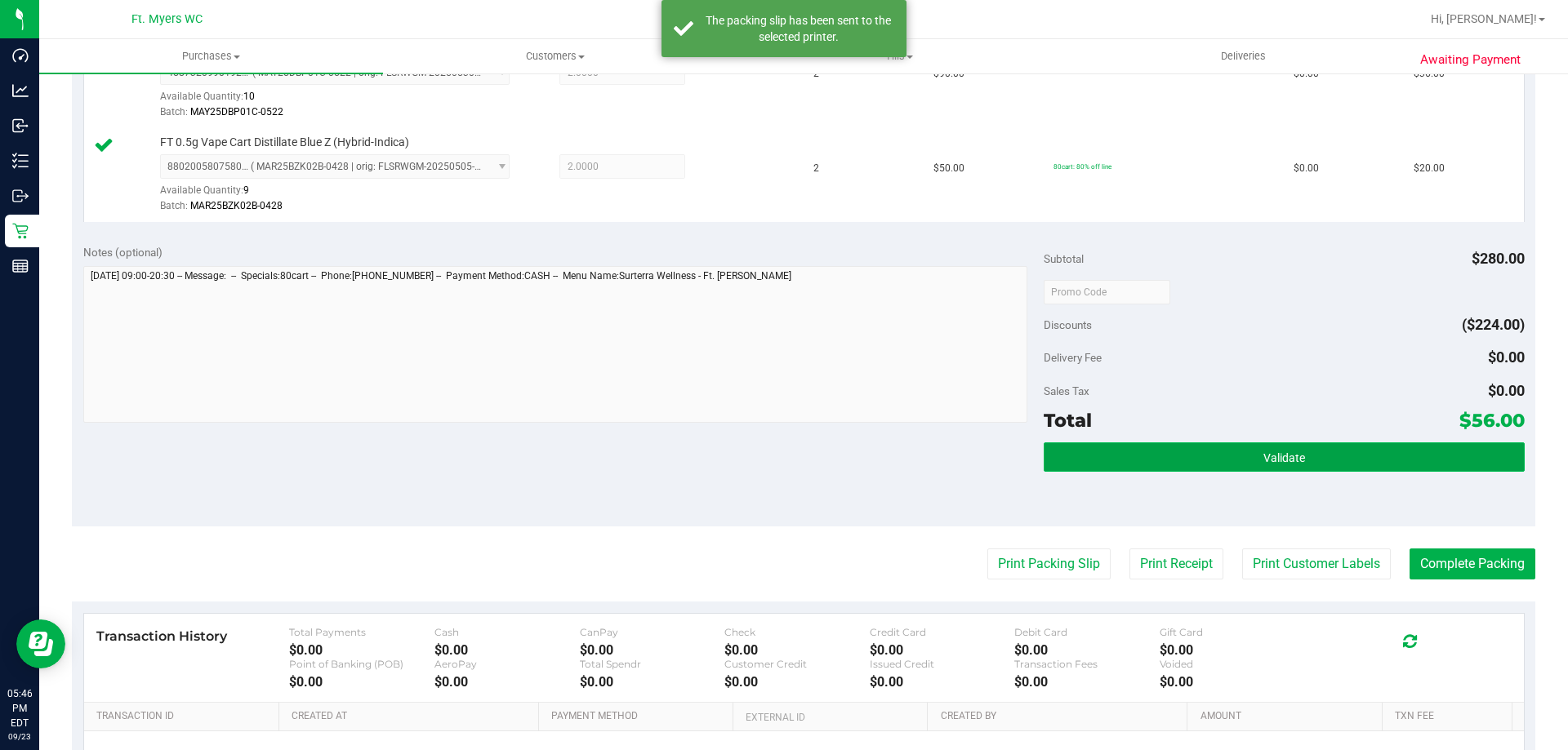
click at [1267, 471] on button "Validate" at bounding box center [1283, 457] width 480 height 30
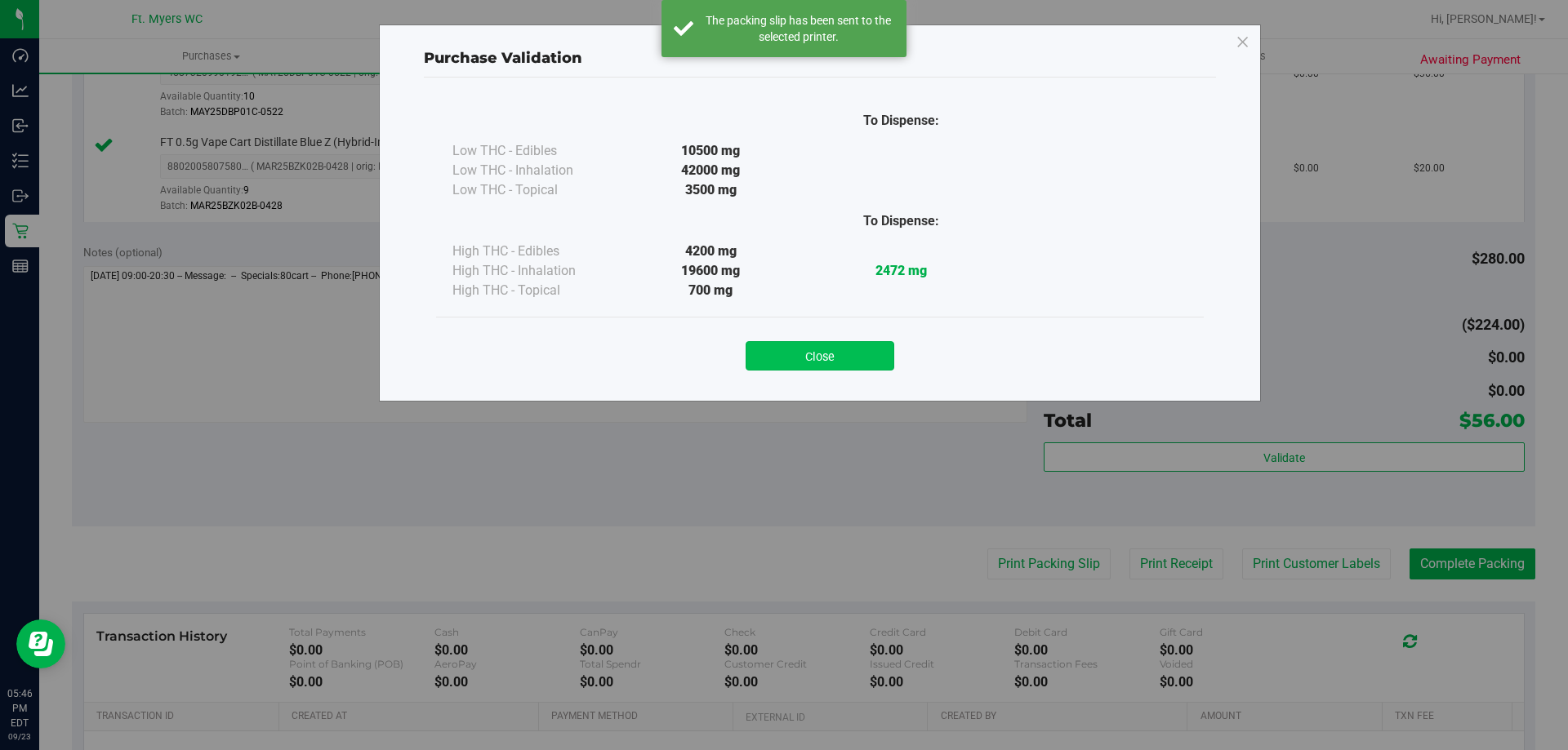
click at [823, 361] on button "Close" at bounding box center [820, 356] width 148 height 30
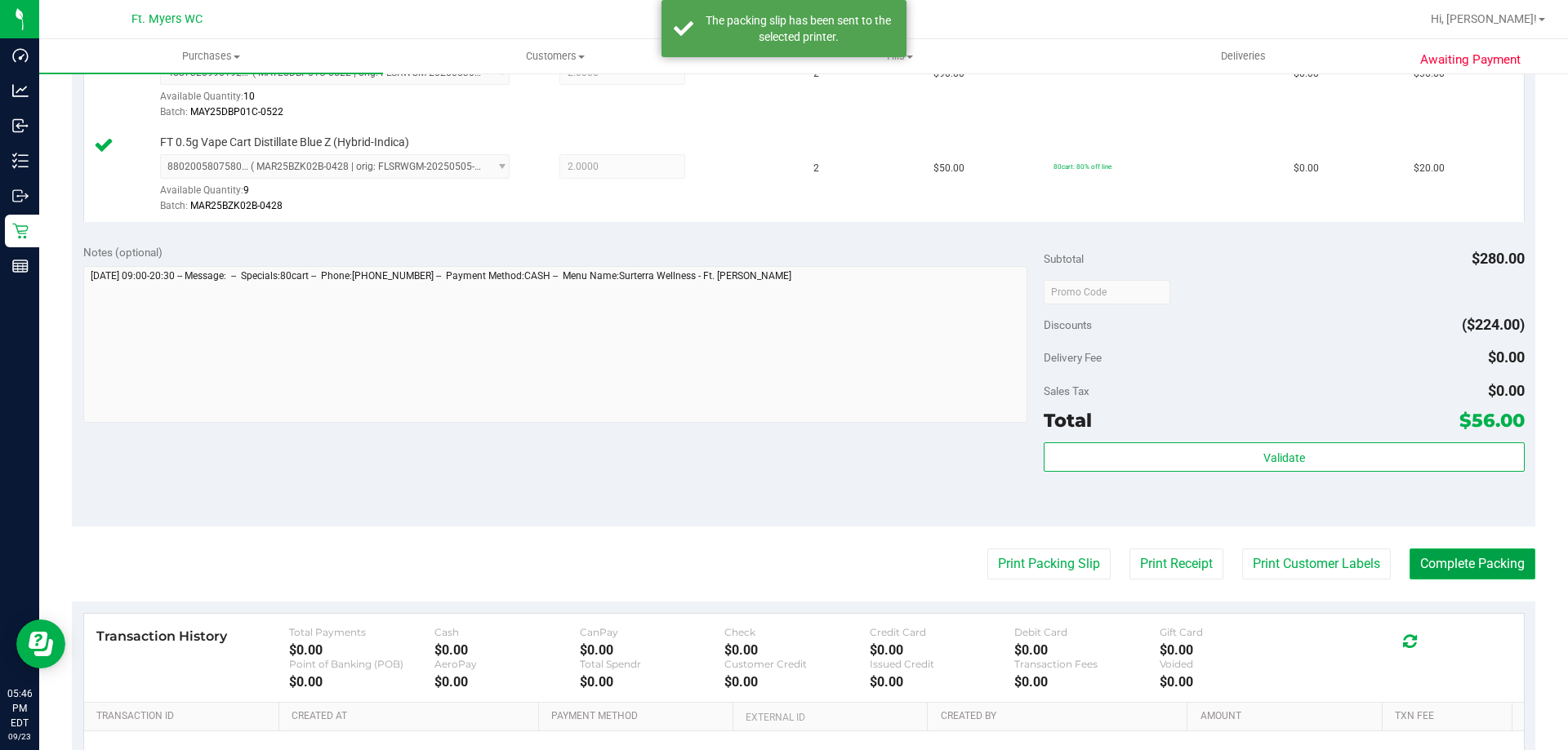
click at [1502, 559] on button "Complete Packing" at bounding box center [1472, 563] width 126 height 31
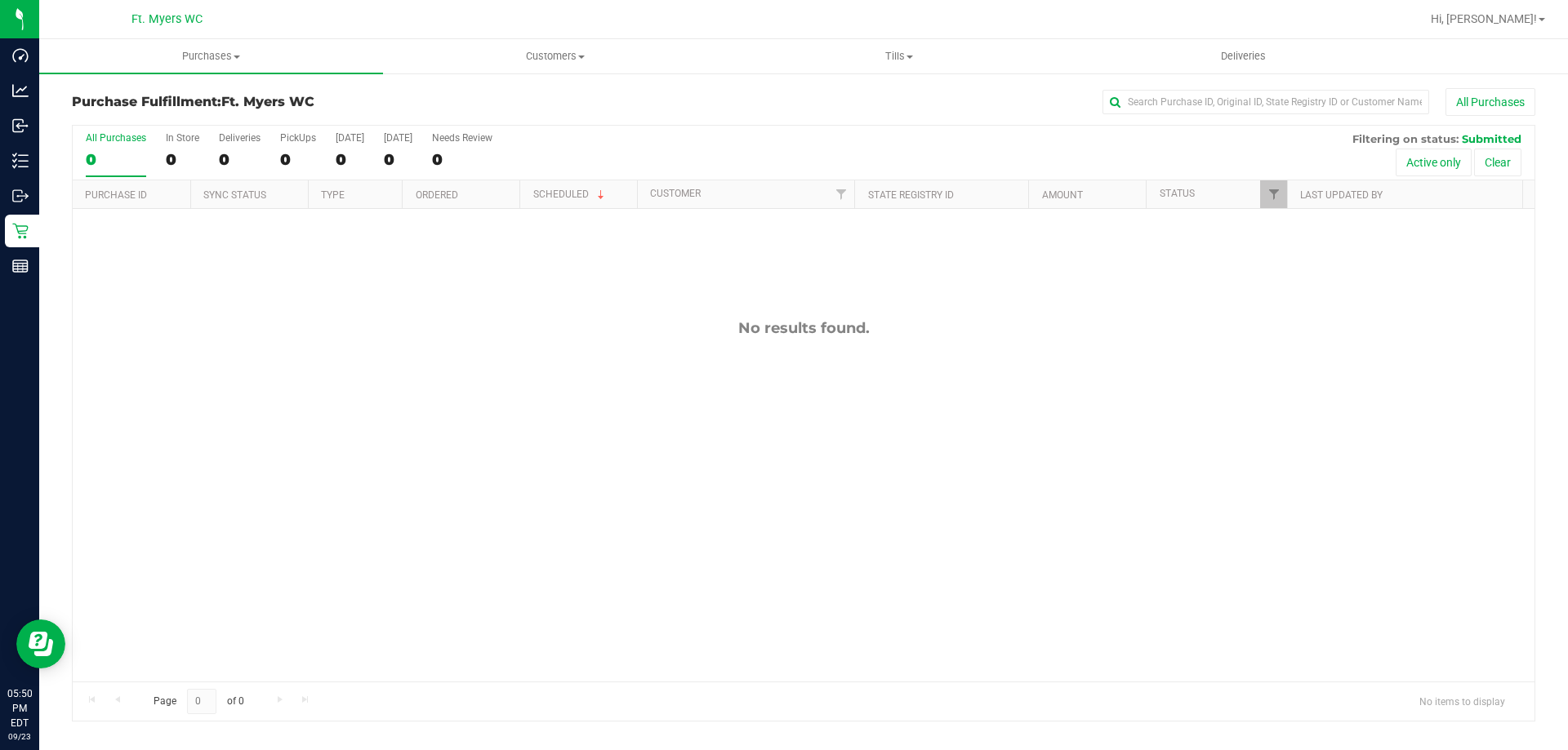
click at [296, 33] on div at bounding box center [855, 19] width 1127 height 32
click at [276, 63] on span "Purchases" at bounding box center [211, 56] width 343 height 15
click at [243, 115] on li "Fulfillment" at bounding box center [211, 119] width 343 height 20
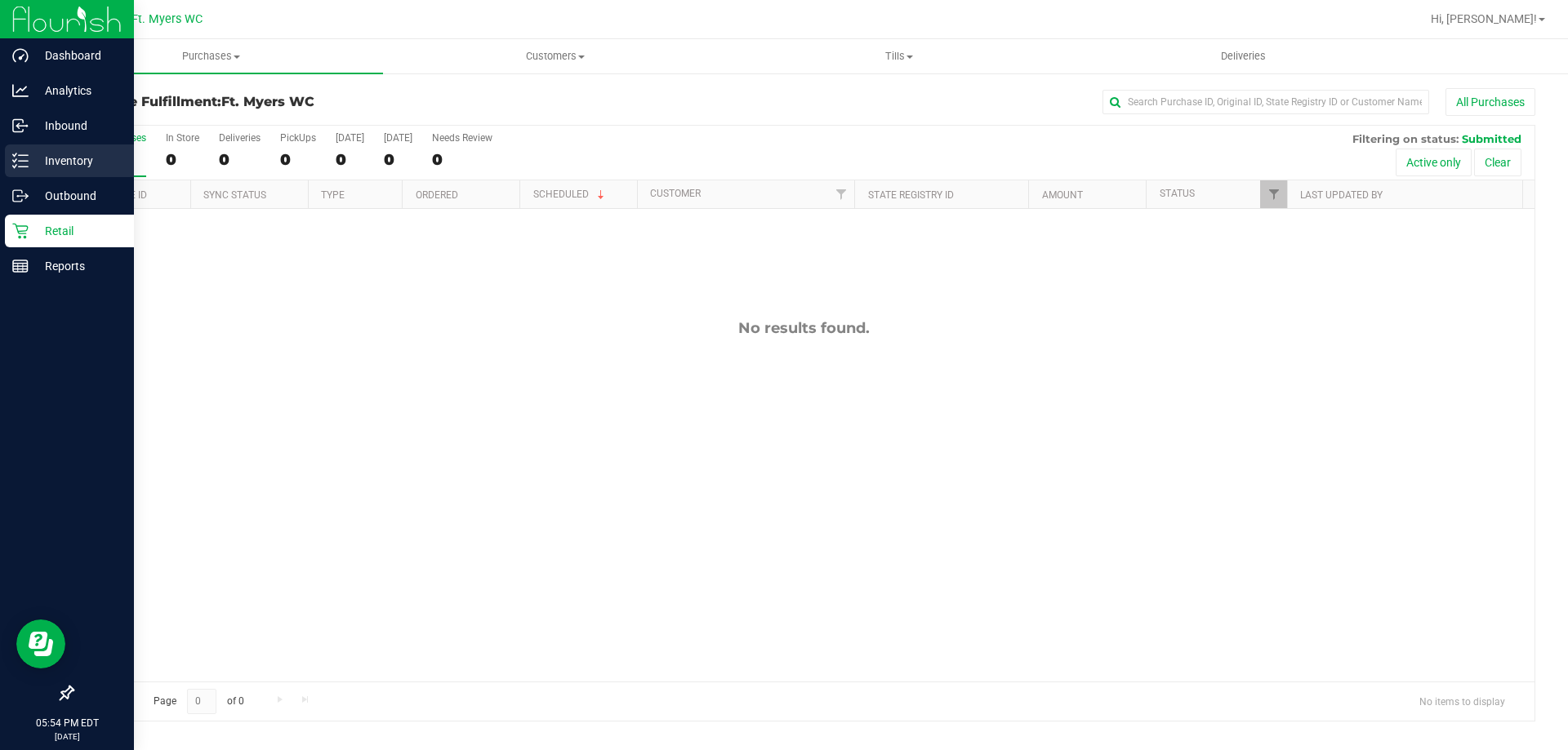
click at [45, 158] on p "Inventory" at bounding box center [77, 161] width 98 height 20
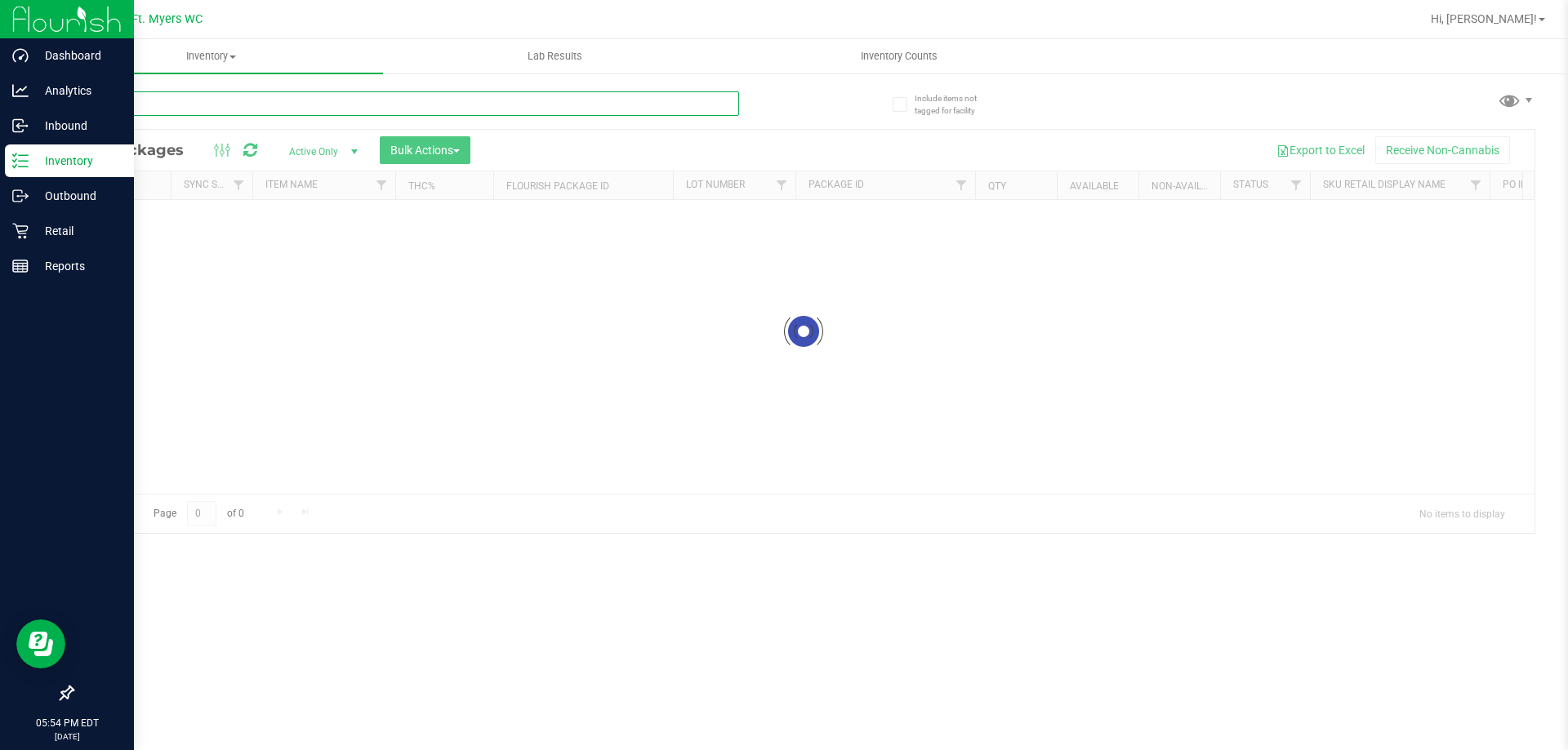
click at [396, 107] on input "text" at bounding box center [406, 103] width 667 height 25
type input "7467018775315378"
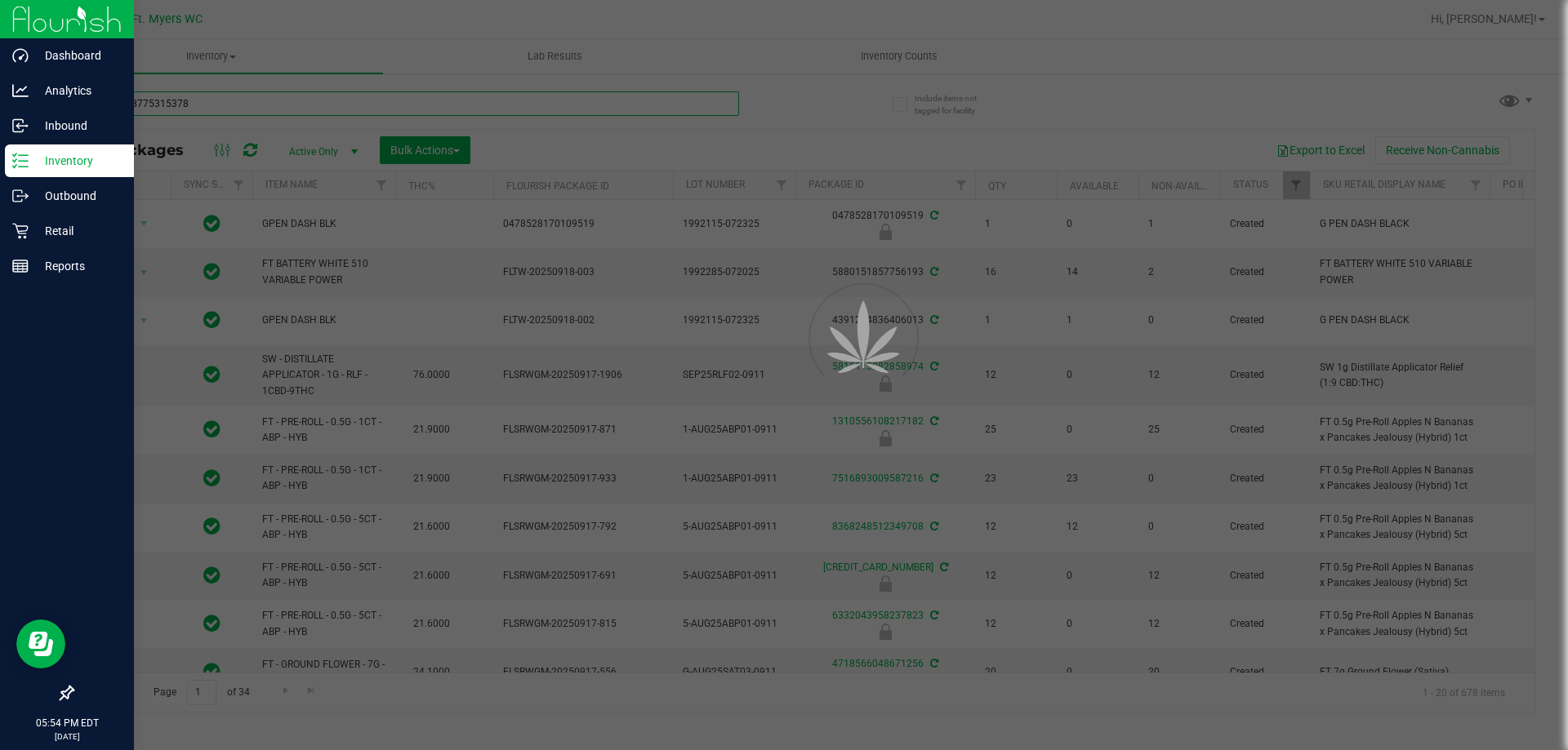
type input "2026-03-16"
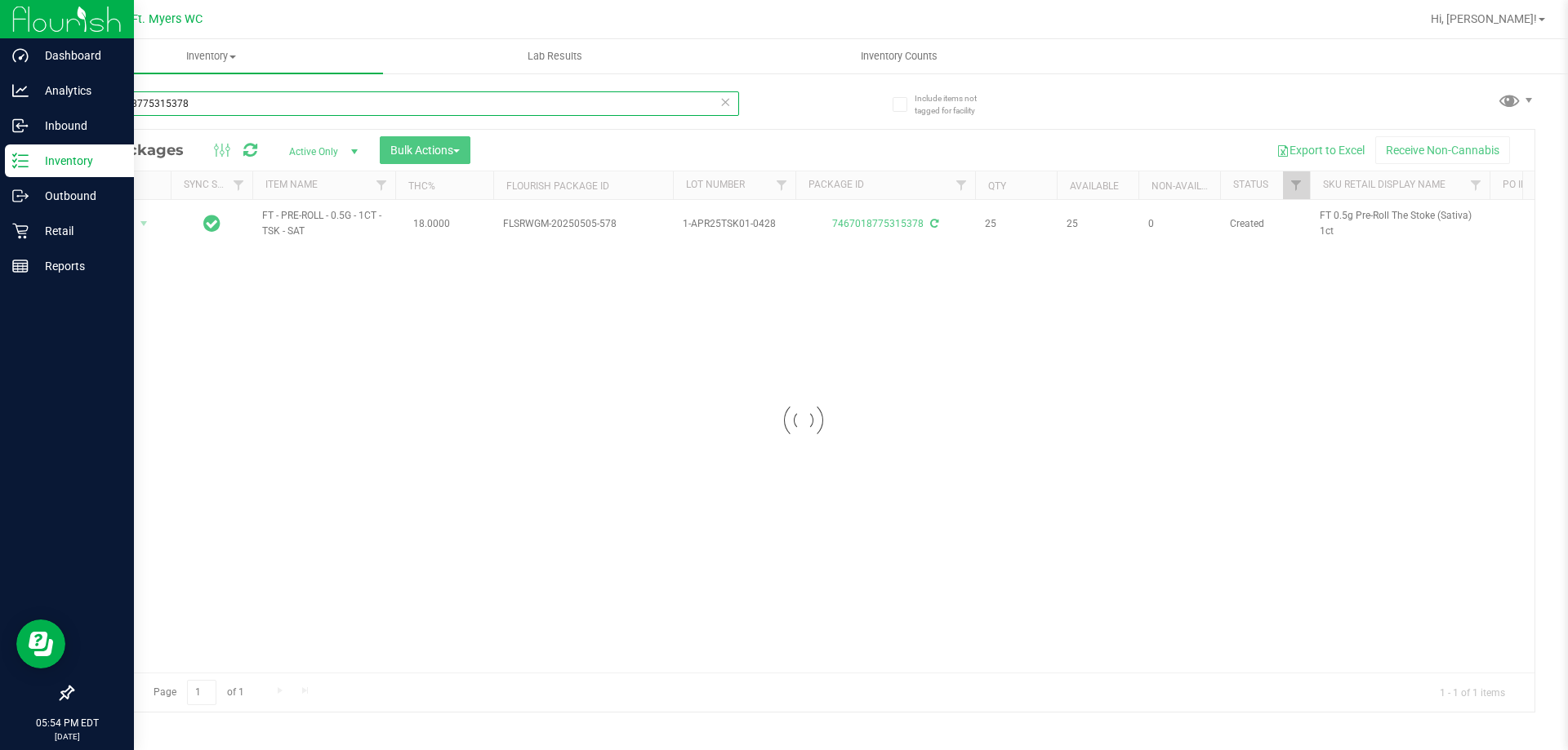
type input "7467018775315378"
click at [119, 217] on div at bounding box center [803, 421] width 1462 height 582
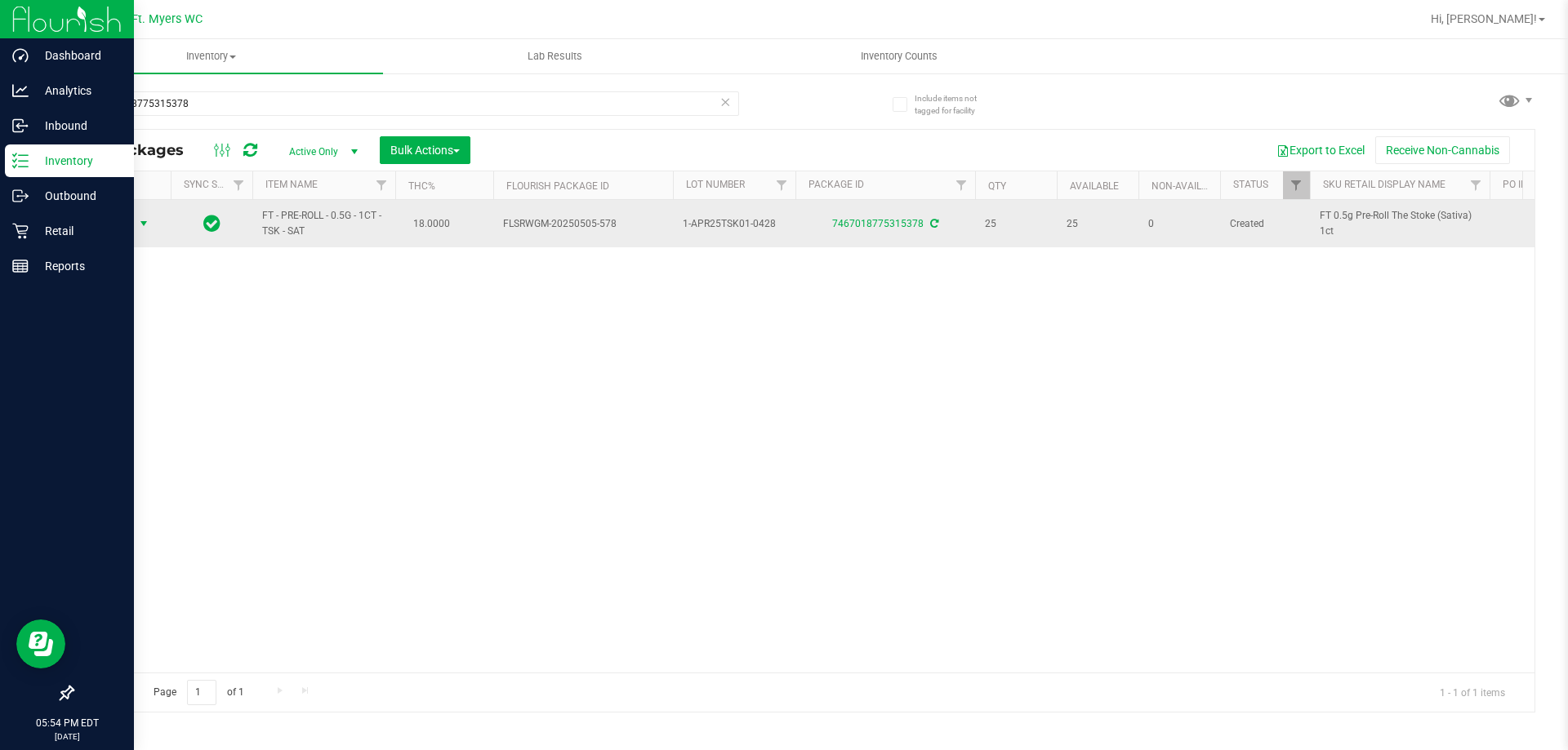
click at [109, 219] on span "Action" at bounding box center [111, 224] width 45 height 23
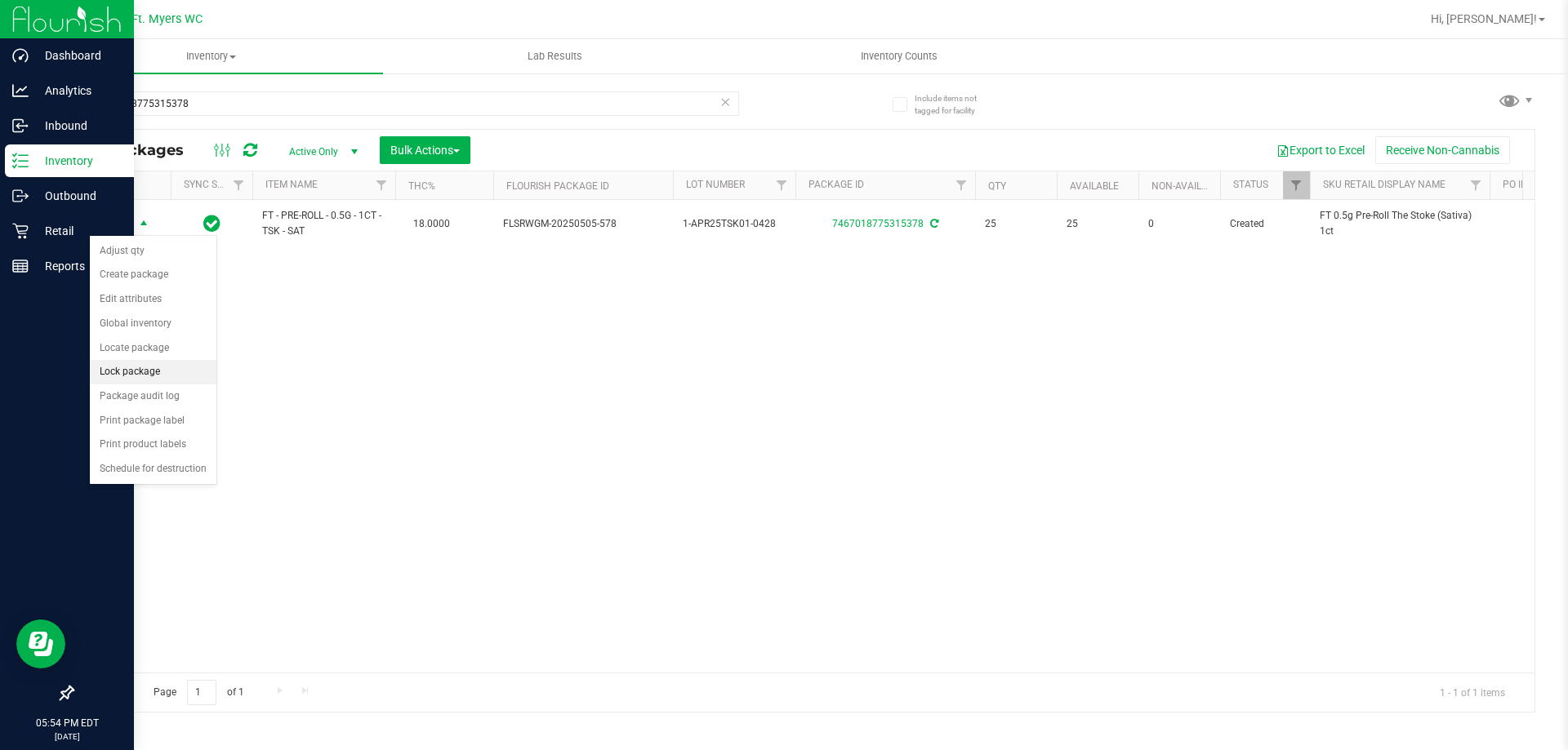
click at [159, 376] on li "Lock package" at bounding box center [153, 372] width 127 height 25
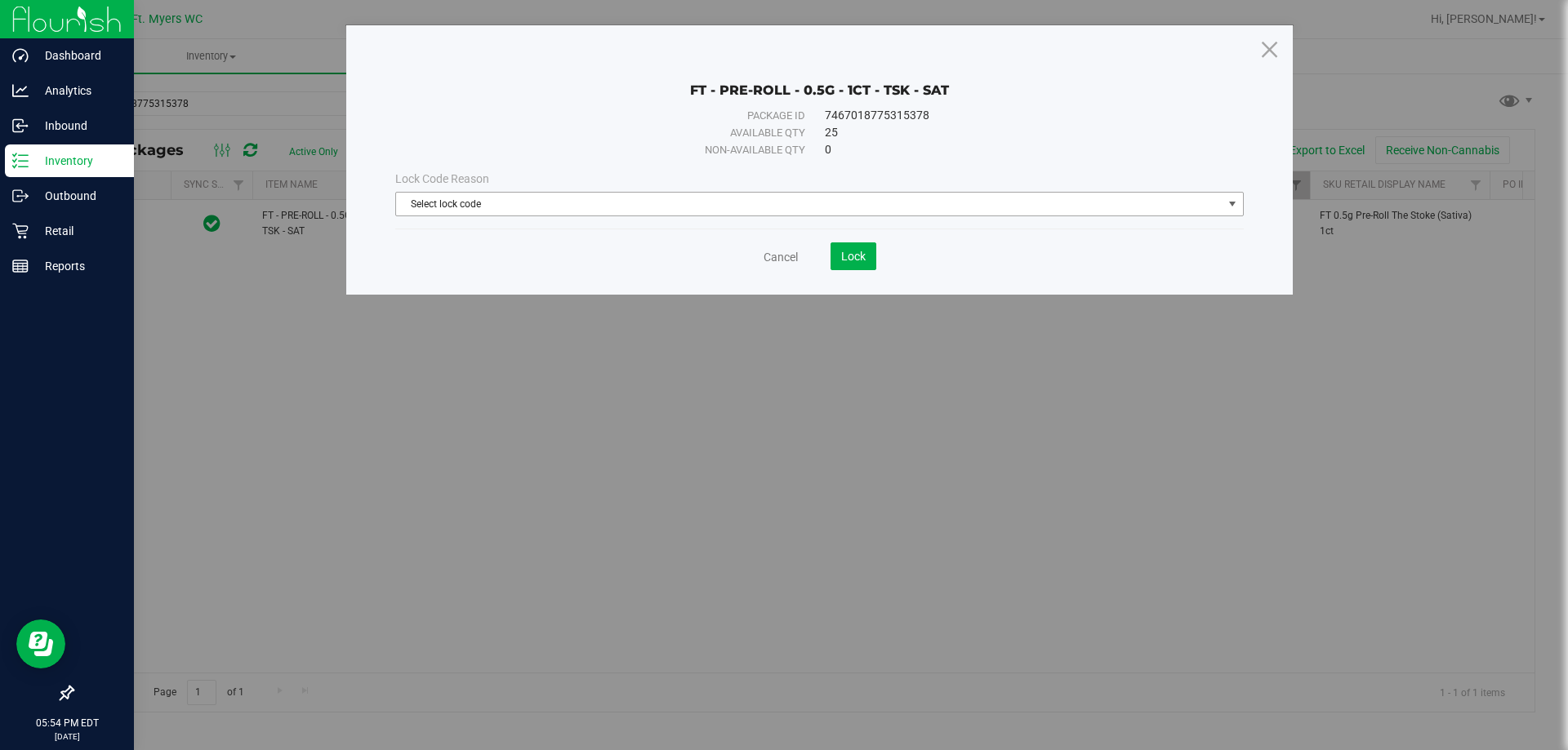
click at [689, 208] on span "Select lock code" at bounding box center [809, 204] width 827 height 23
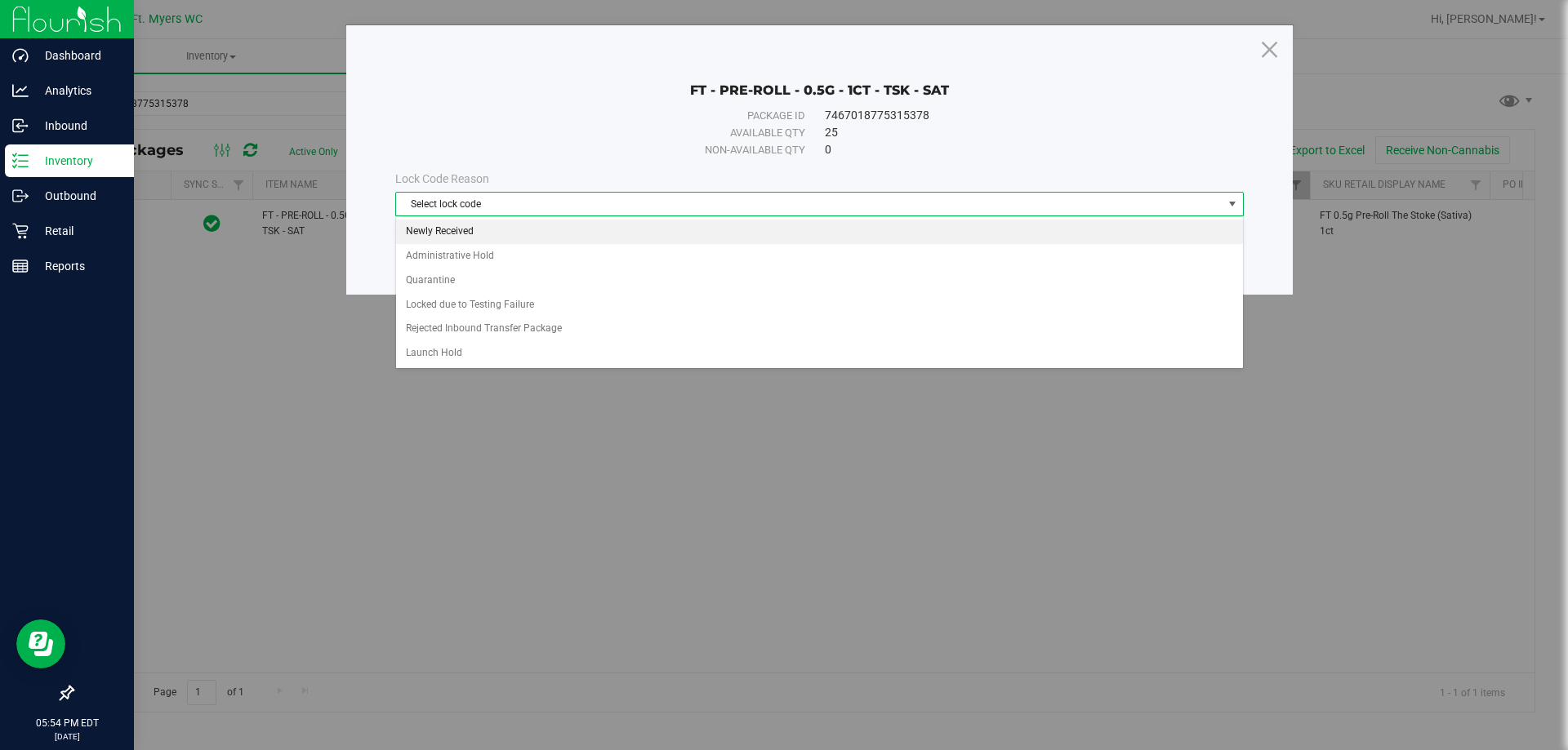
click at [610, 230] on li "Newly Received" at bounding box center [820, 232] width 847 height 25
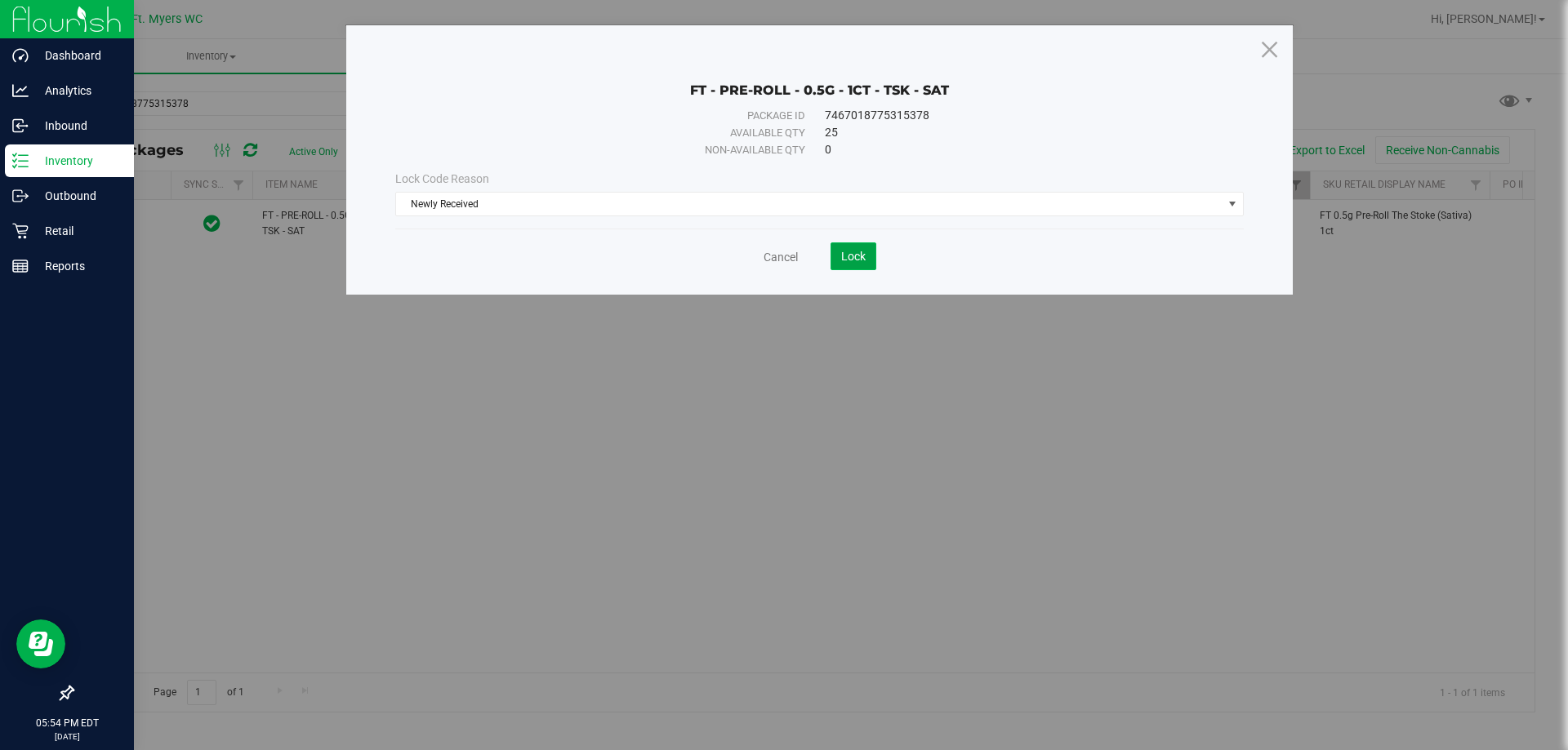
click at [863, 249] on span "Lock" at bounding box center [853, 255] width 25 height 13
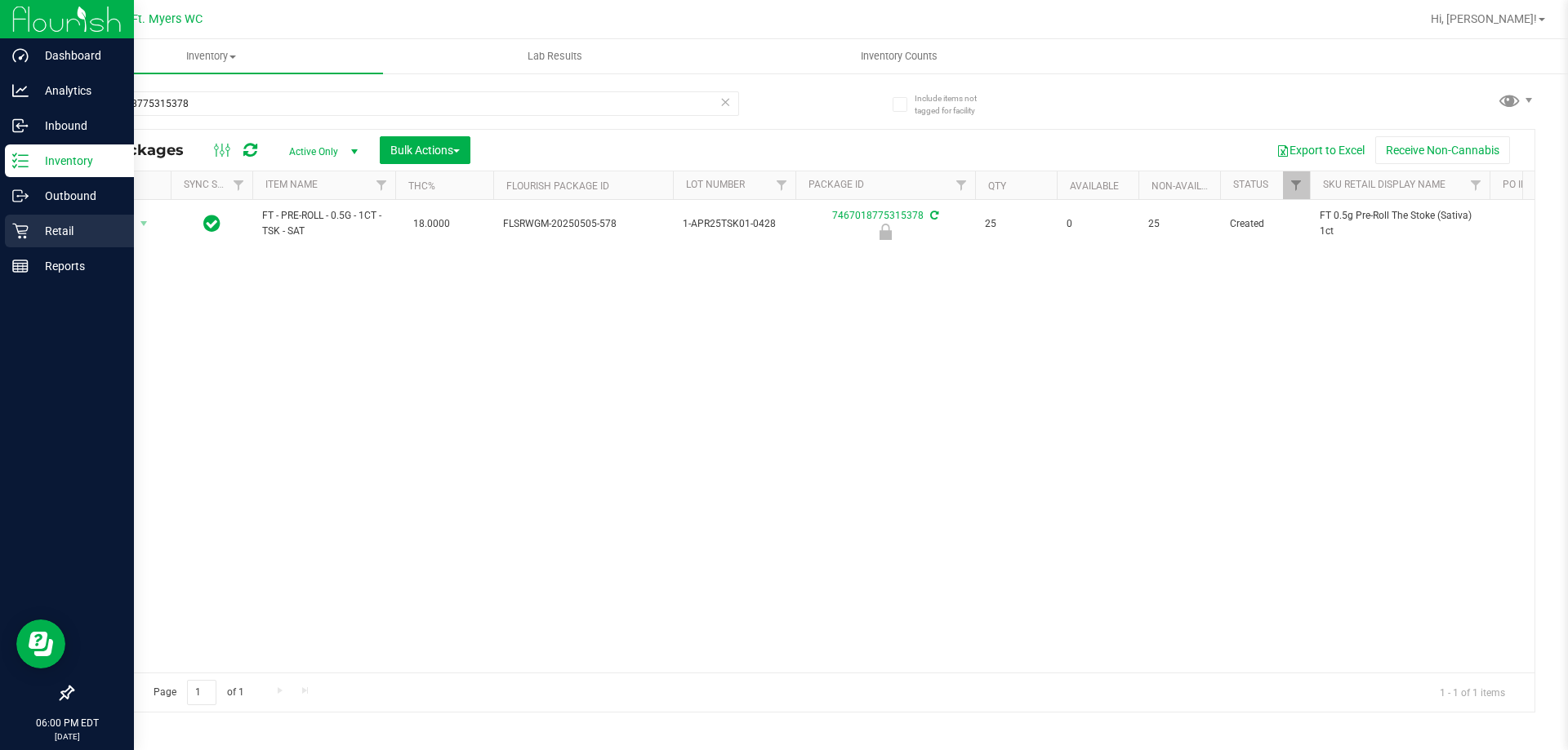
click at [2, 222] on link "Retail" at bounding box center [66, 232] width 134 height 35
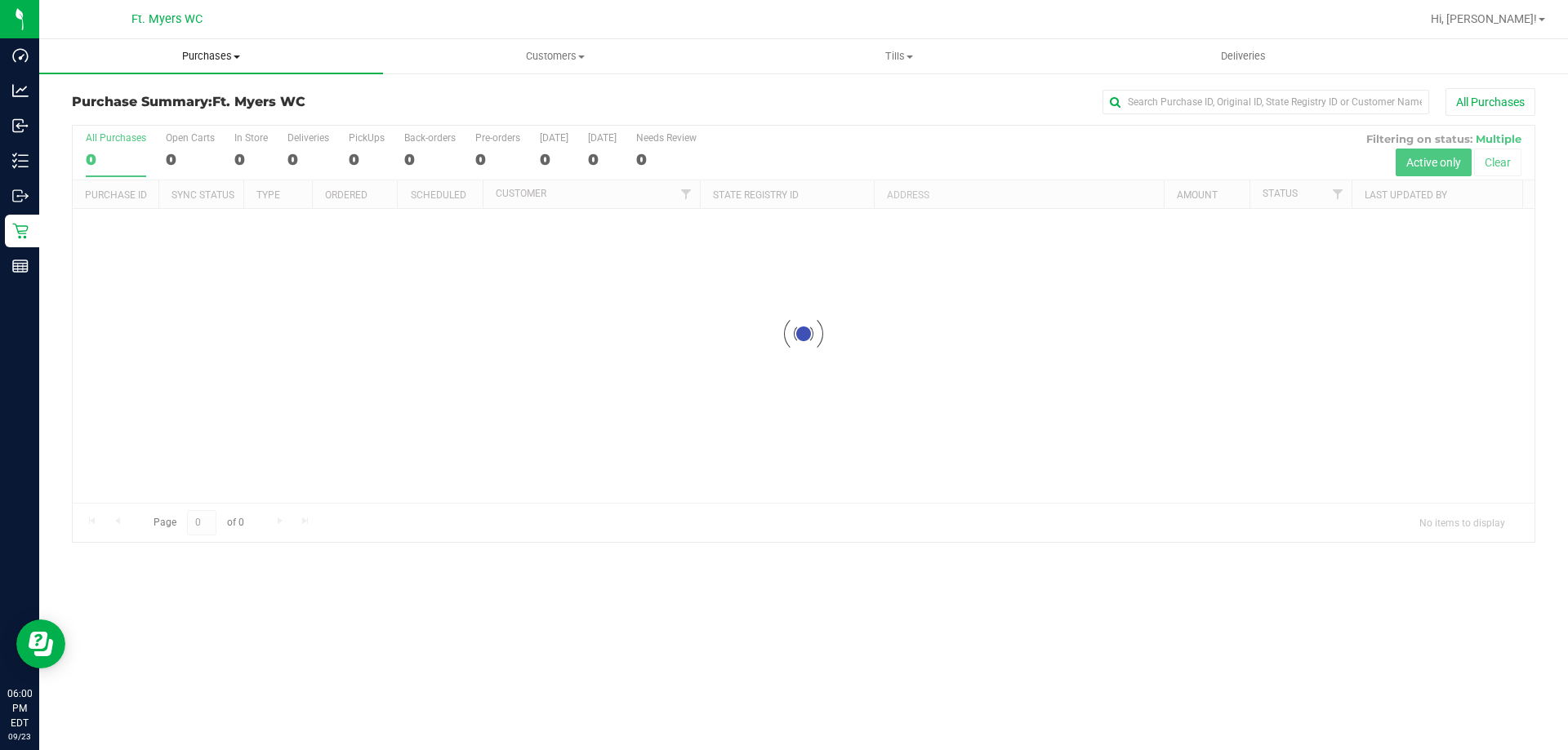
click at [291, 70] on uib-tab-heading "Purchases Summary of purchases Fulfillment All purchases" at bounding box center [211, 56] width 343 height 35
click at [191, 110] on li "Fulfillment" at bounding box center [211, 119] width 343 height 20
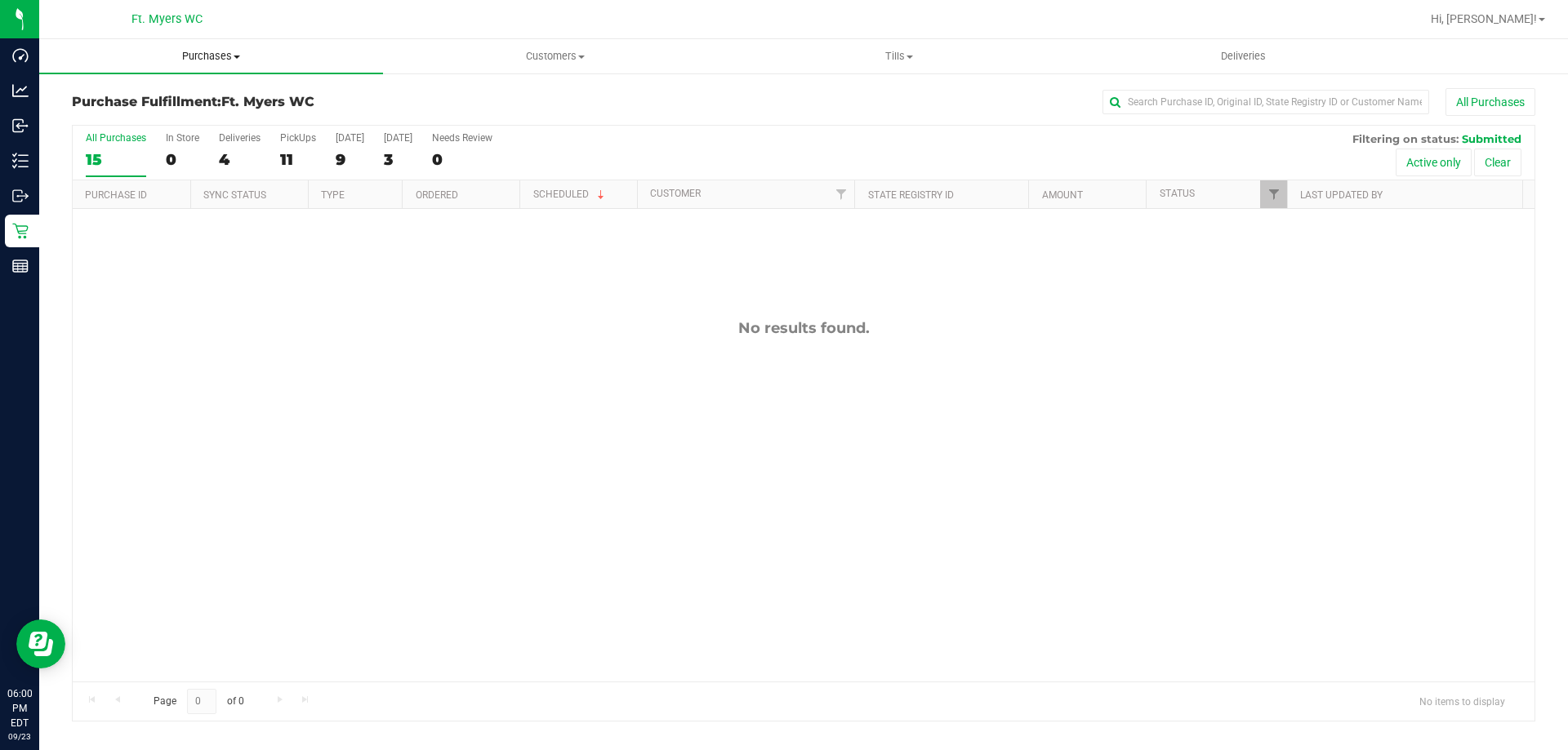
click at [177, 65] on uib-tab-heading "Purchases Summary of purchases Fulfillment All purchases" at bounding box center [211, 56] width 343 height 35
click at [183, 122] on li "Fulfillment" at bounding box center [211, 119] width 343 height 20
click at [337, 55] on span "Purchases" at bounding box center [211, 56] width 343 height 15
click at [236, 110] on li "Fulfillment" at bounding box center [211, 119] width 343 height 20
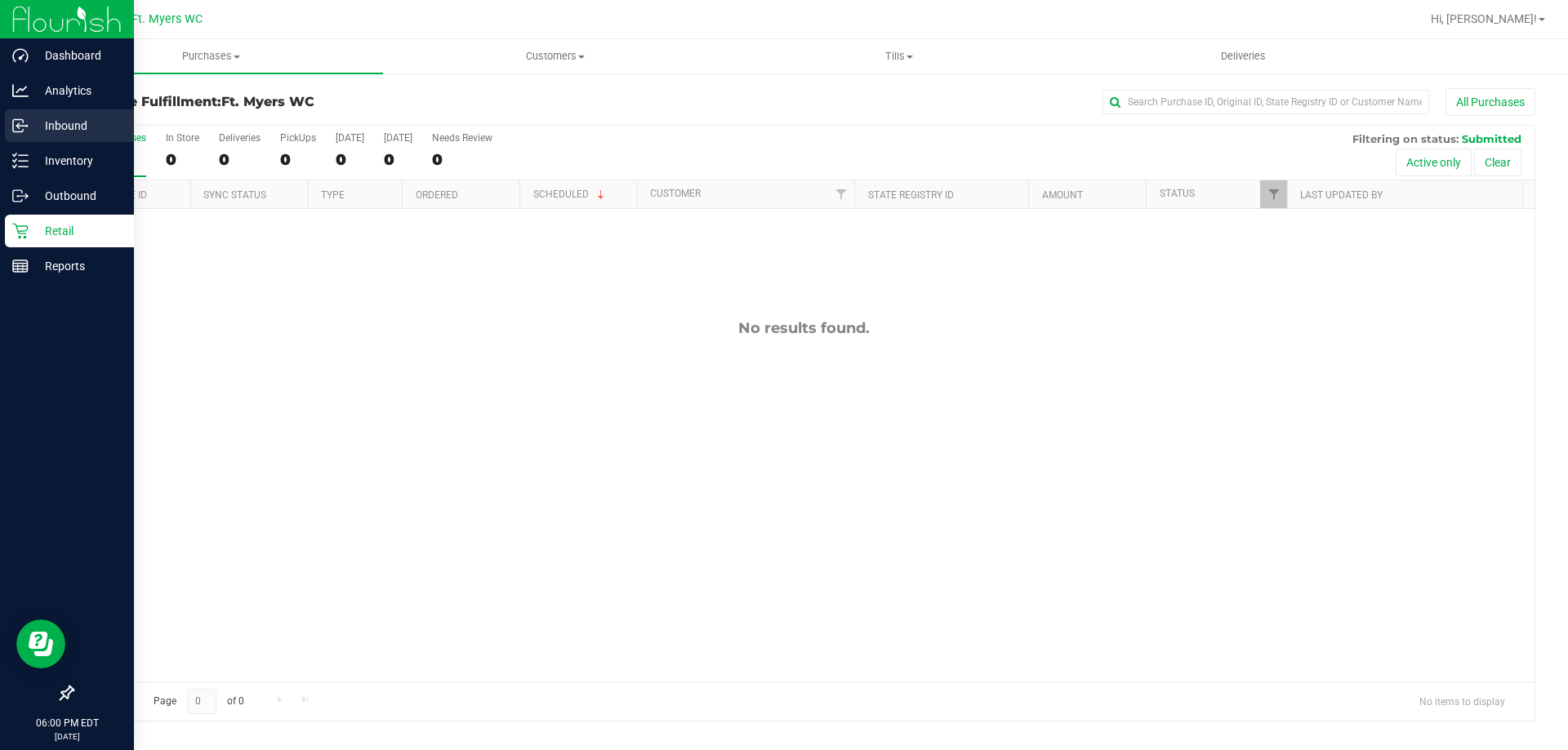
click at [28, 129] on icon at bounding box center [20, 126] width 17 height 17
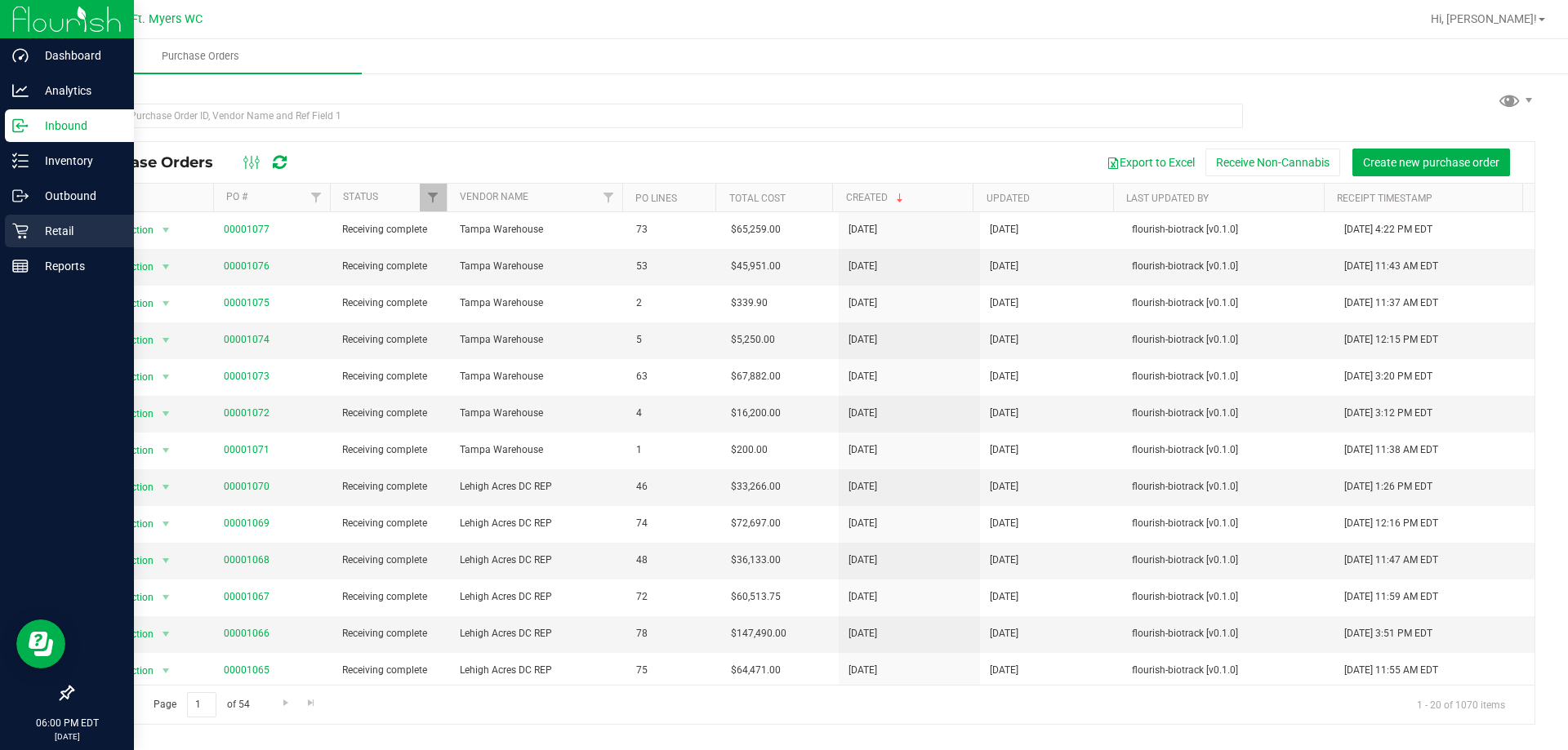
click at [49, 245] on div "Retail" at bounding box center [69, 231] width 129 height 33
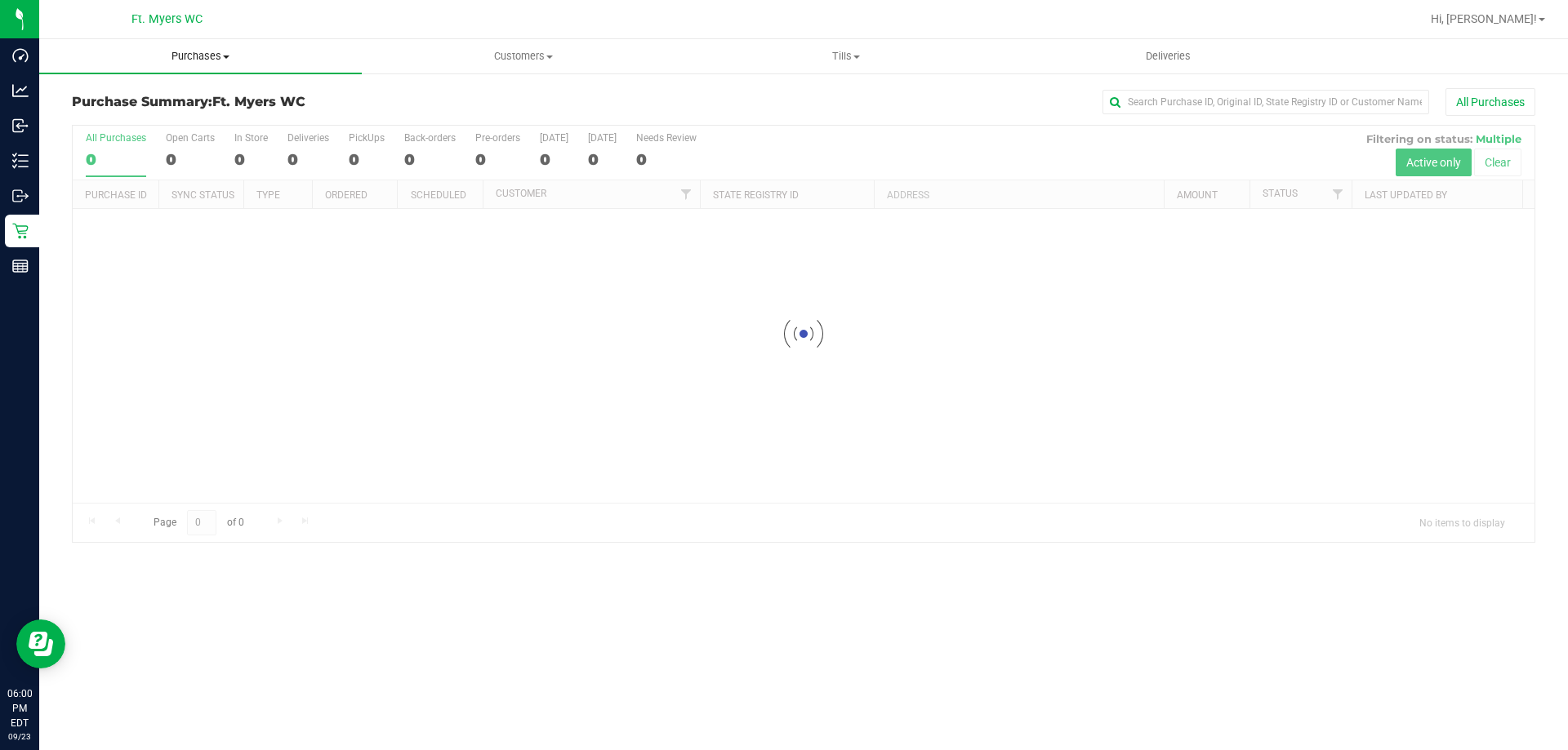
click at [243, 70] on uib-tab-heading "Purchases Summary of purchases Fulfillment All purchases" at bounding box center [201, 56] width 323 height 35
click at [216, 114] on li "Fulfillment" at bounding box center [201, 119] width 323 height 20
